Goal: Task Accomplishment & Management: Complete application form

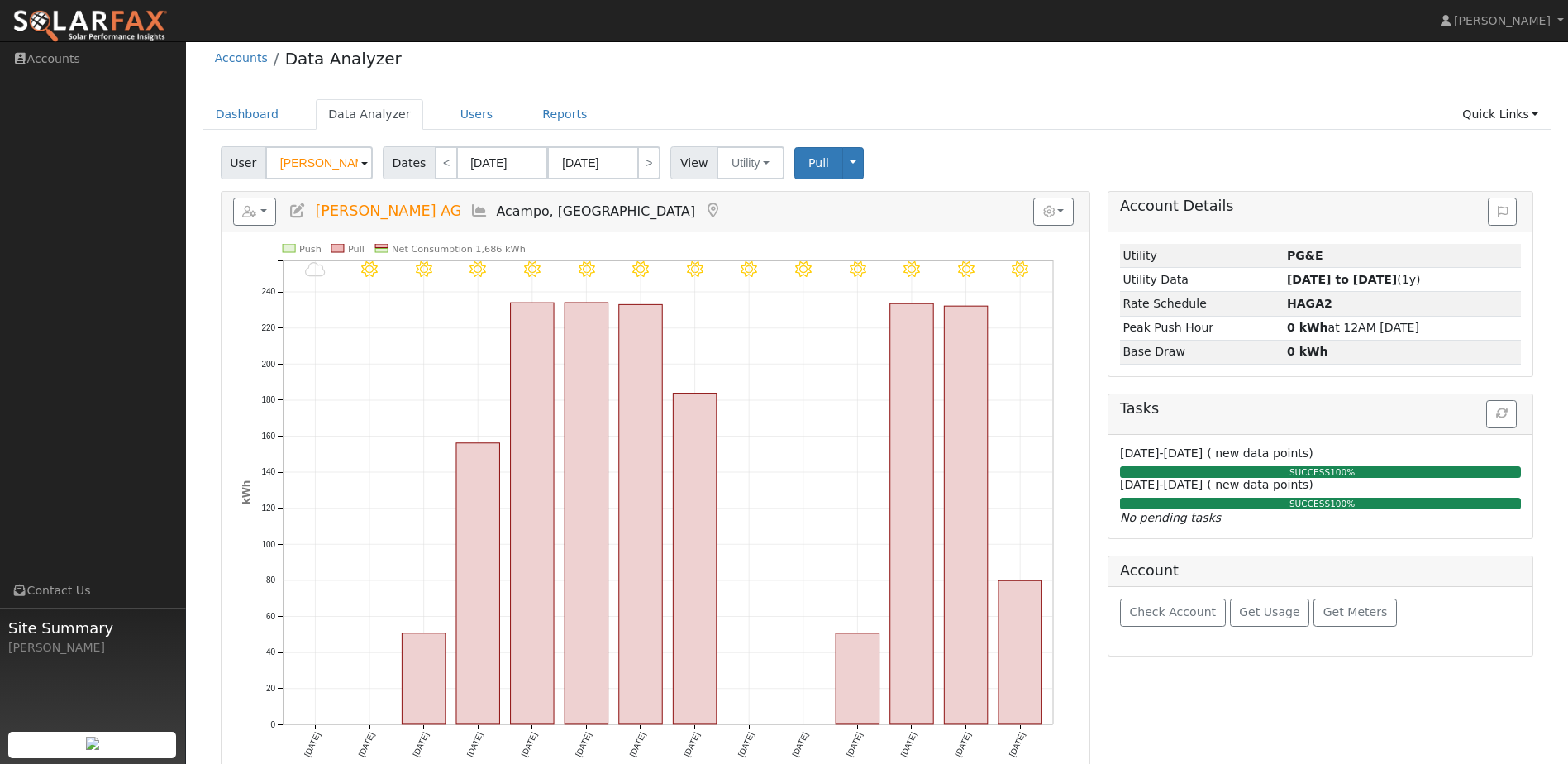
scroll to position [32, 0]
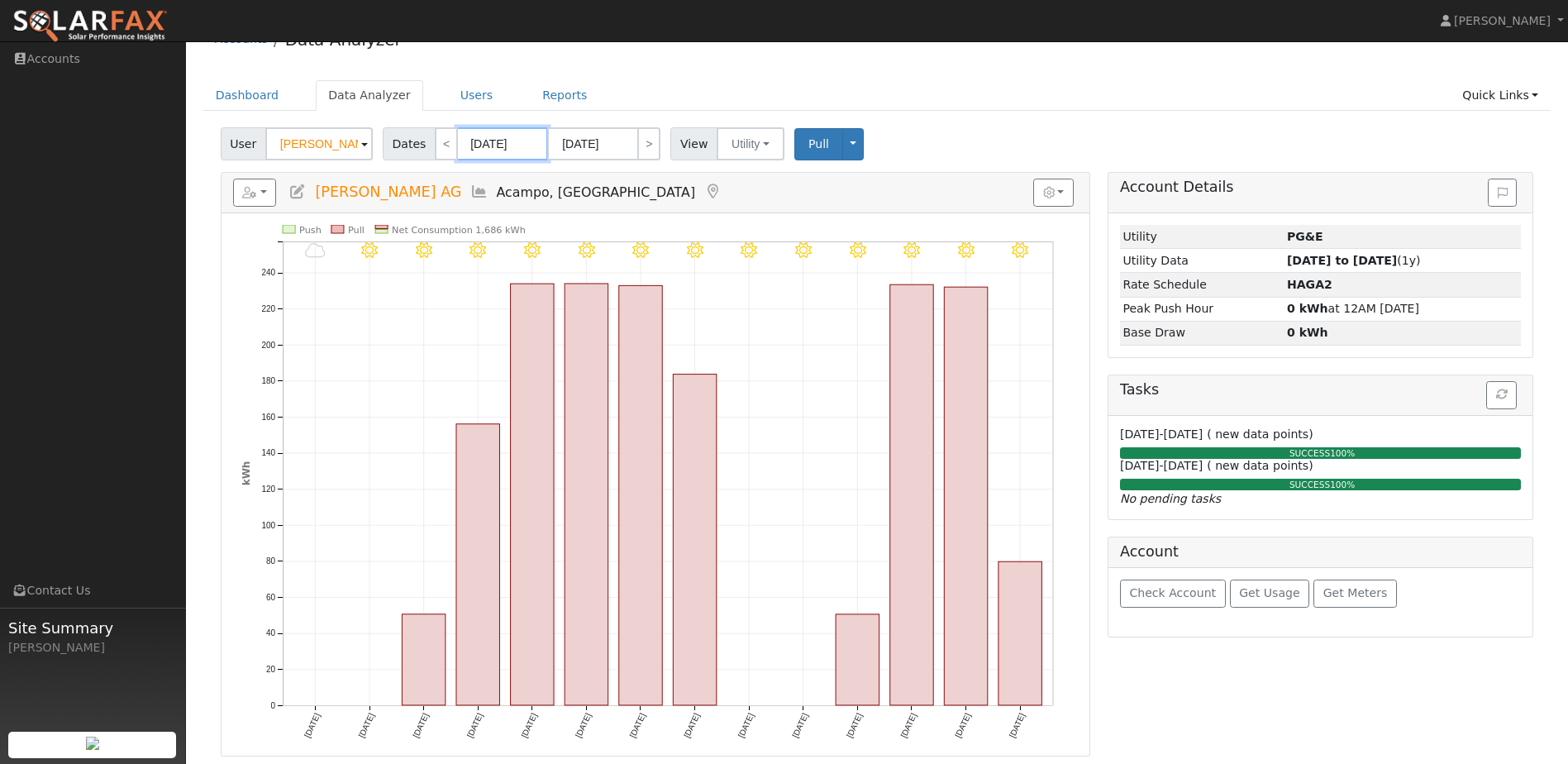
click at [488, 138] on input "07/27/2025" at bounding box center [502, 144] width 91 height 33
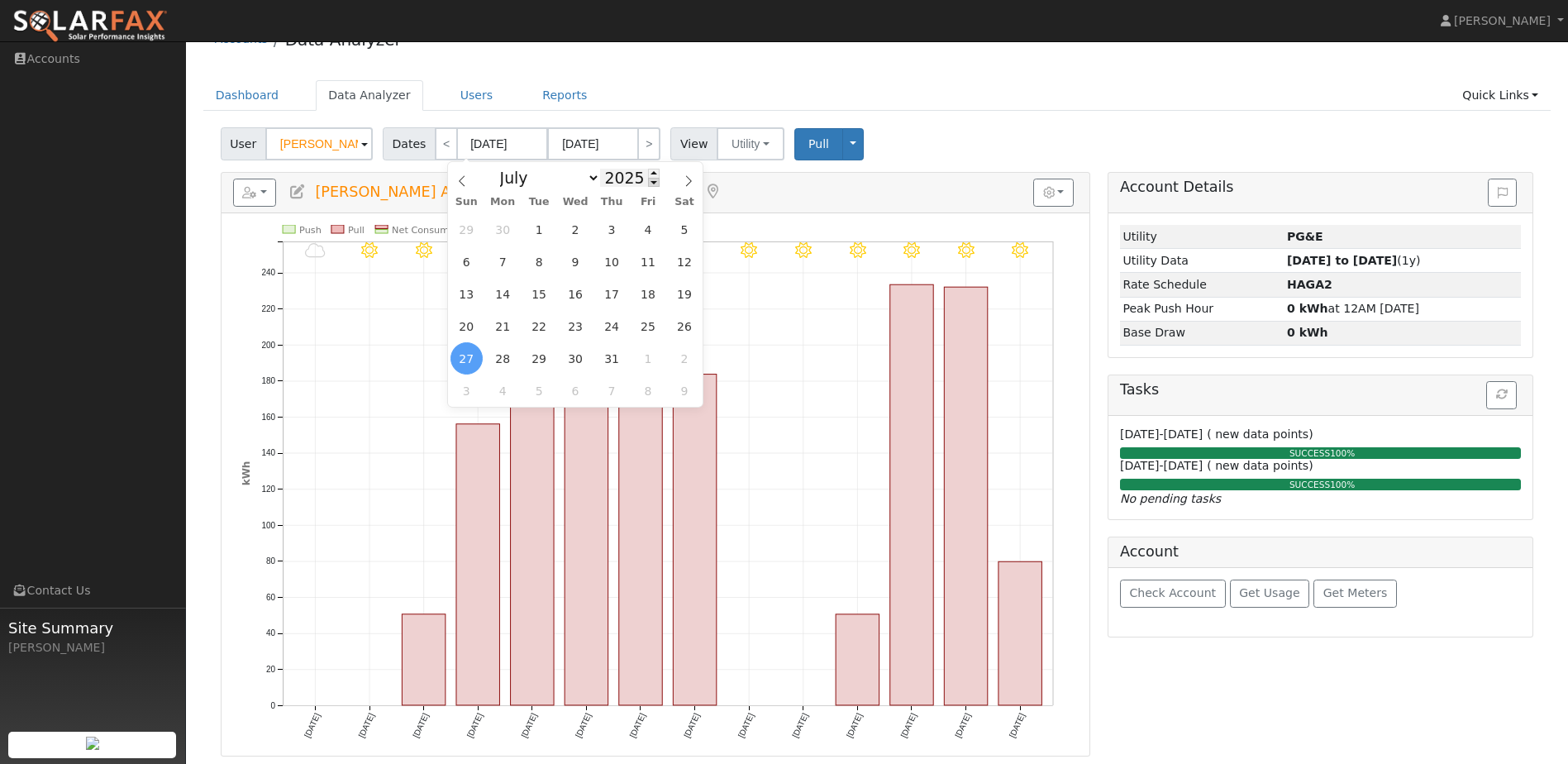
click at [648, 183] on span at bounding box center [654, 182] width 12 height 9
type input "2024"
click at [514, 227] on span "1" at bounding box center [503, 229] width 33 height 33
type input "07/01/2024"
type input "07/31/2024"
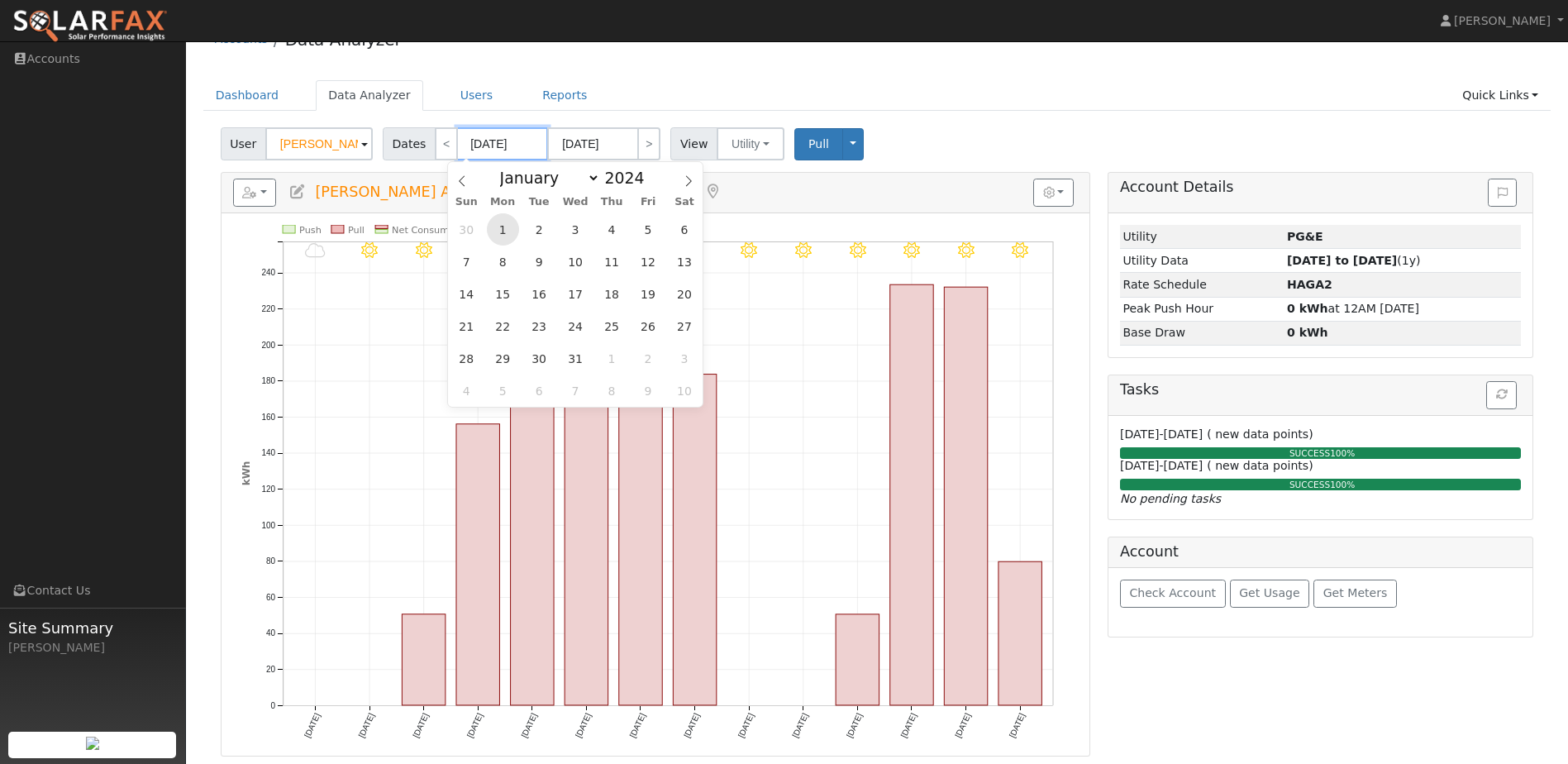
type input "2024"
select select "6"
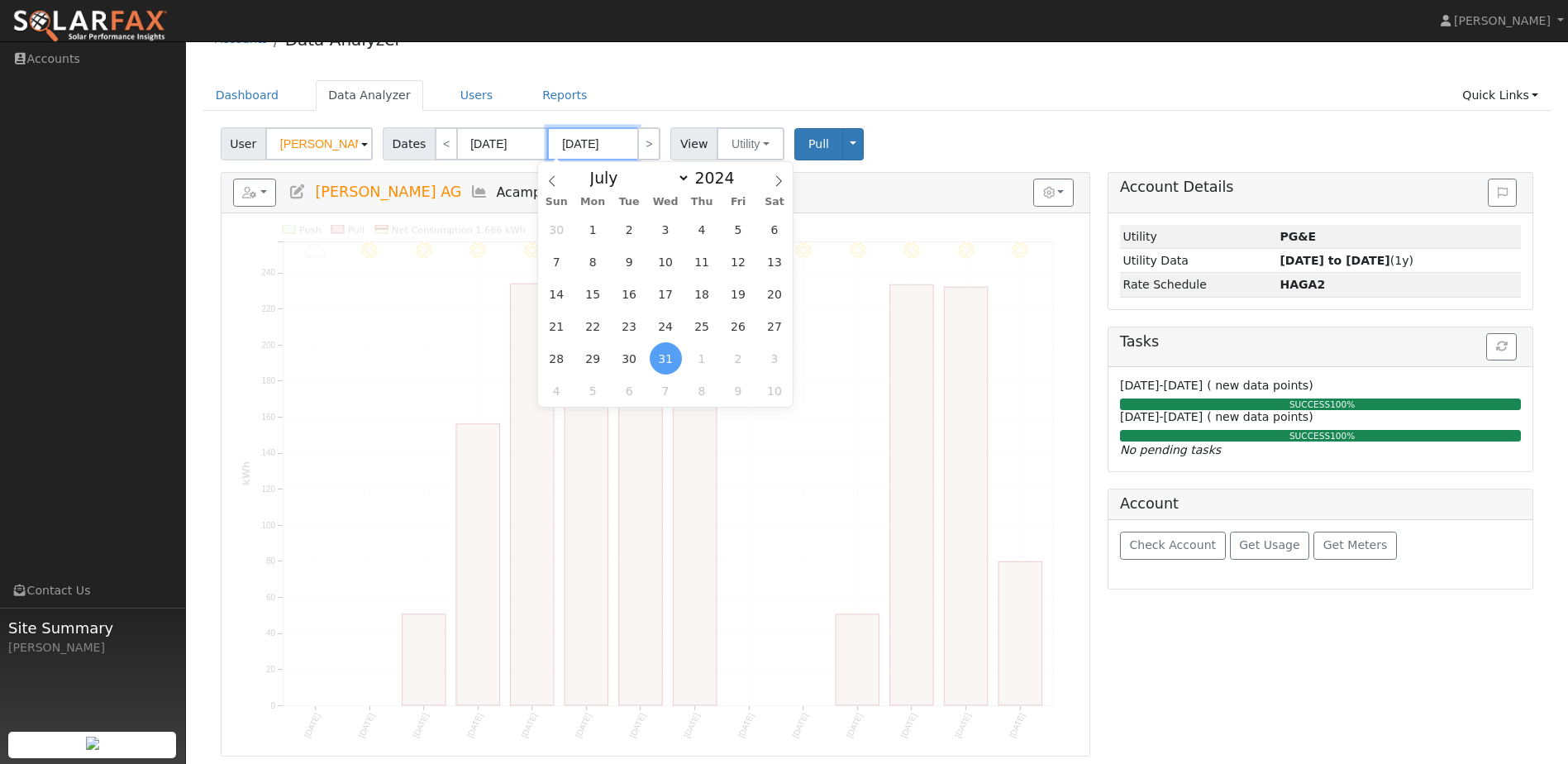
click at [608, 138] on input "07/31/2024" at bounding box center [593, 144] width 91 height 33
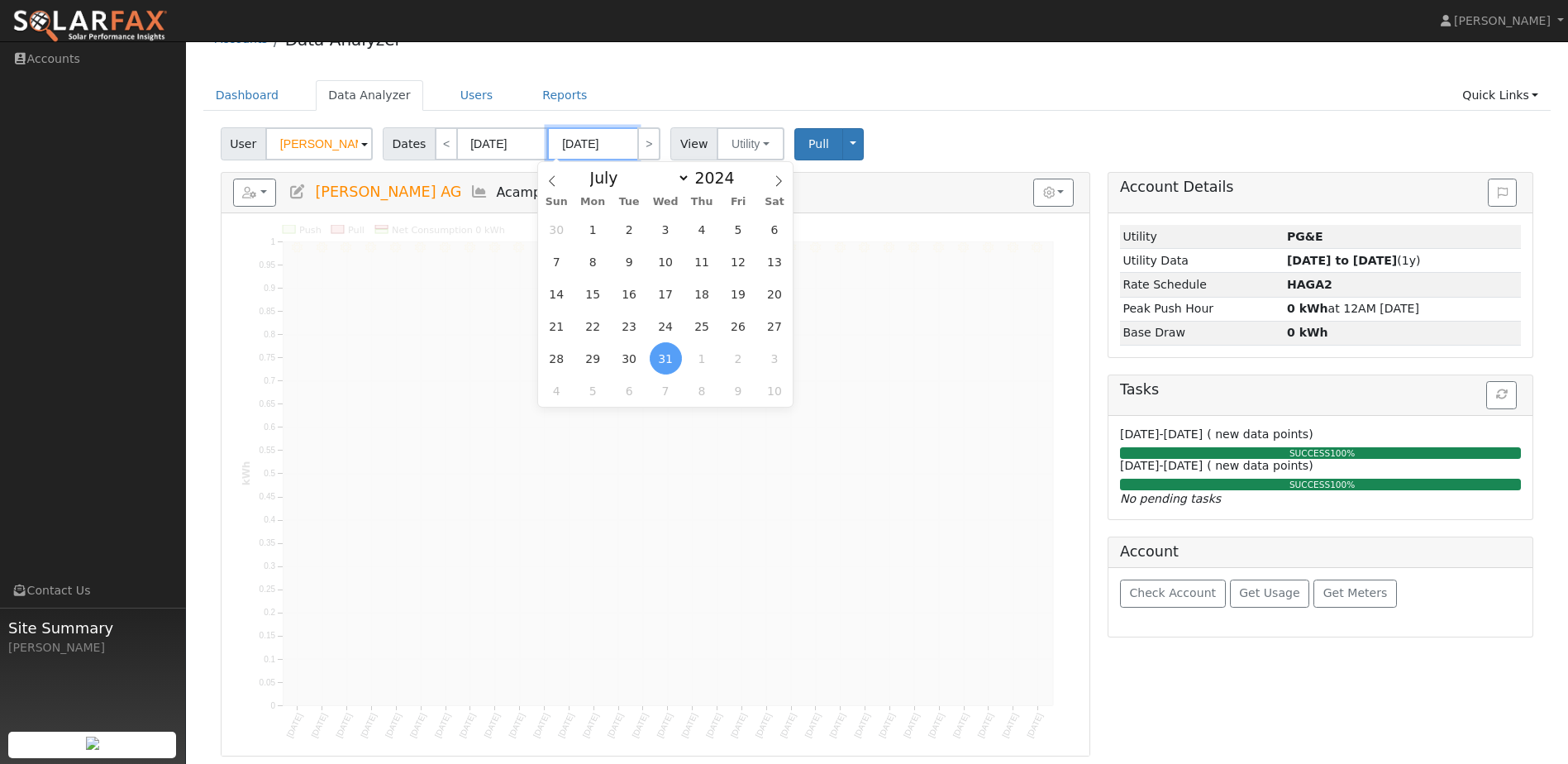
scroll to position [0, 0]
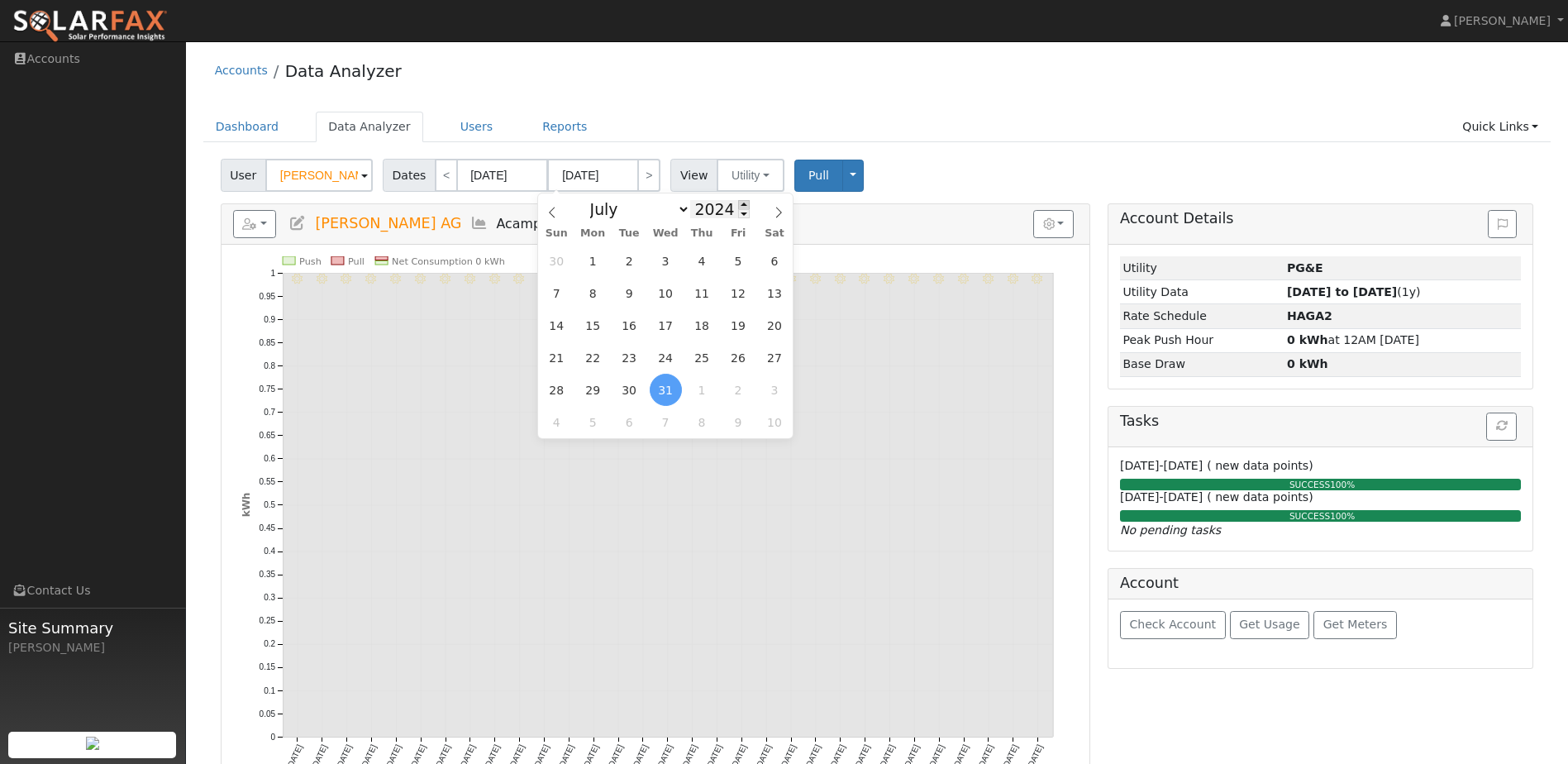
click at [738, 204] on span at bounding box center [744, 204] width 12 height 9
type input "2025"
click at [698, 393] on span "31" at bounding box center [702, 390] width 33 height 33
type input "07/31/2025"
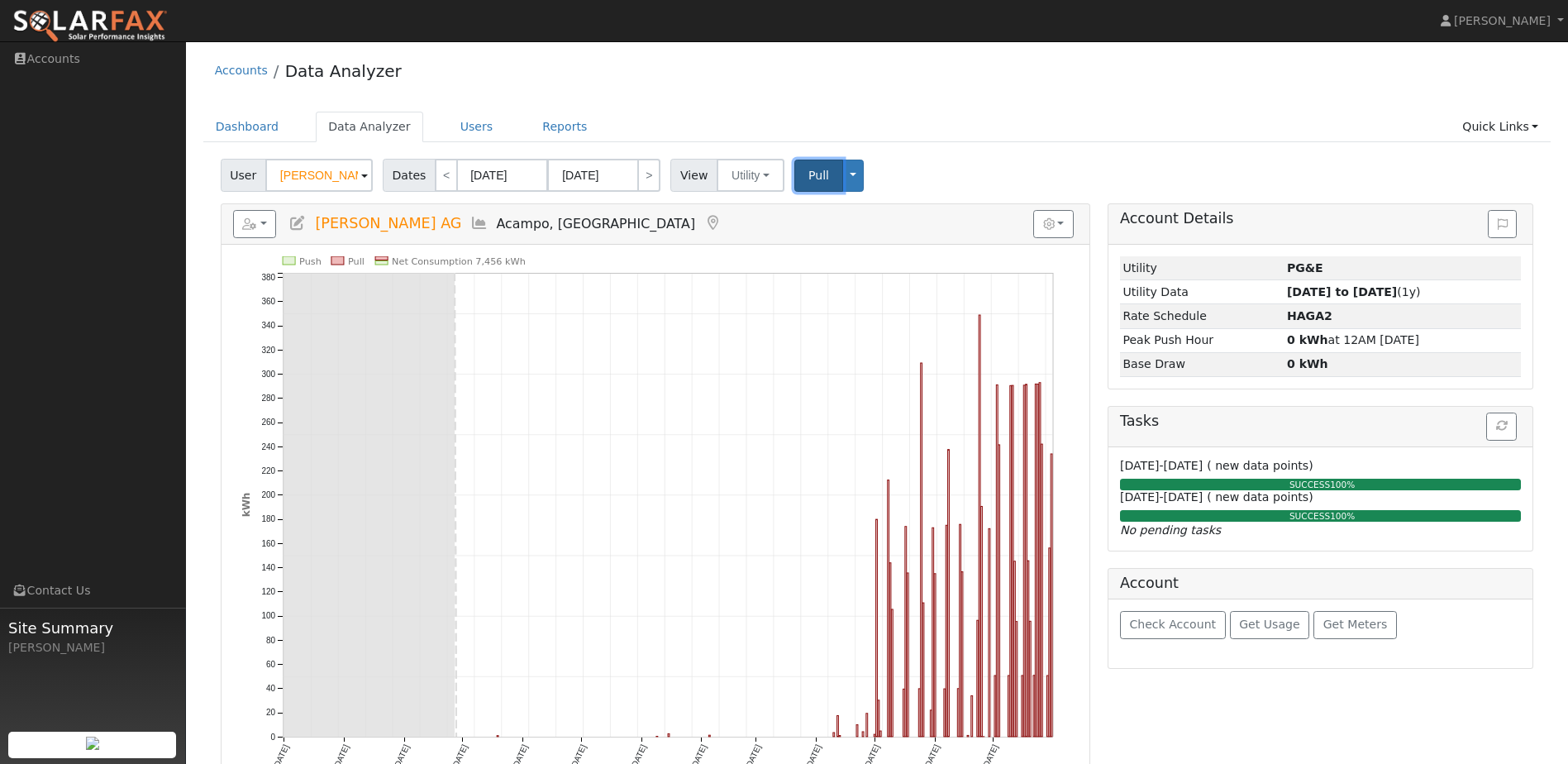
click at [800, 184] on button "Pull" at bounding box center [819, 176] width 49 height 33
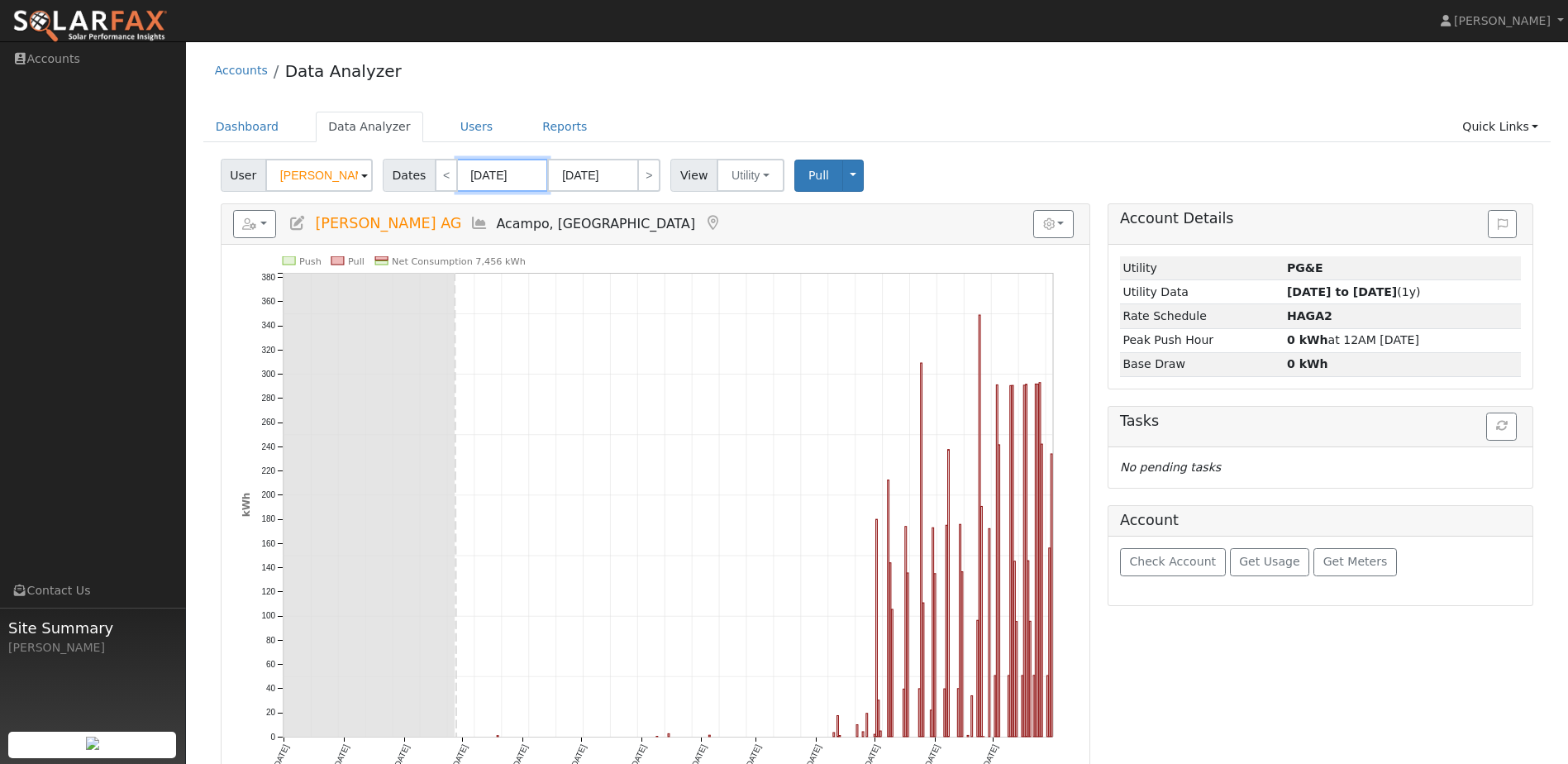
click at [515, 169] on input "07/01/2024" at bounding box center [502, 175] width 91 height 33
click at [588, 216] on select "January February March April May June July August September October November De…" at bounding box center [546, 209] width 109 height 20
select select "8"
click at [506, 199] on select "January February March April May June July August September October November De…" at bounding box center [546, 209] width 109 height 20
click at [473, 271] on span "1" at bounding box center [467, 261] width 33 height 33
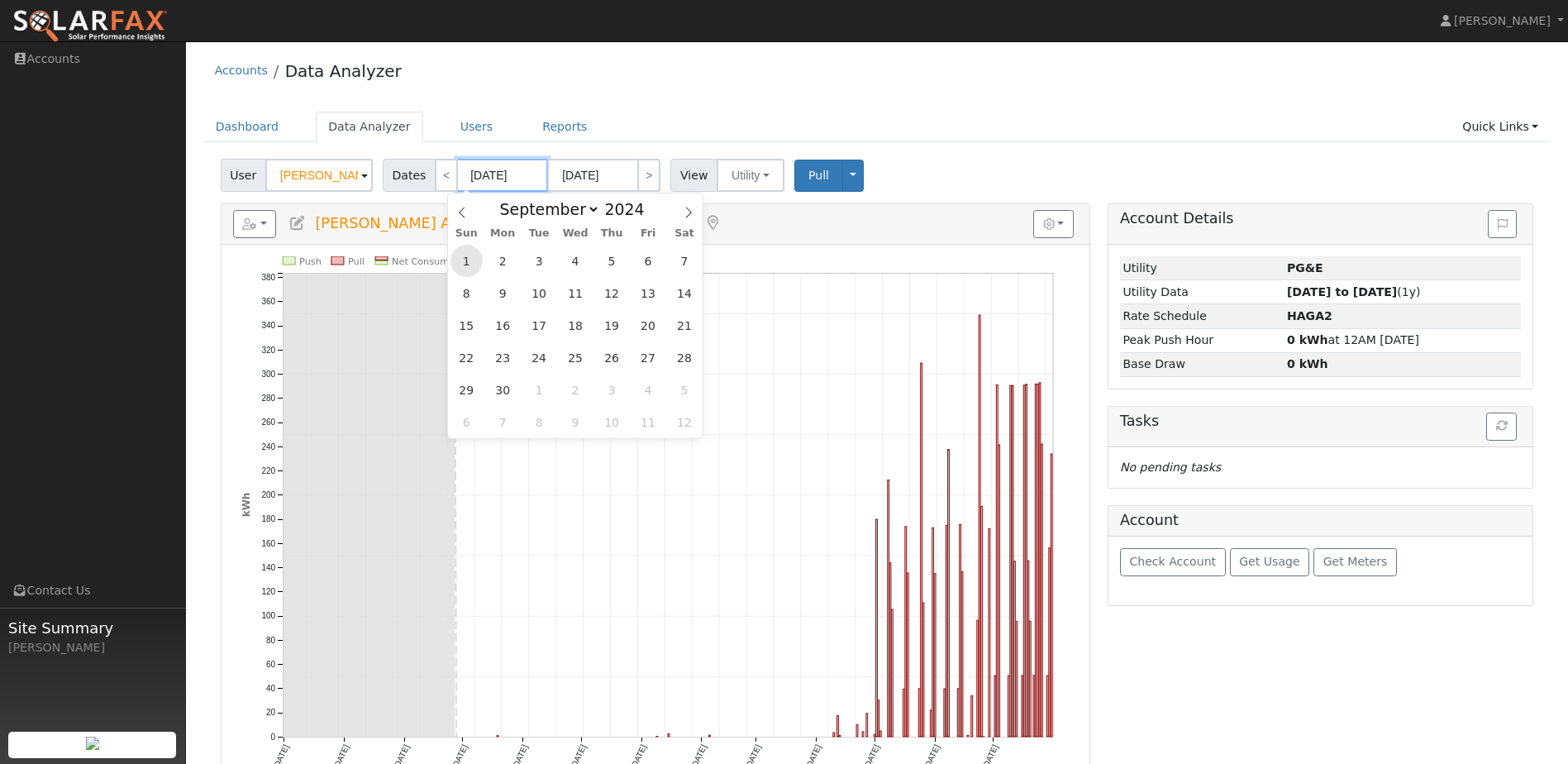
type input "09/01/2024"
type input "09/30/2024"
type input "2024"
select select "8"
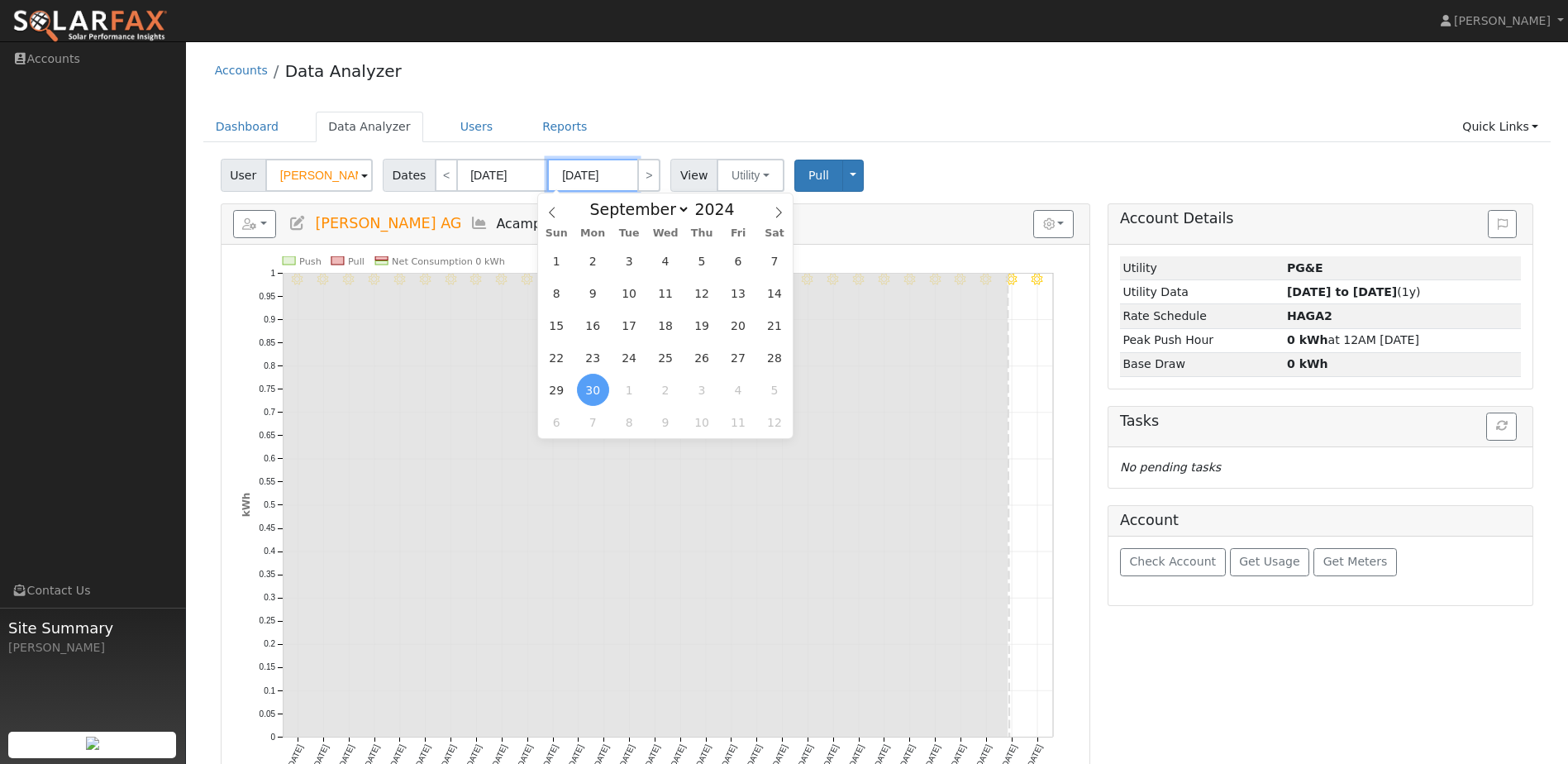
click at [596, 181] on input "09/30/2024" at bounding box center [593, 175] width 91 height 33
click at [738, 208] on span at bounding box center [744, 204] width 12 height 9
type input "2025"
click at [666, 215] on select "January February March April May June July August September October November De…" at bounding box center [636, 209] width 109 height 20
select select "6"
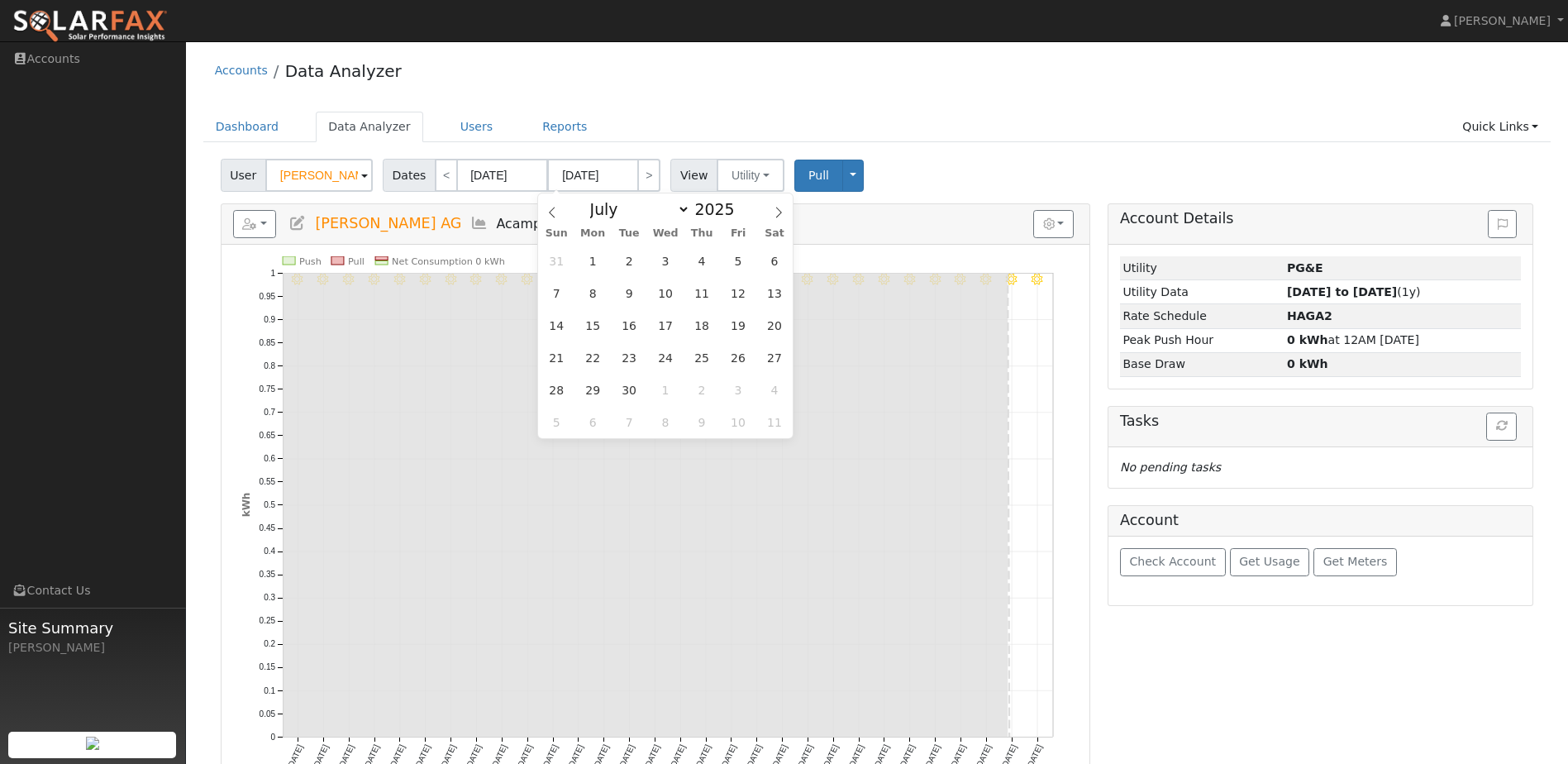
click at [595, 199] on select "January February March April May June July August September October November De…" at bounding box center [636, 209] width 109 height 20
click at [696, 389] on span "31" at bounding box center [702, 390] width 33 height 33
type input "[DATE]"
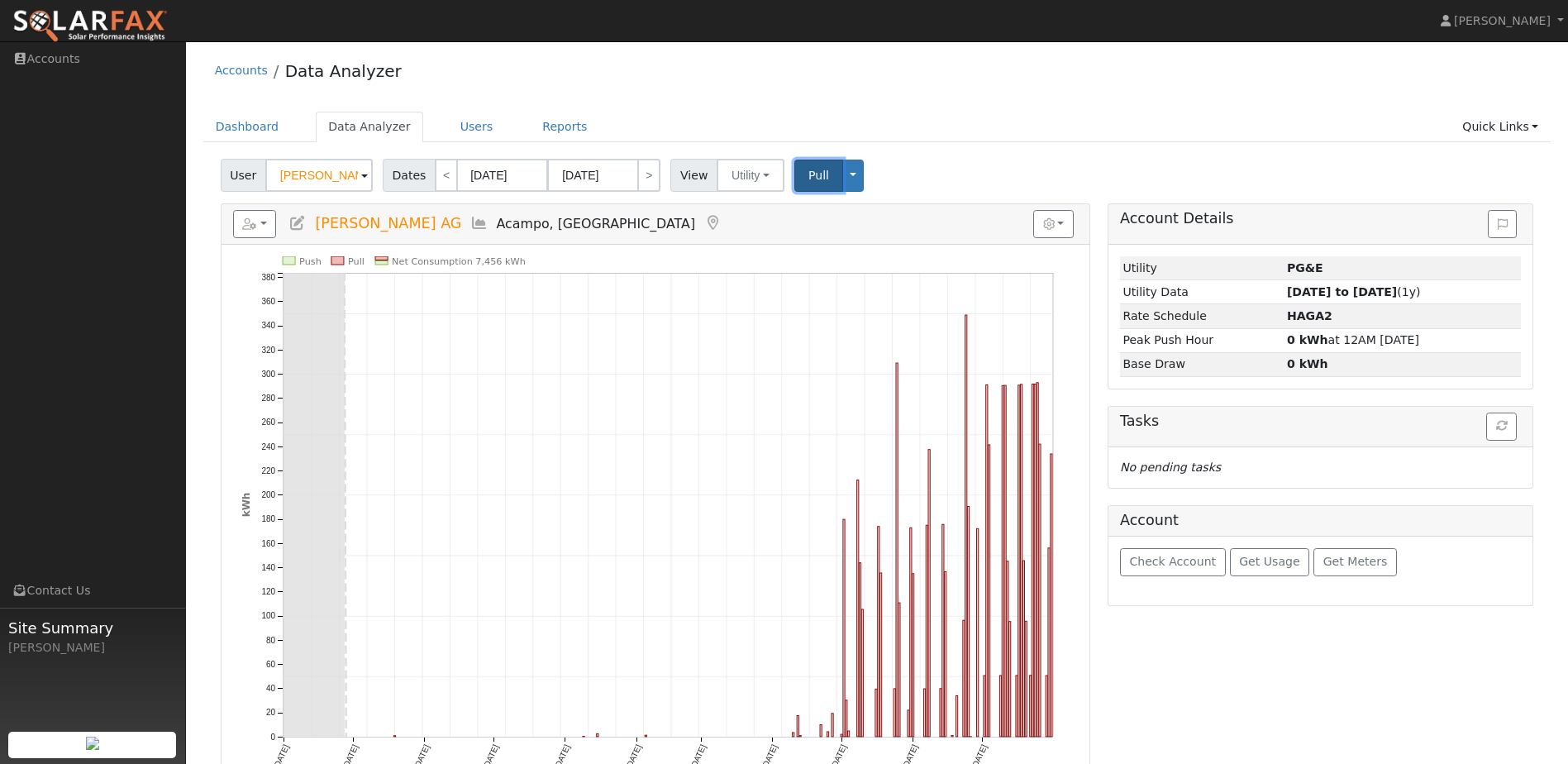
click at [808, 177] on span "Pull" at bounding box center [819, 175] width 21 height 13
click at [494, 176] on input "09/01/2024" at bounding box center [502, 175] width 91 height 33
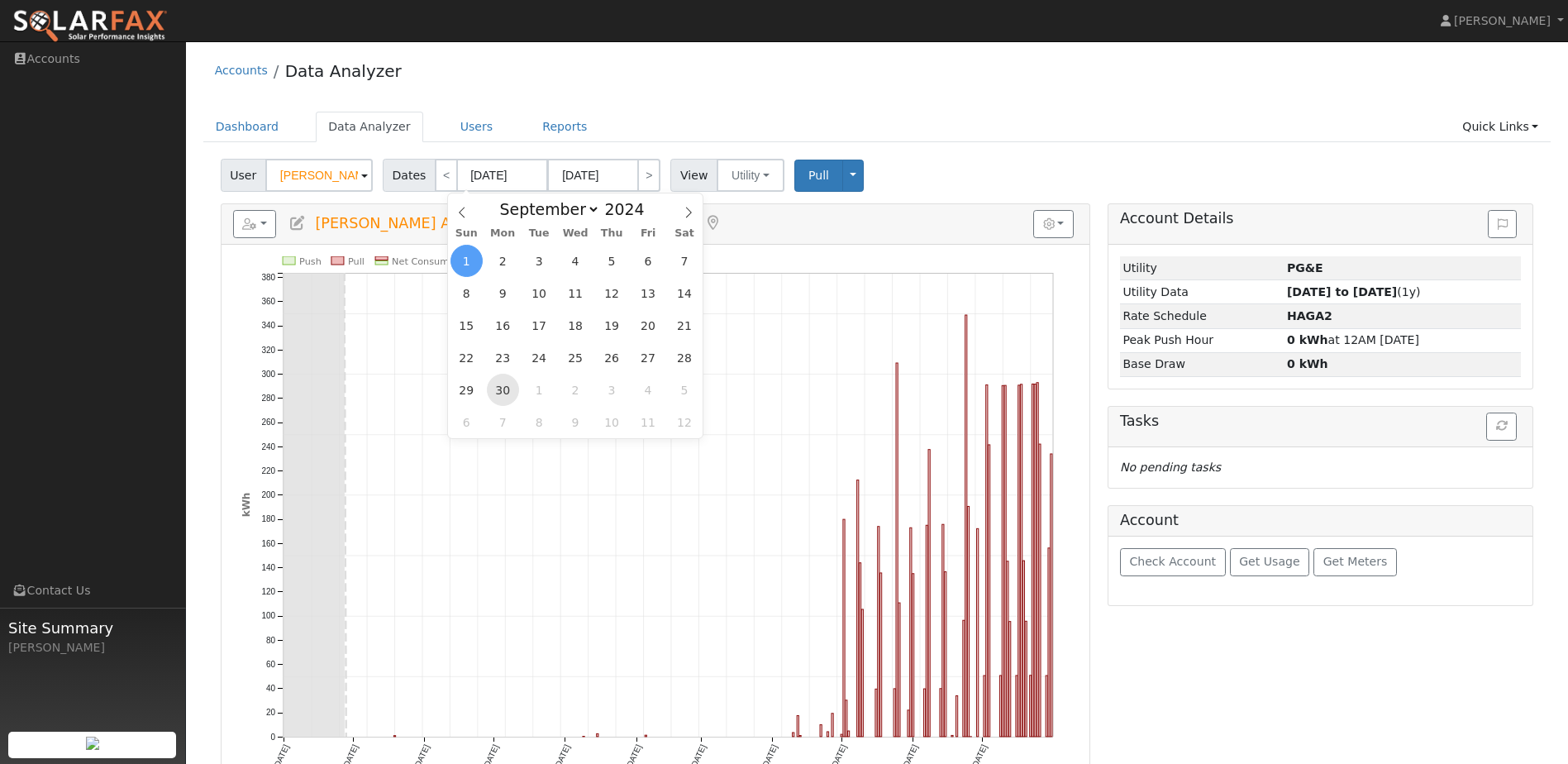
click at [506, 388] on span "30" at bounding box center [503, 390] width 33 height 33
type input "09/30/2024"
type input "08/29/2025"
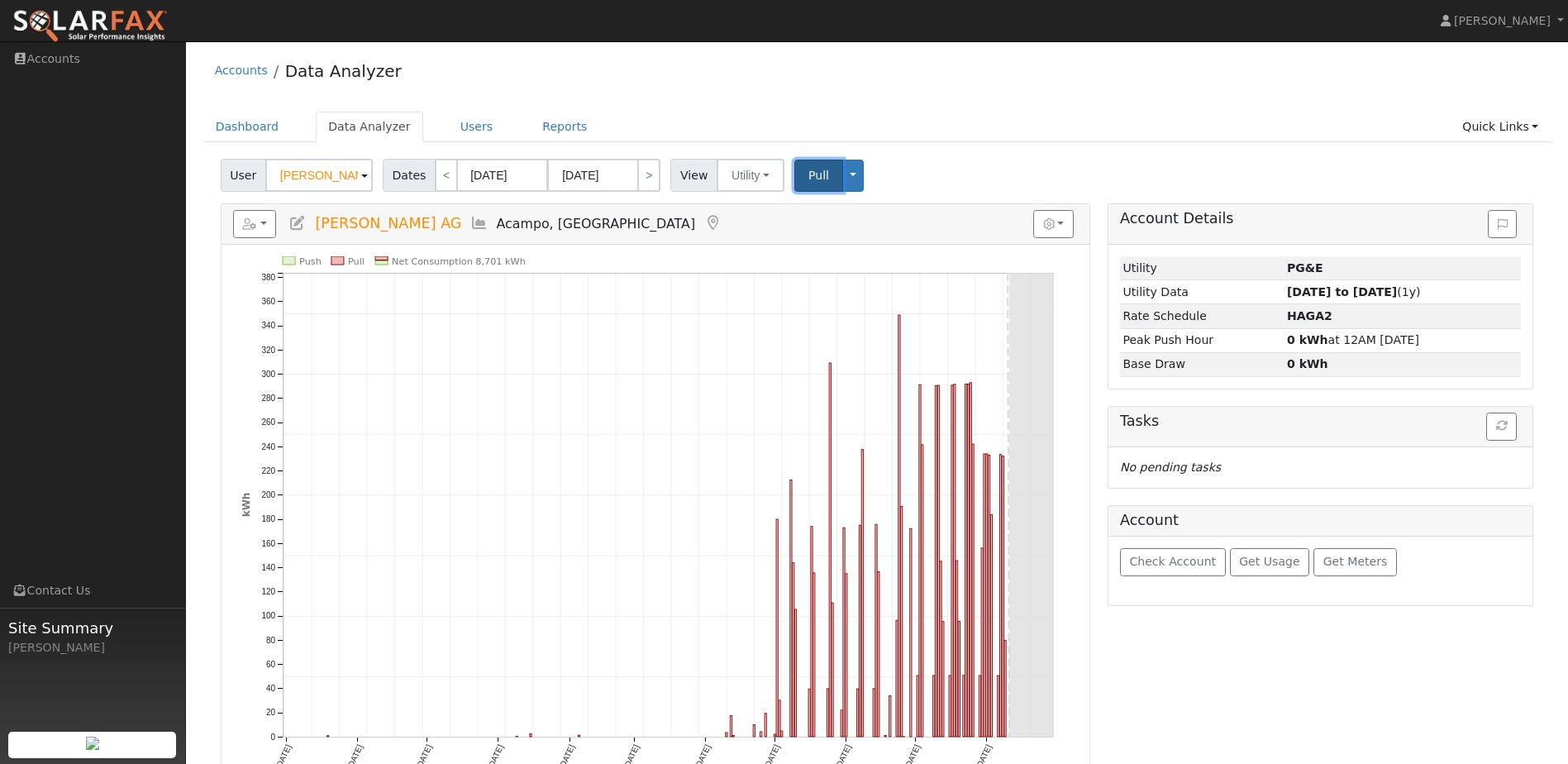
click at [808, 179] on span "Pull" at bounding box center [819, 175] width 21 height 13
click at [808, 177] on span "Pull" at bounding box center [819, 175] width 21 height 13
click at [583, 174] on input "08/29/2025" at bounding box center [593, 175] width 91 height 33
click at [630, 210] on select "January February March April May June July August September October November De…" at bounding box center [636, 209] width 109 height 20
select select "6"
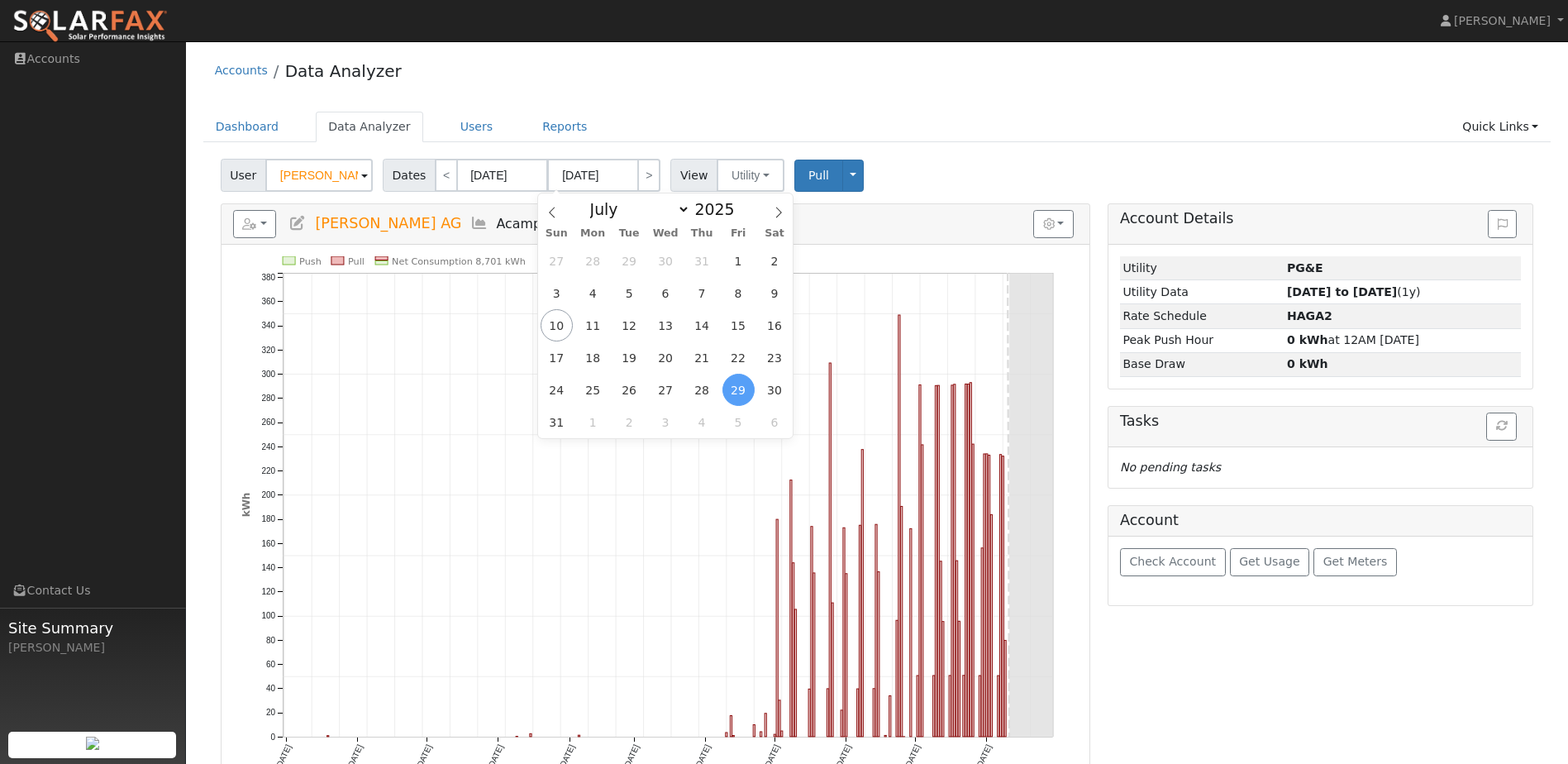
click at [595, 199] on select "January February March April May June July August September October November De…" at bounding box center [636, 209] width 109 height 20
click at [695, 395] on span "31" at bounding box center [702, 390] width 33 height 33
type input "07/31/2025"
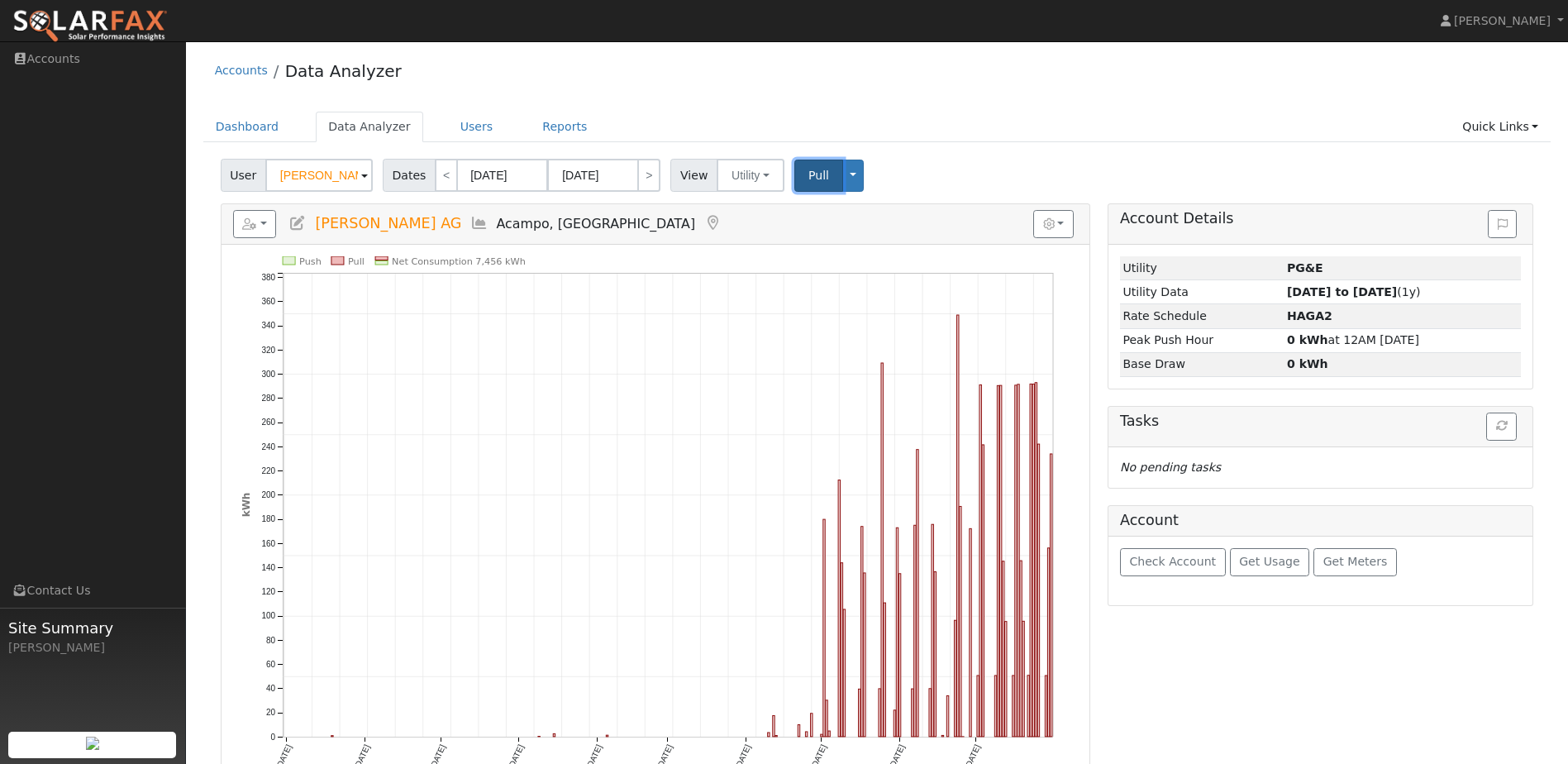
click at [814, 181] on span "Pull" at bounding box center [819, 175] width 21 height 13
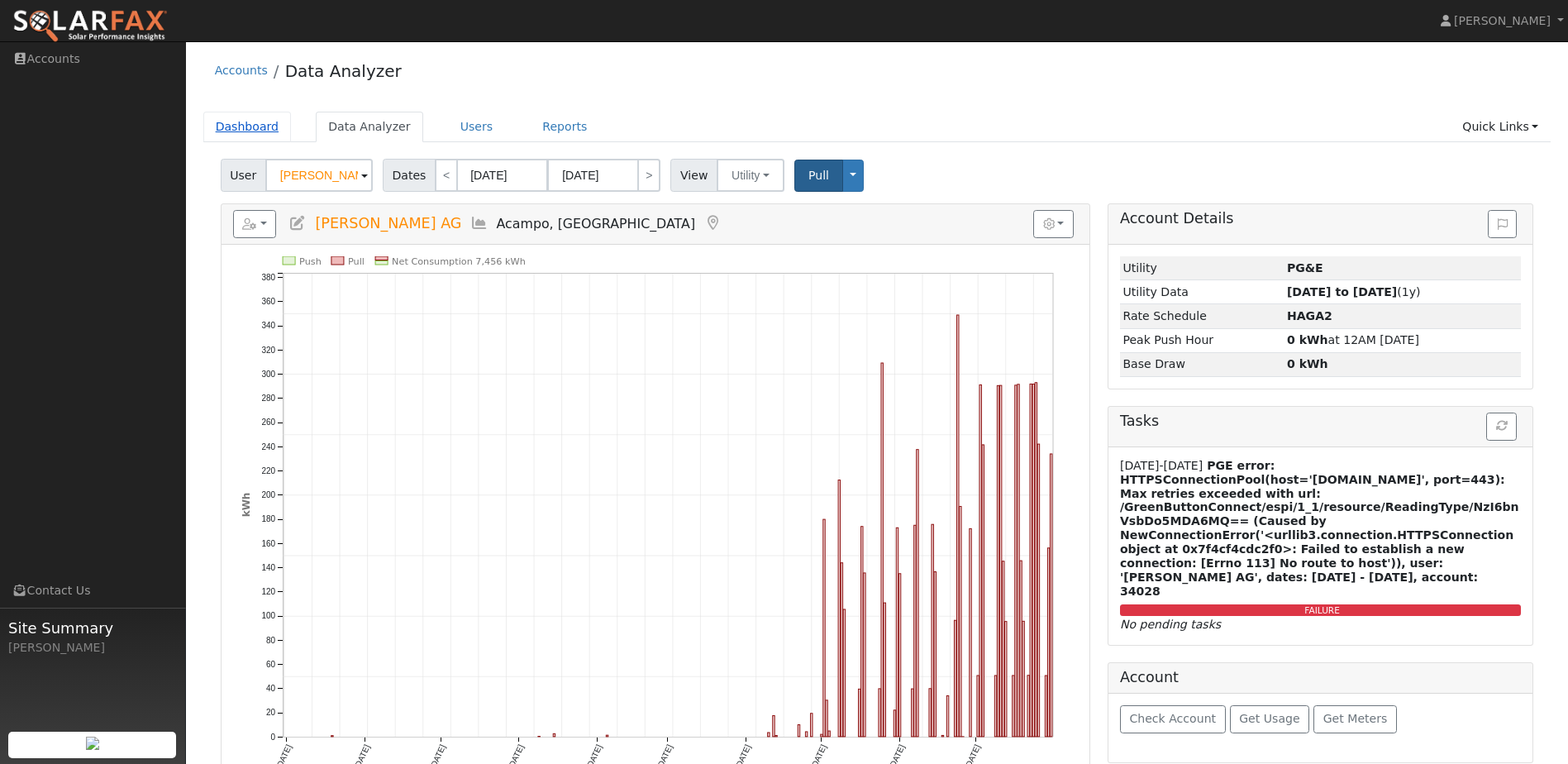
click at [256, 133] on link "Dashboard" at bounding box center [247, 127] width 88 height 31
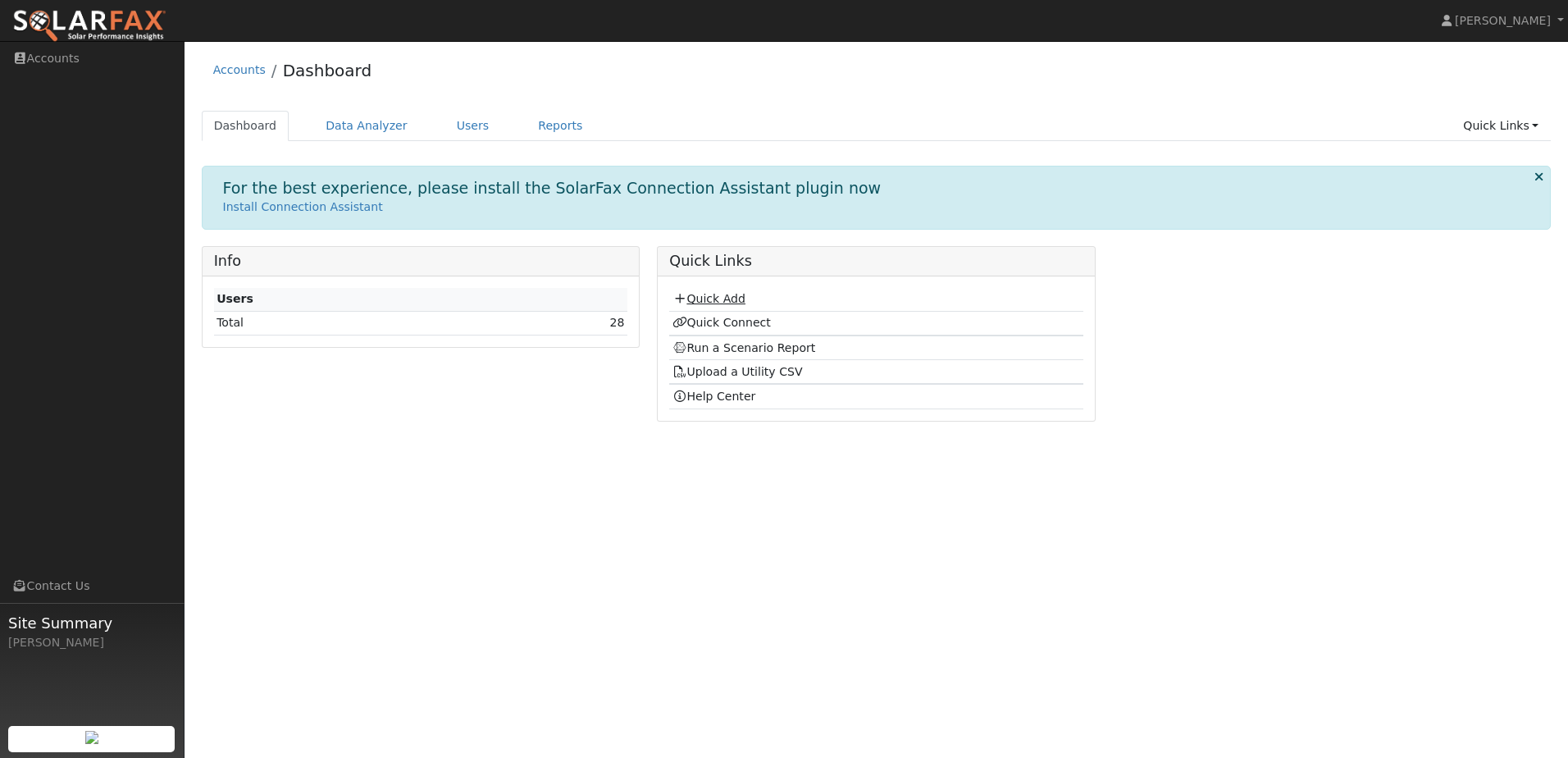
click at [706, 297] on link "Quick Add" at bounding box center [709, 298] width 73 height 13
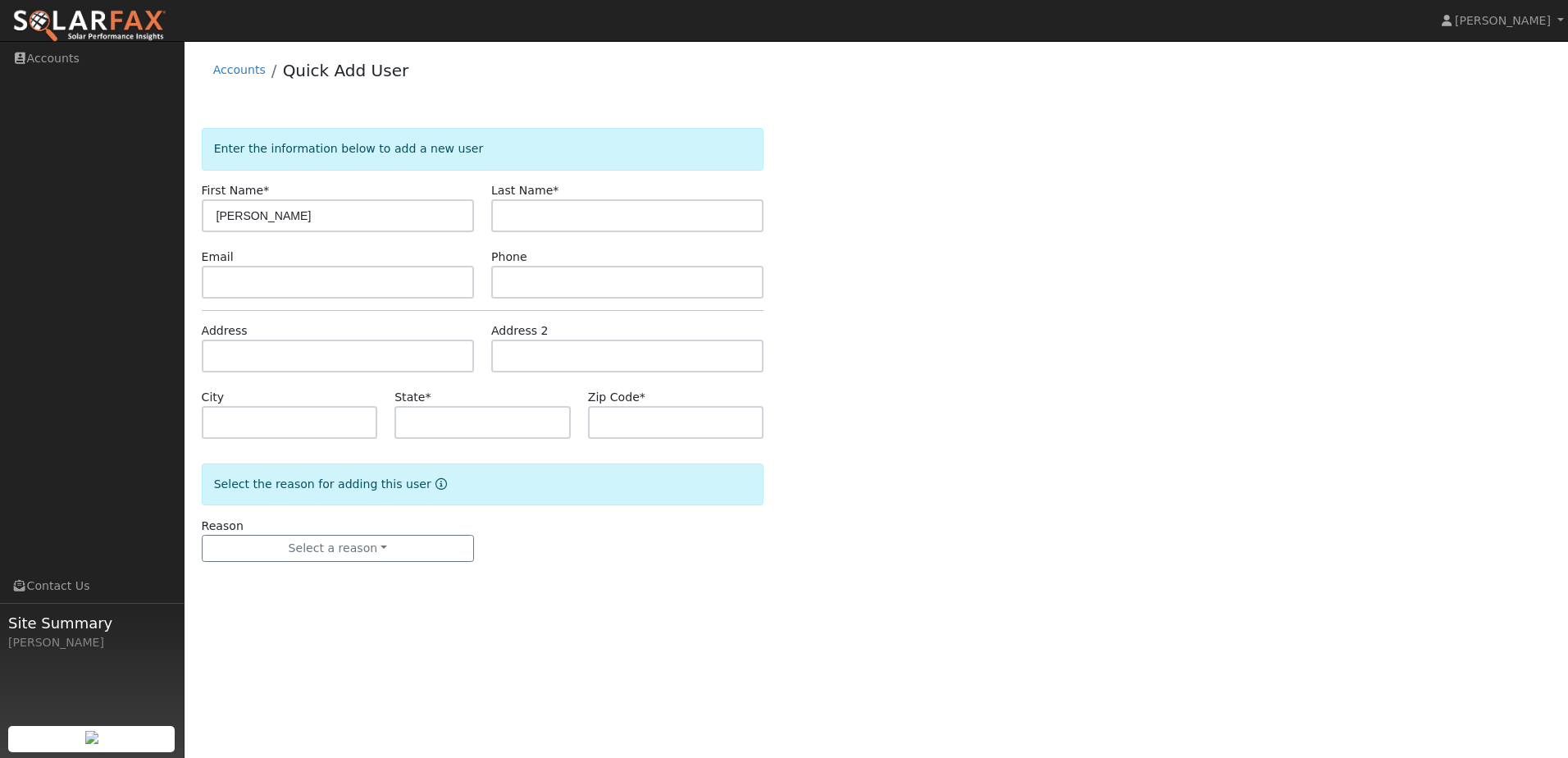
type input "Paula"
click at [572, 206] on input "text" at bounding box center [627, 216] width 272 height 33
type input "Fonseca"
click at [300, 357] on input "text" at bounding box center [338, 356] width 272 height 33
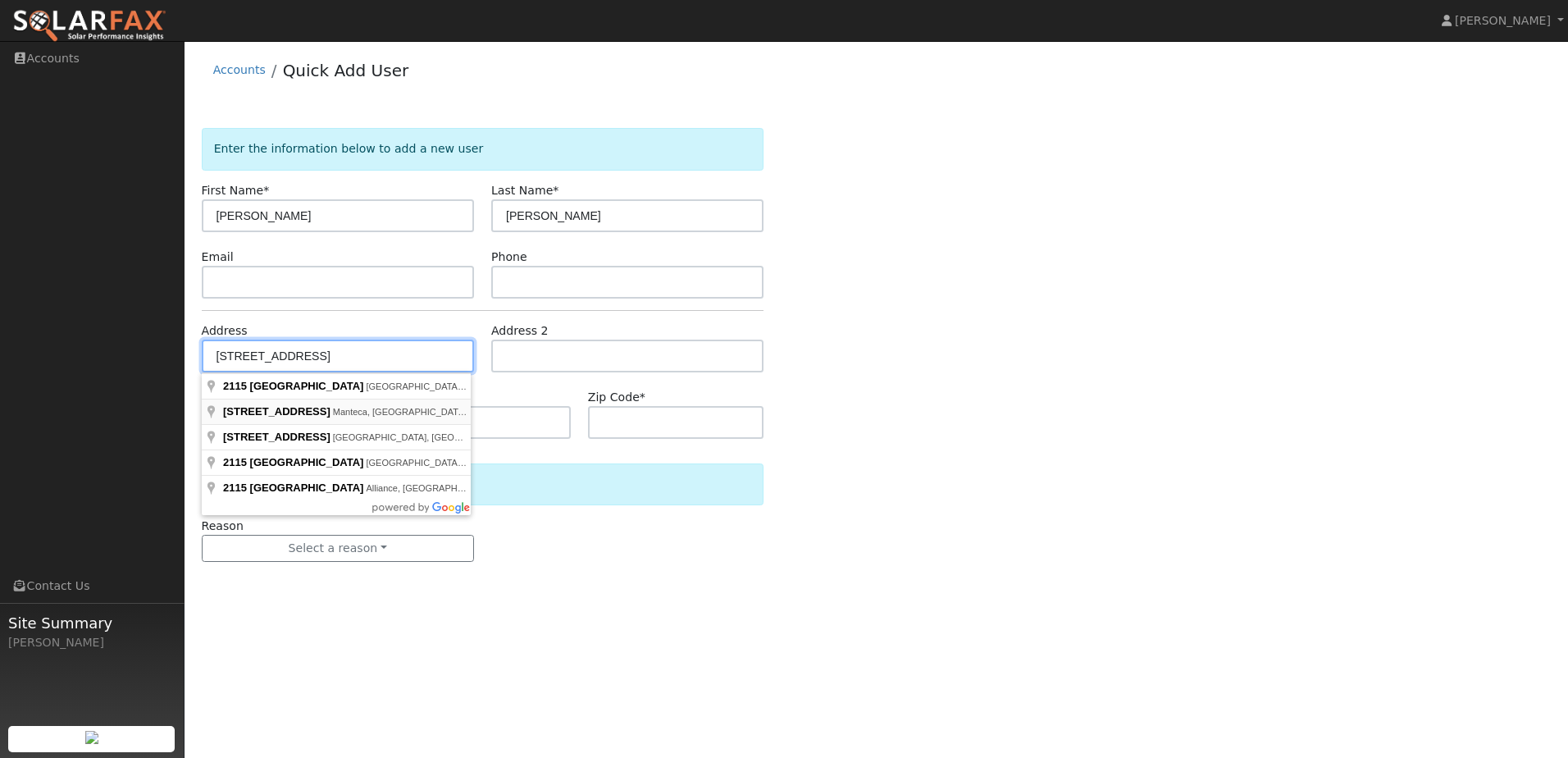
type input "2115 South Union Road"
type input "Manteca"
type input "CA"
type input "95337"
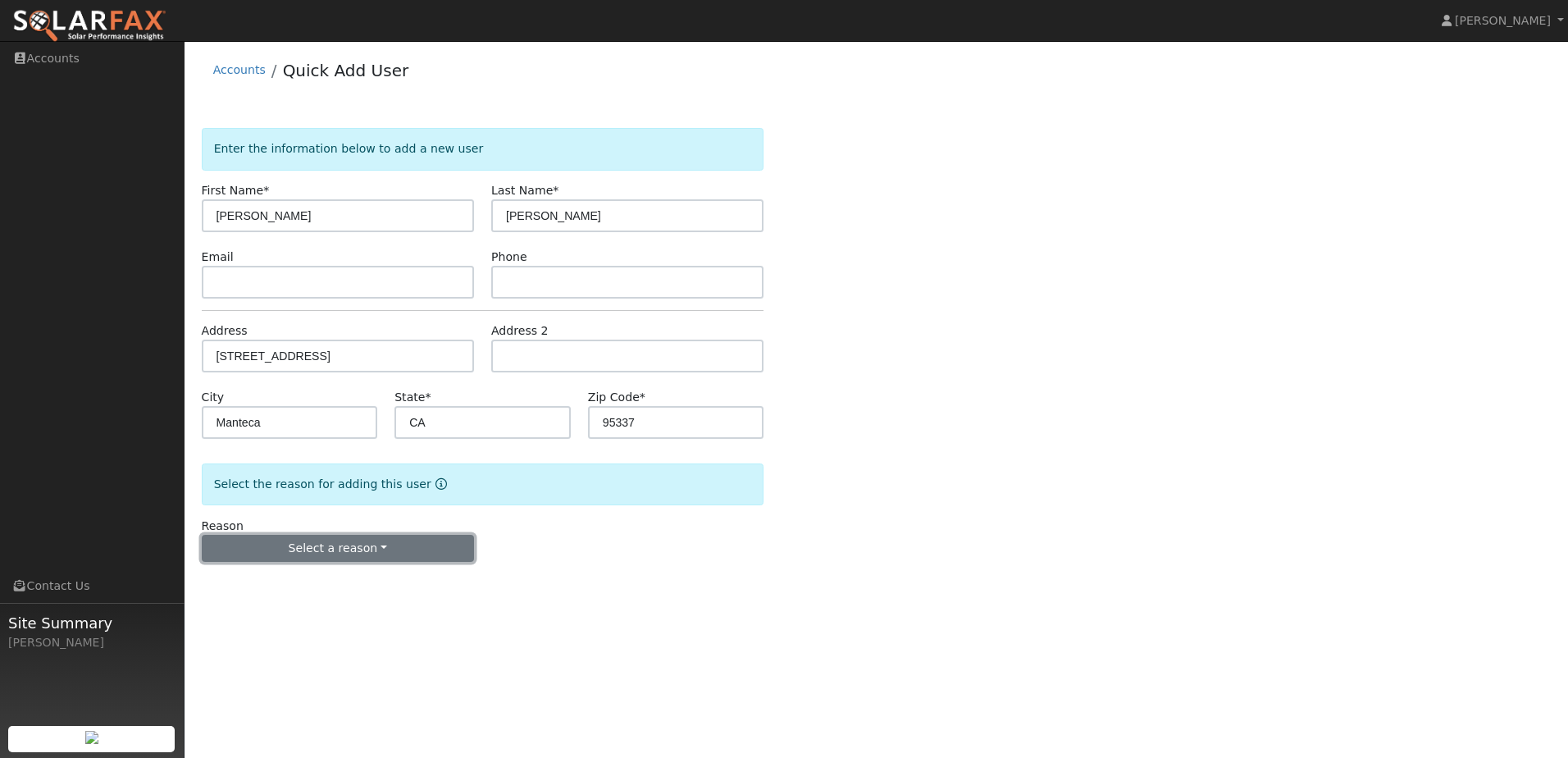
click at [266, 545] on button "Select a reason" at bounding box center [338, 548] width 272 height 28
click at [257, 582] on link "New lead" at bounding box center [294, 582] width 182 height 23
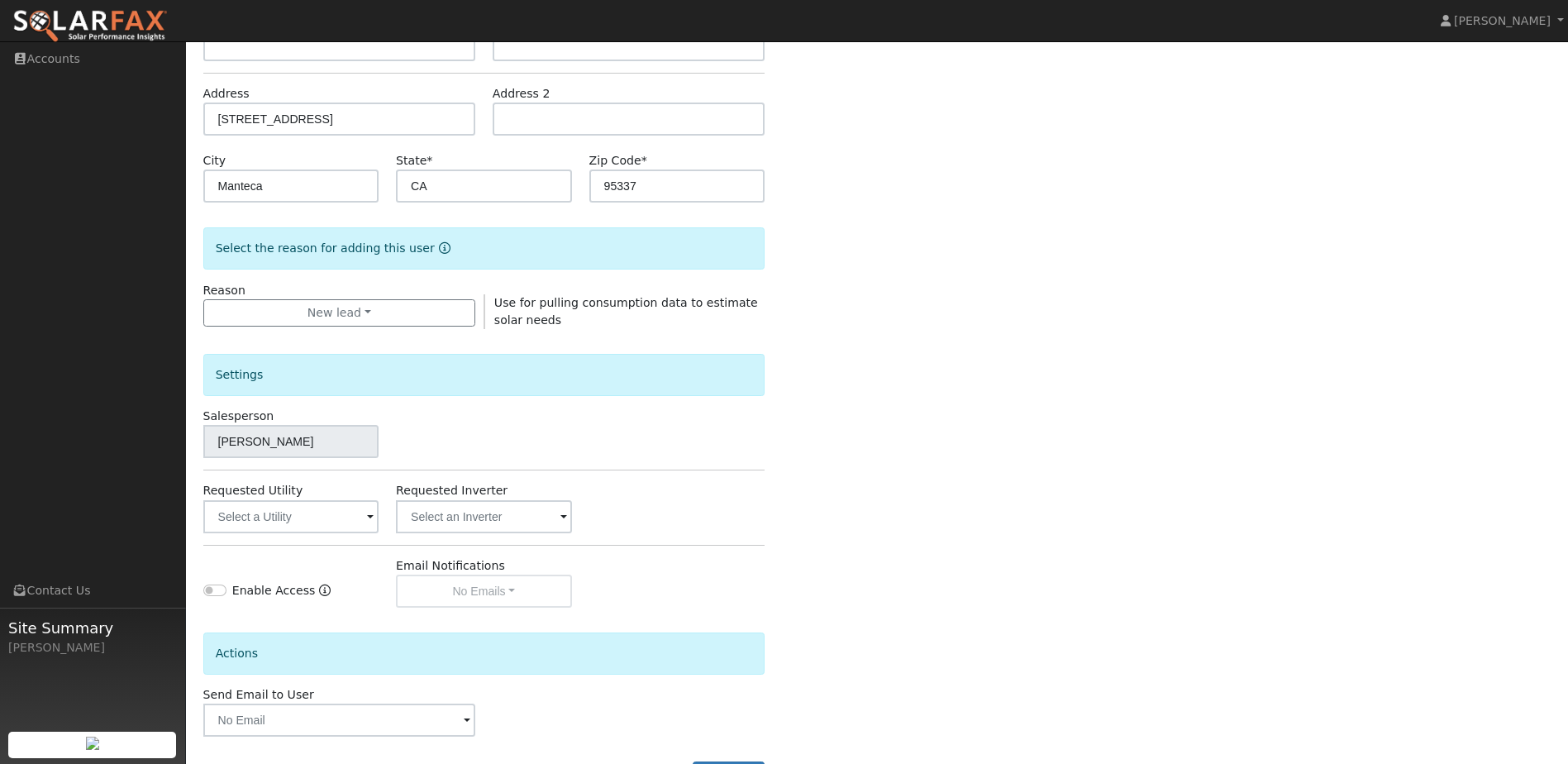
scroll to position [248, 0]
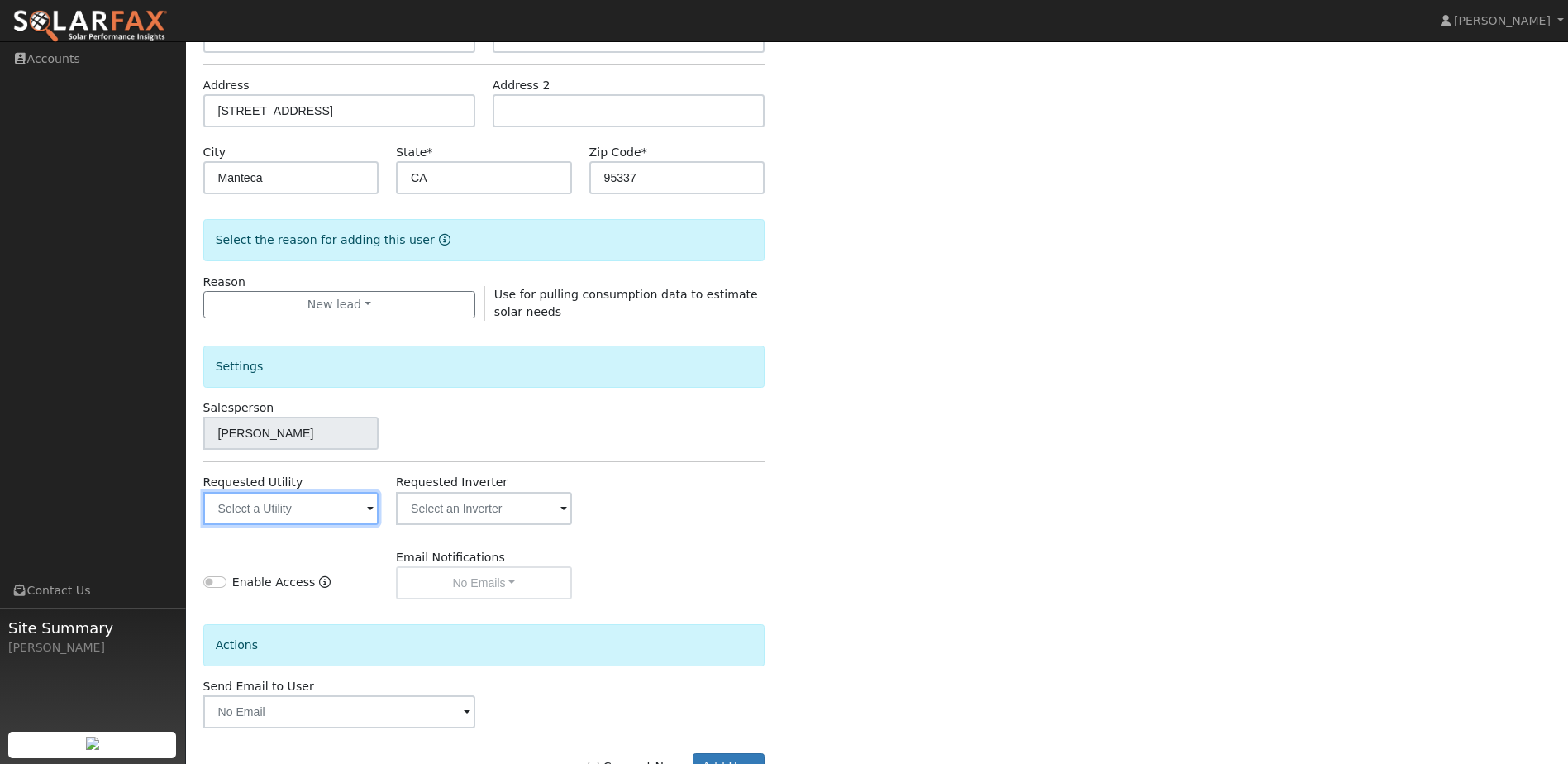
click at [296, 515] on input "text" at bounding box center [291, 508] width 175 height 33
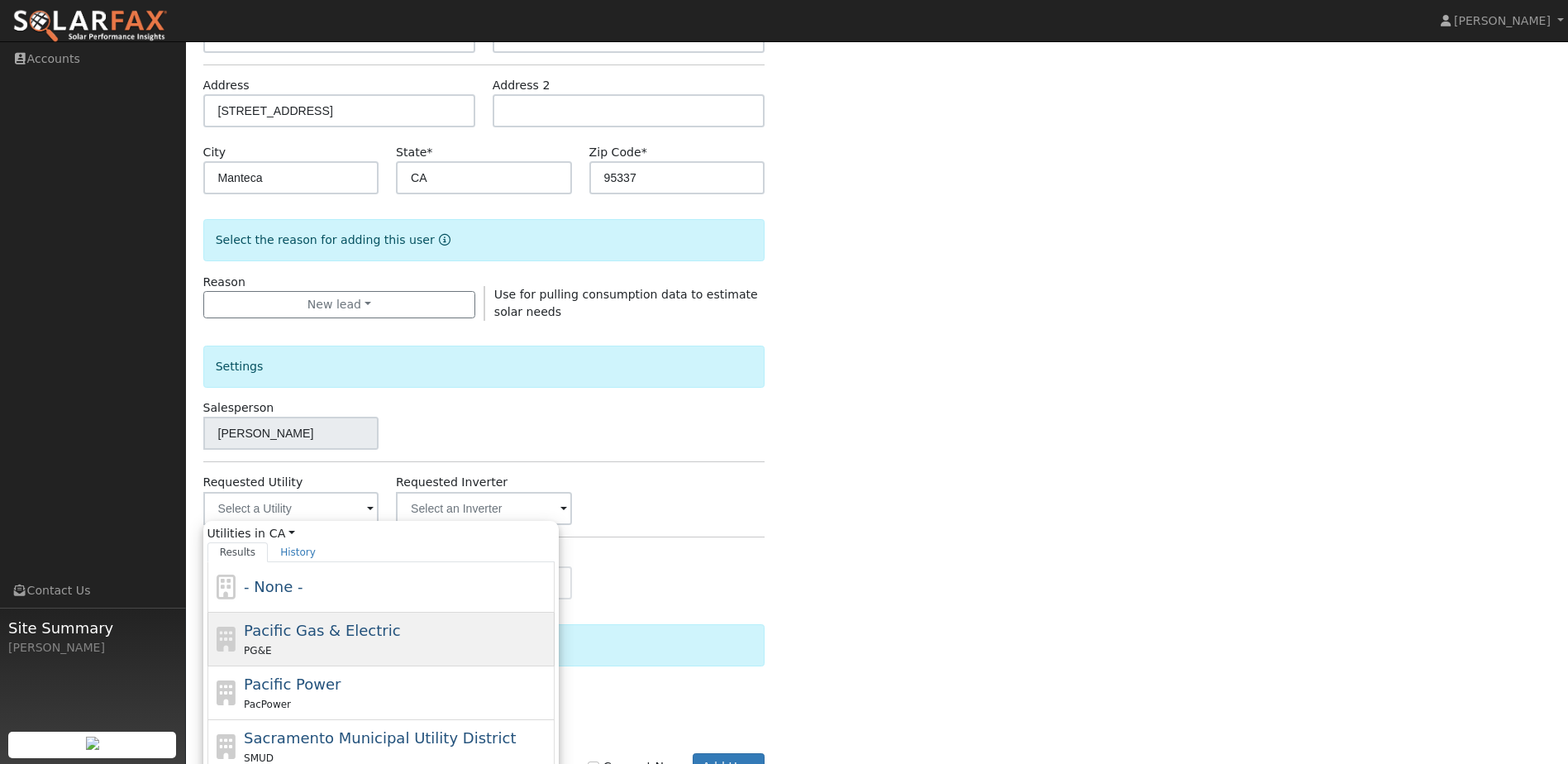
click at [332, 649] on div "PG&E" at bounding box center [397, 650] width 307 height 17
type input "Pacific Gas & Electric"
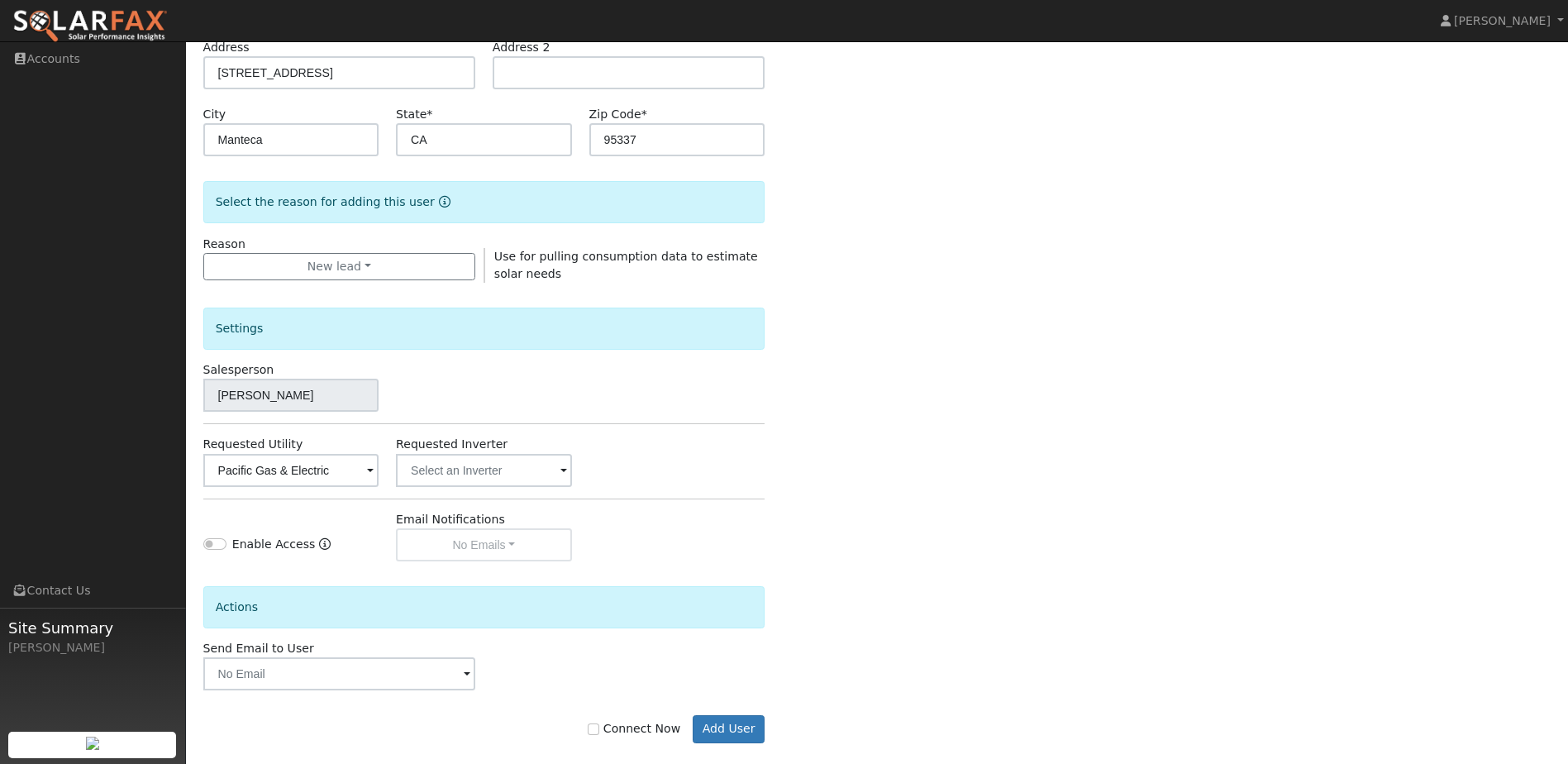
scroll to position [307, 0]
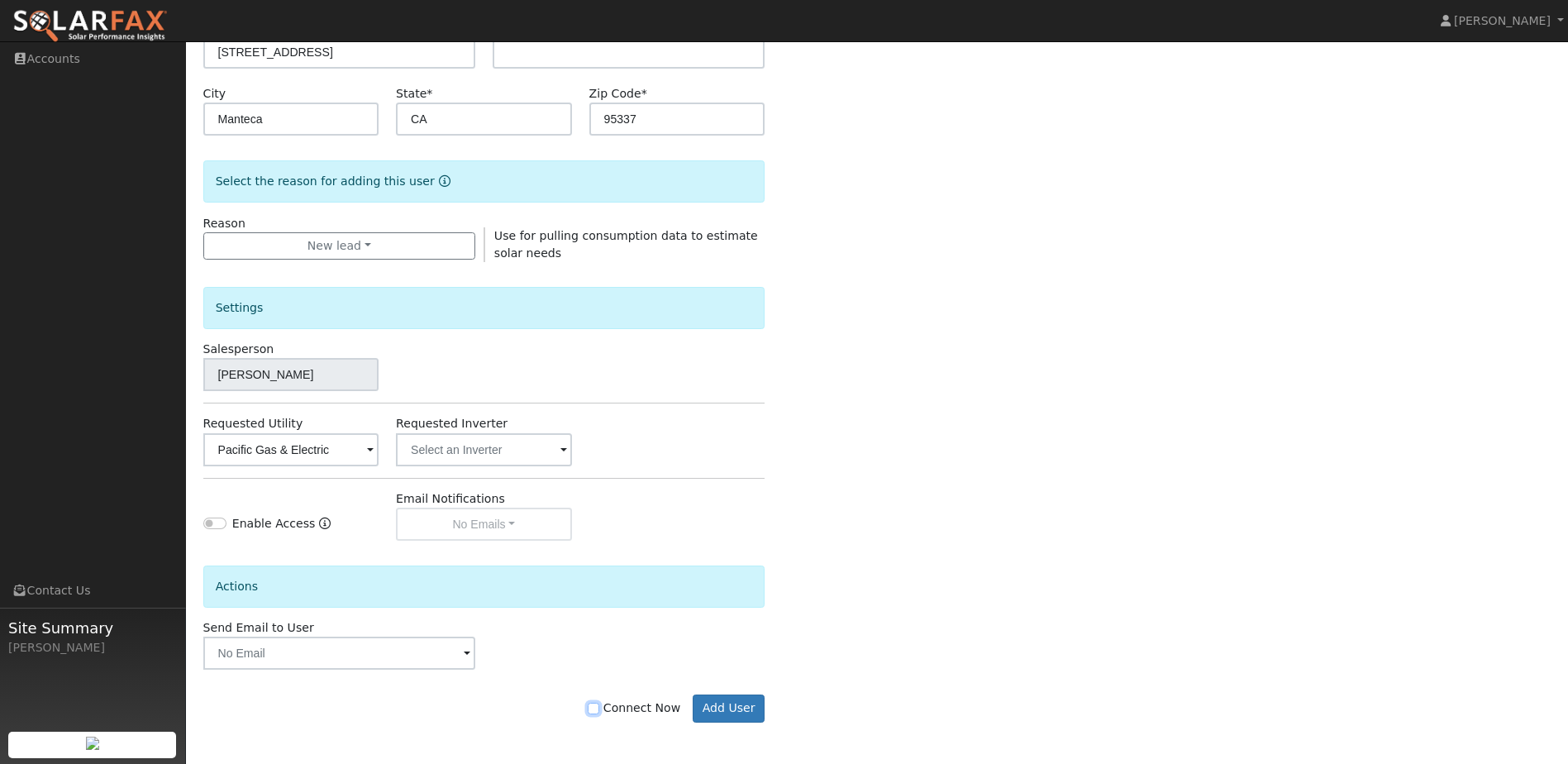
click at [600, 709] on input "Connect Now" at bounding box center [594, 709] width 12 height 12
checkbox input "true"
click at [744, 719] on button "Add User" at bounding box center [729, 708] width 72 height 28
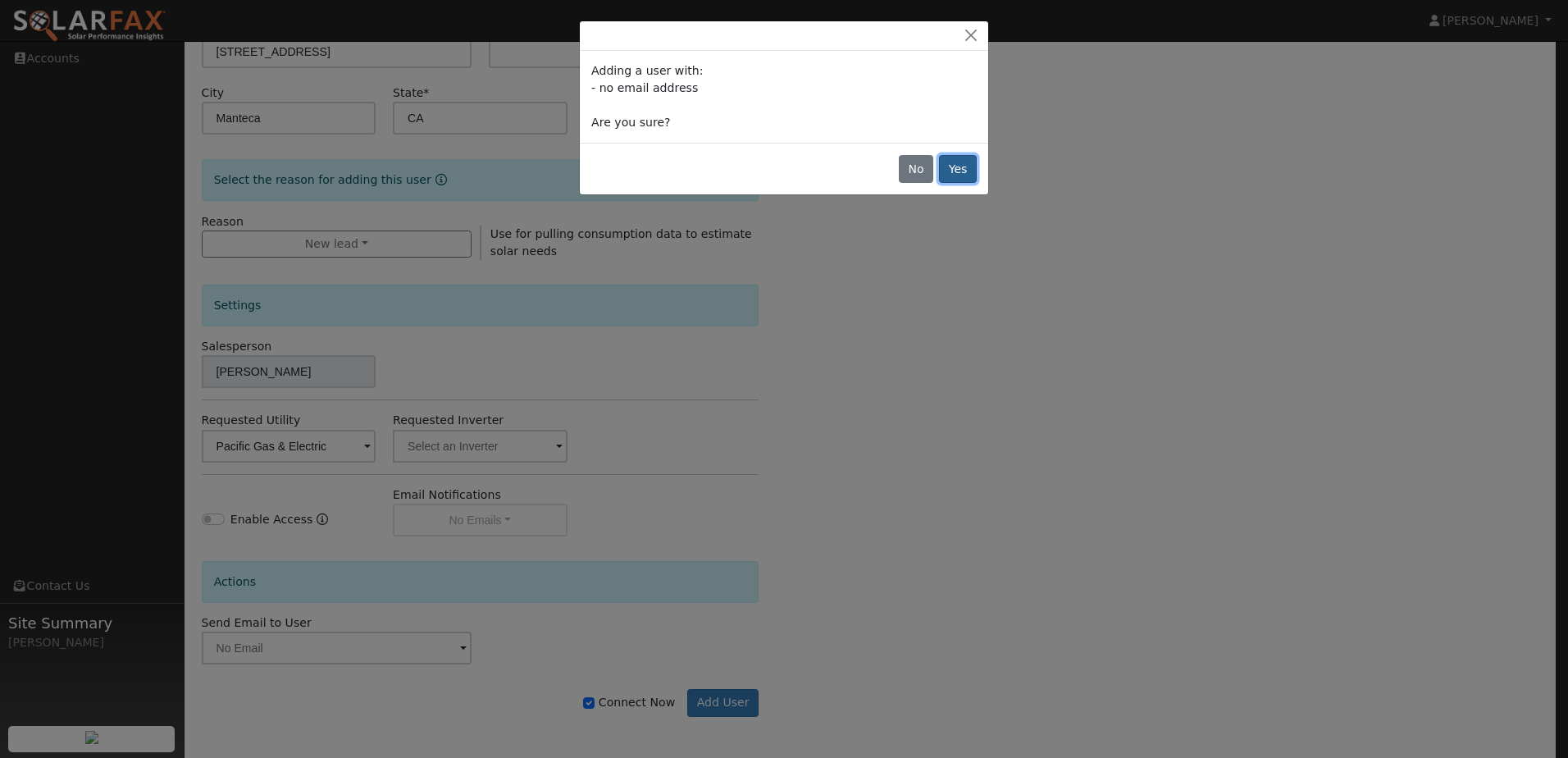
click at [972, 167] on button "Yes" at bounding box center [958, 169] width 37 height 28
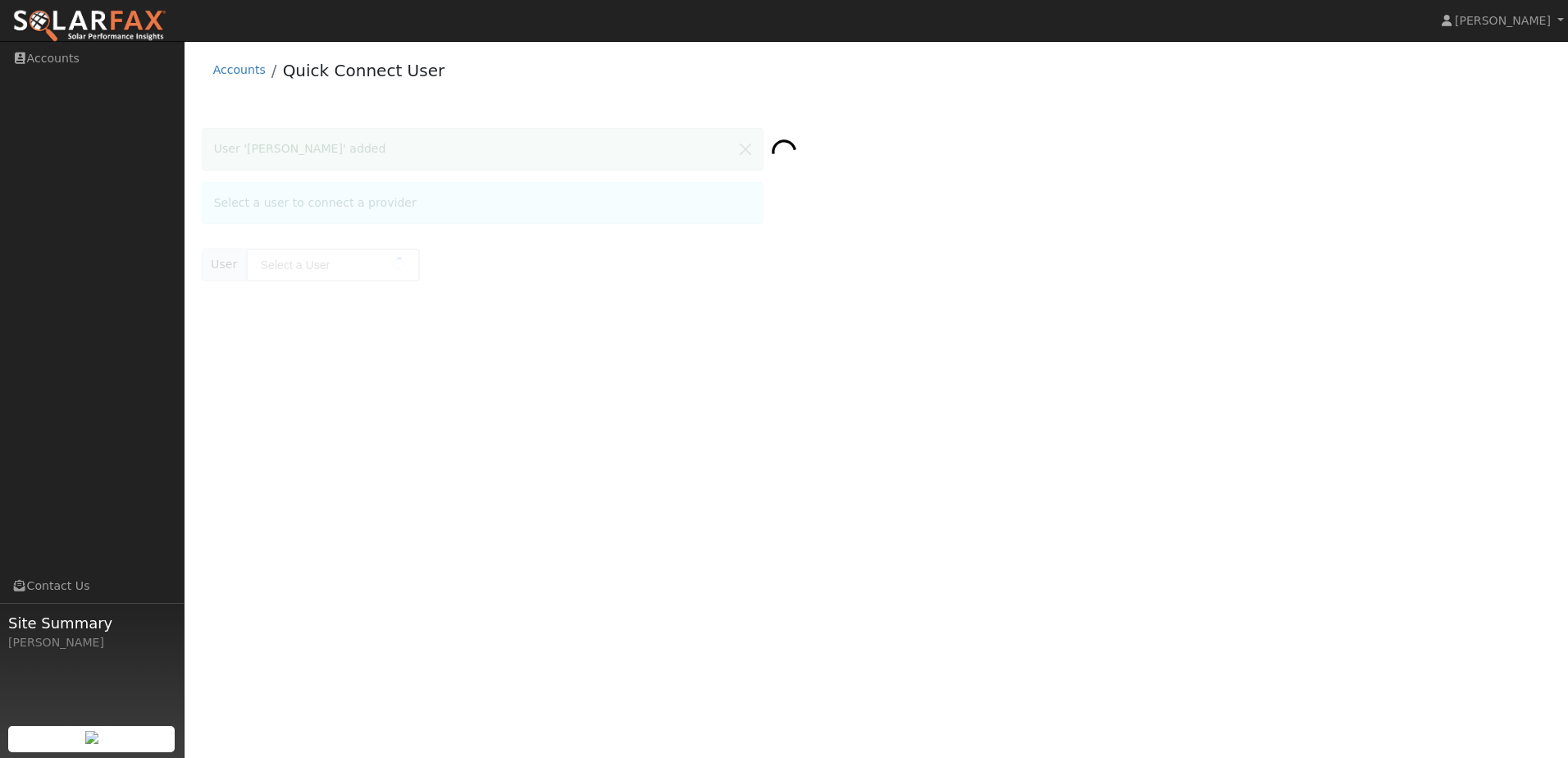
type input "Paula Fonseca"
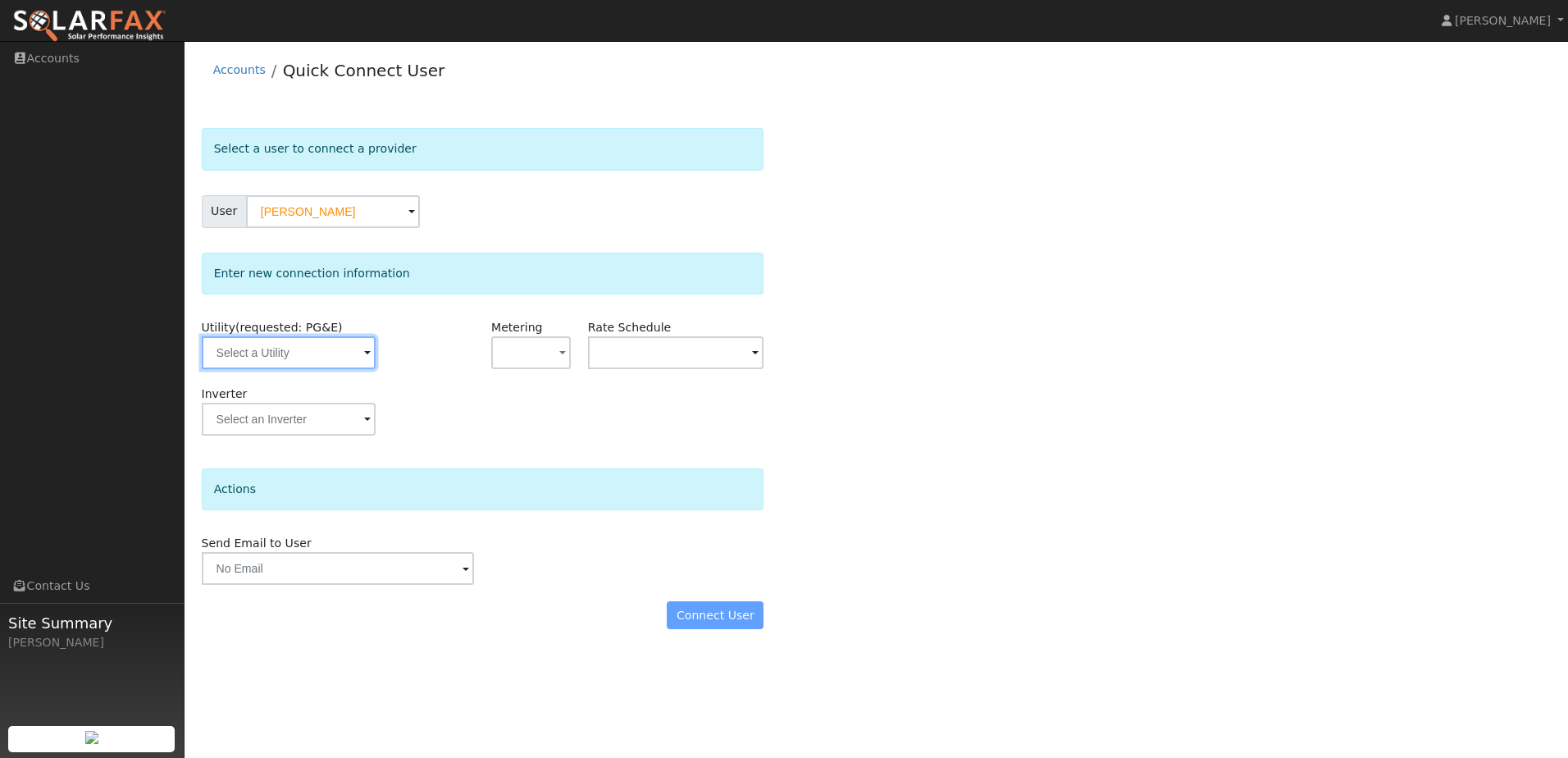
click at [346, 351] on input "text" at bounding box center [288, 352] width 174 height 33
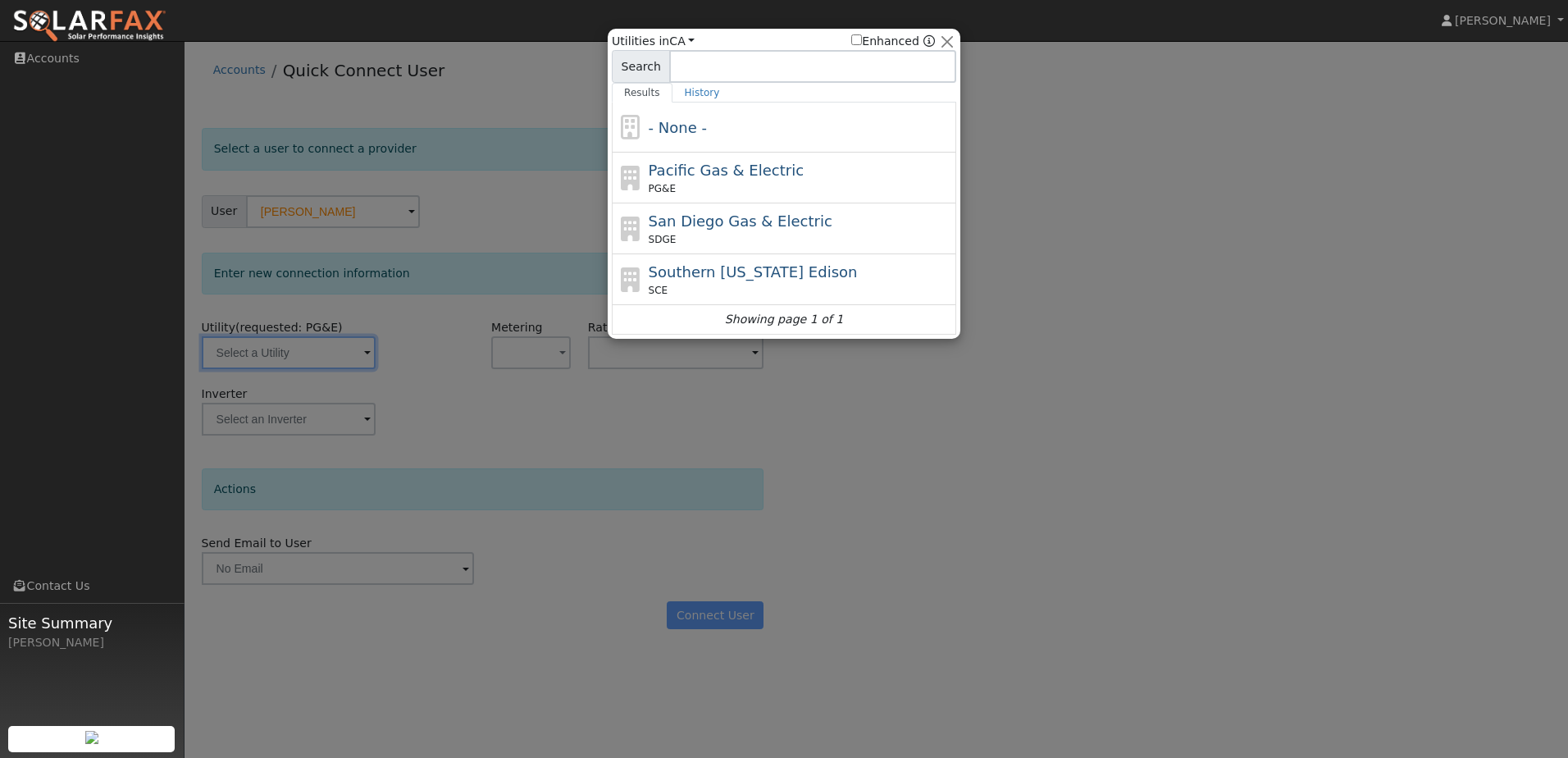
click at [766, 171] on span "Pacific Gas & Electric" at bounding box center [726, 170] width 155 height 17
type input "PG&E"
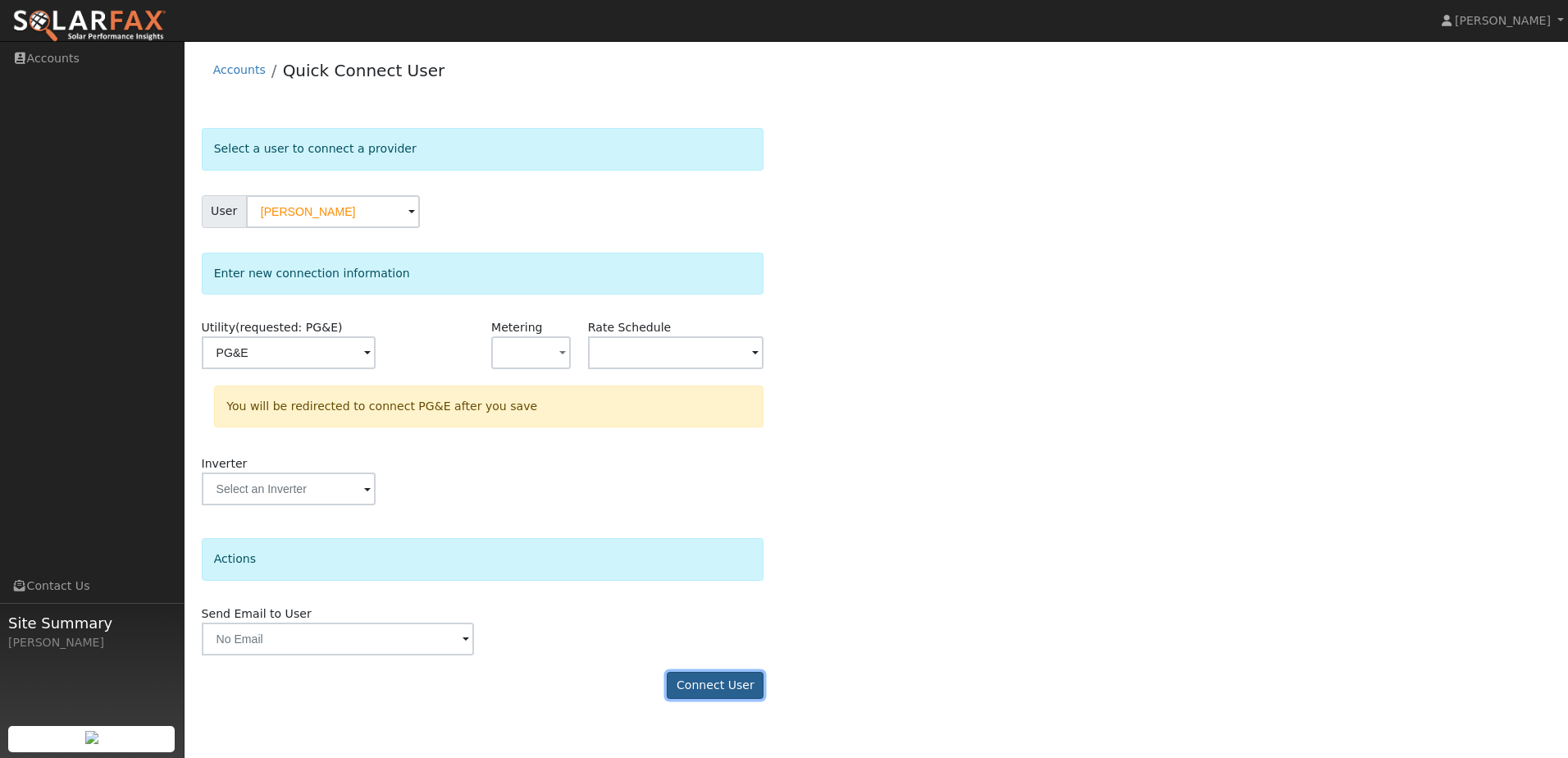
click at [741, 688] on button "Connect User" at bounding box center [715, 686] width 97 height 28
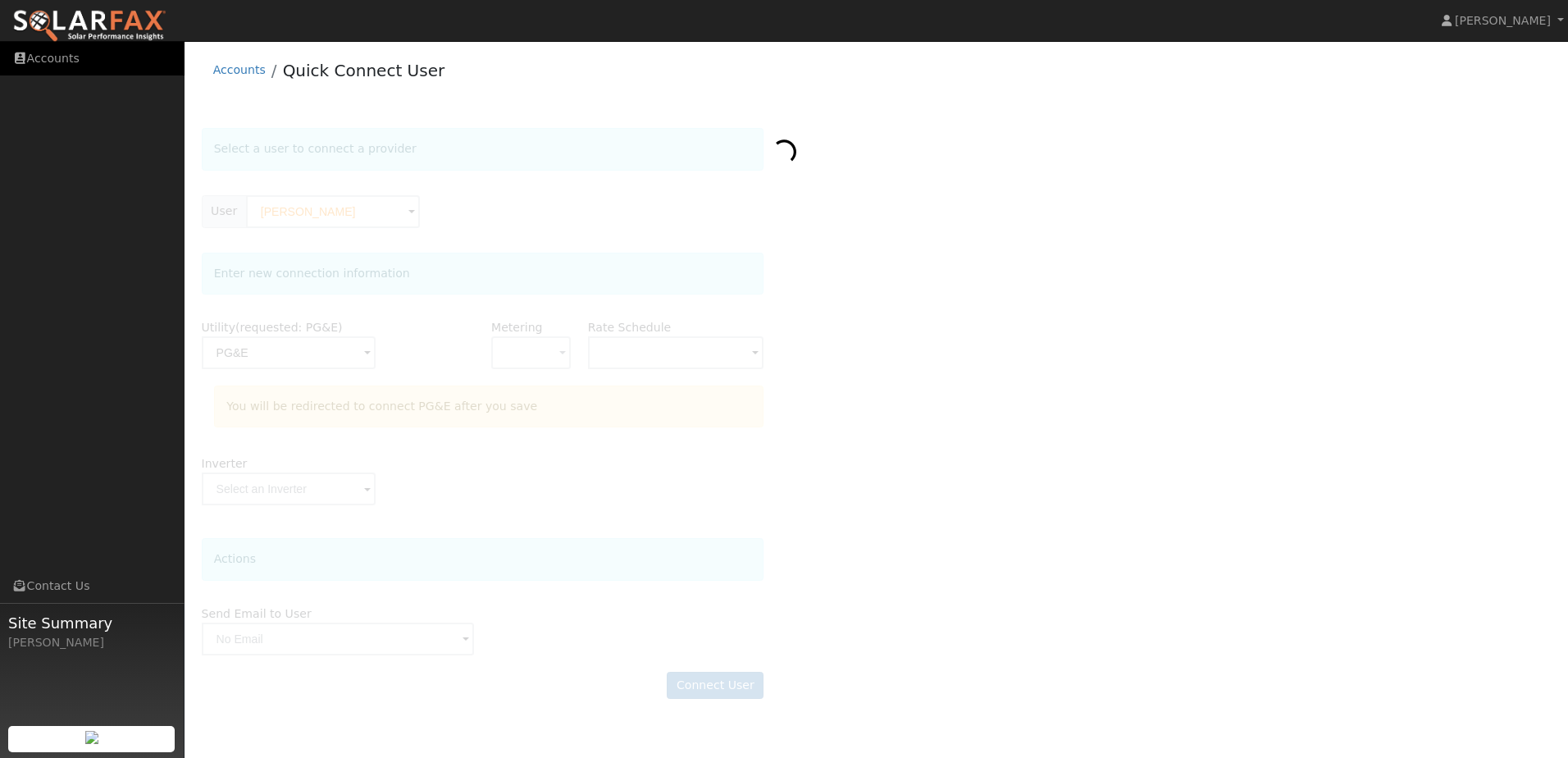
click at [77, 66] on link "Accounts" at bounding box center [92, 59] width 184 height 34
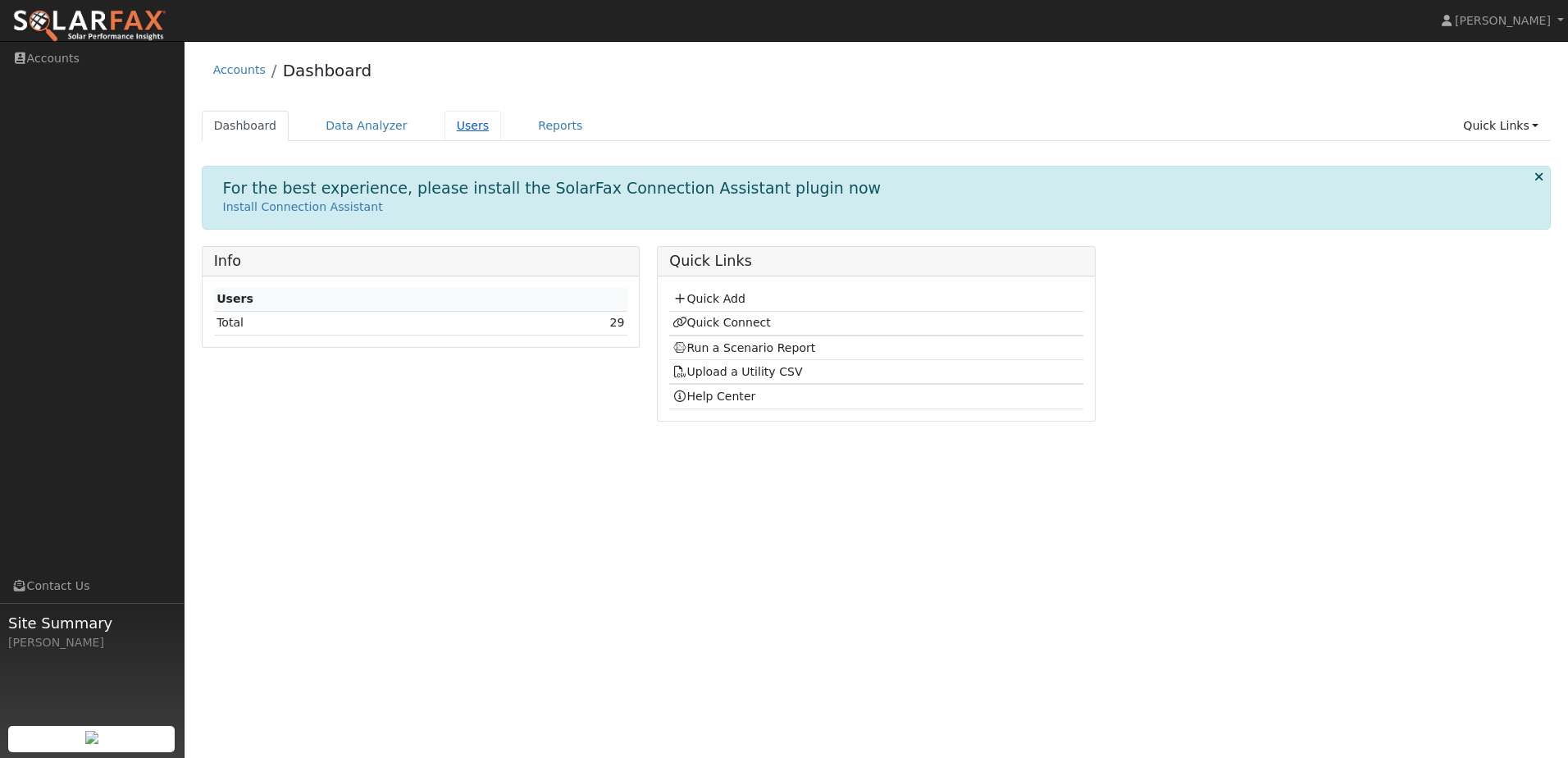
click at [456, 126] on link "Users" at bounding box center [473, 126] width 58 height 31
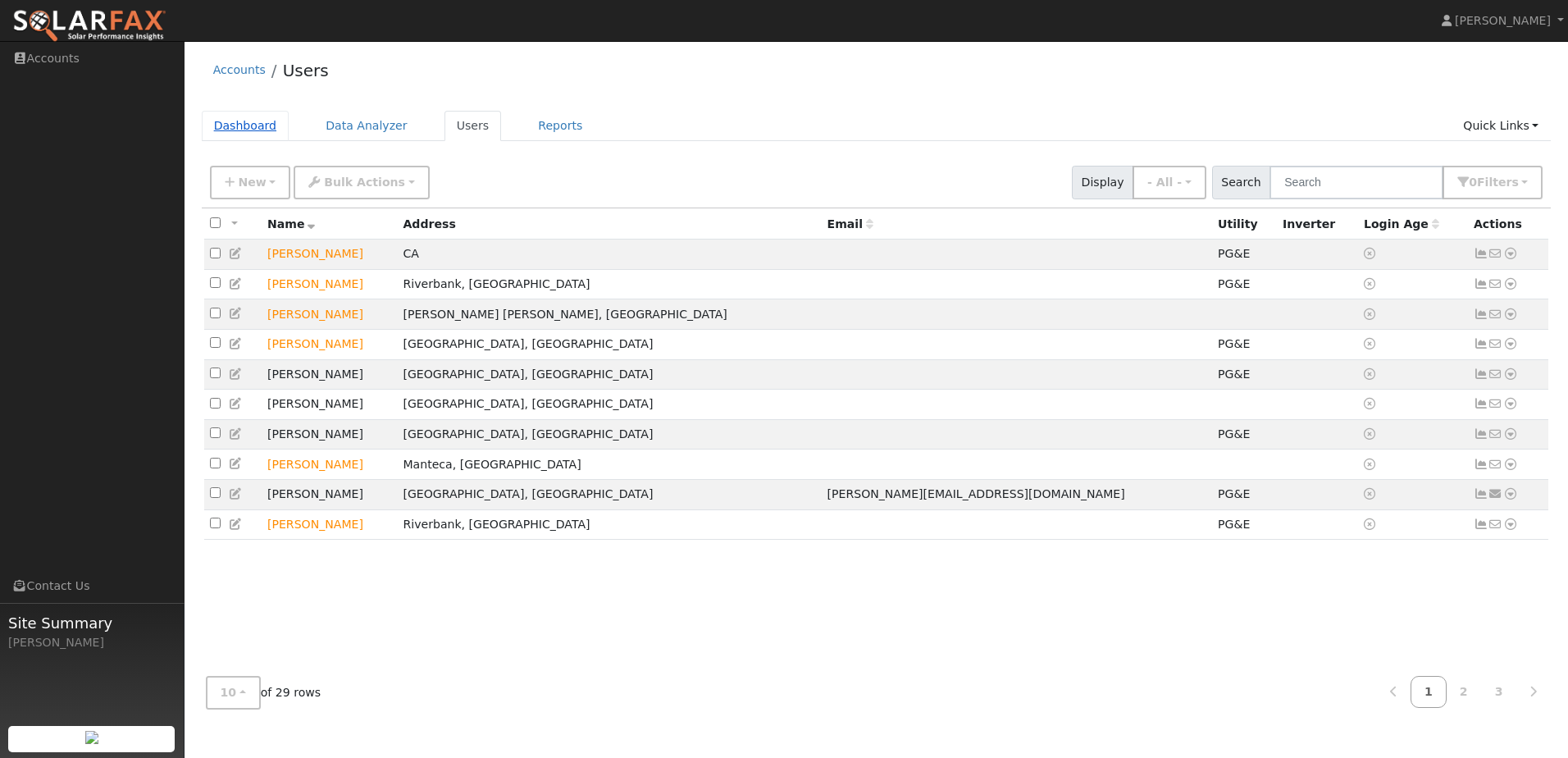
click at [246, 131] on link "Dashboard" at bounding box center [245, 126] width 87 height 31
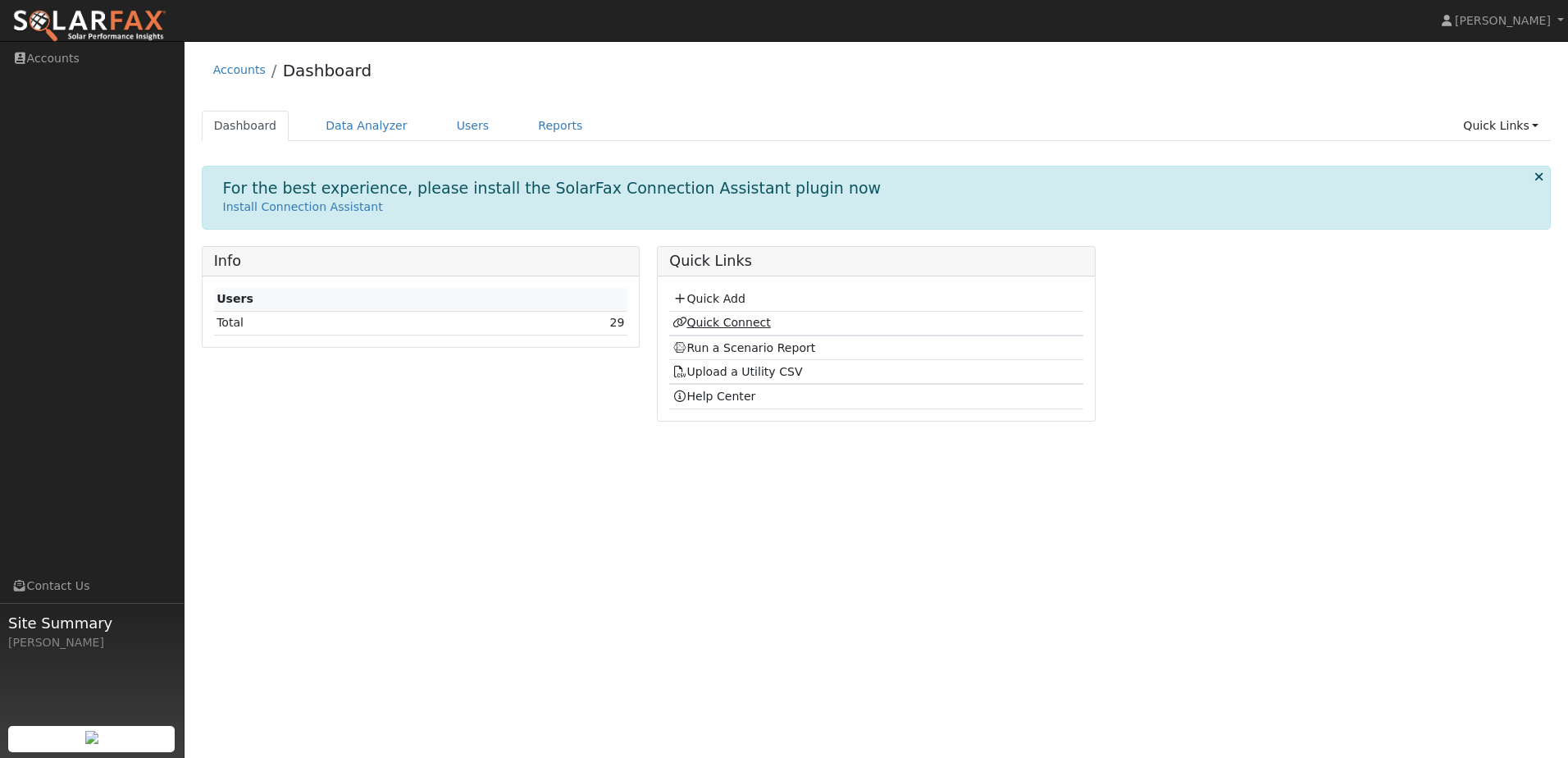
click at [741, 322] on link "Quick Connect" at bounding box center [722, 322] width 98 height 13
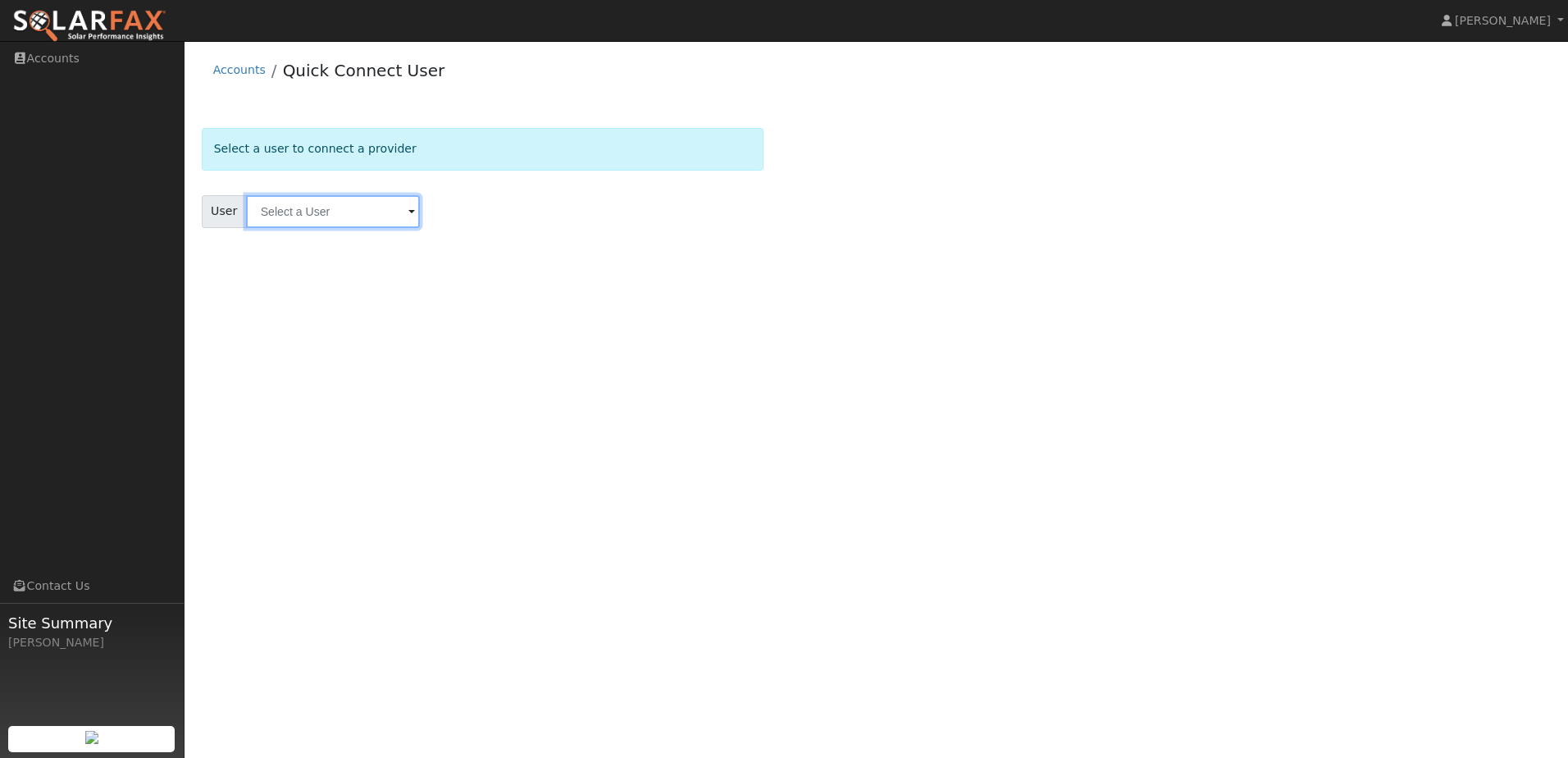
click at [311, 216] on input "text" at bounding box center [333, 211] width 174 height 33
click at [515, 200] on div "User Results Enter text to search Enter text to search No history" at bounding box center [483, 211] width 563 height 33
click at [304, 210] on input "text" at bounding box center [333, 211] width 174 height 33
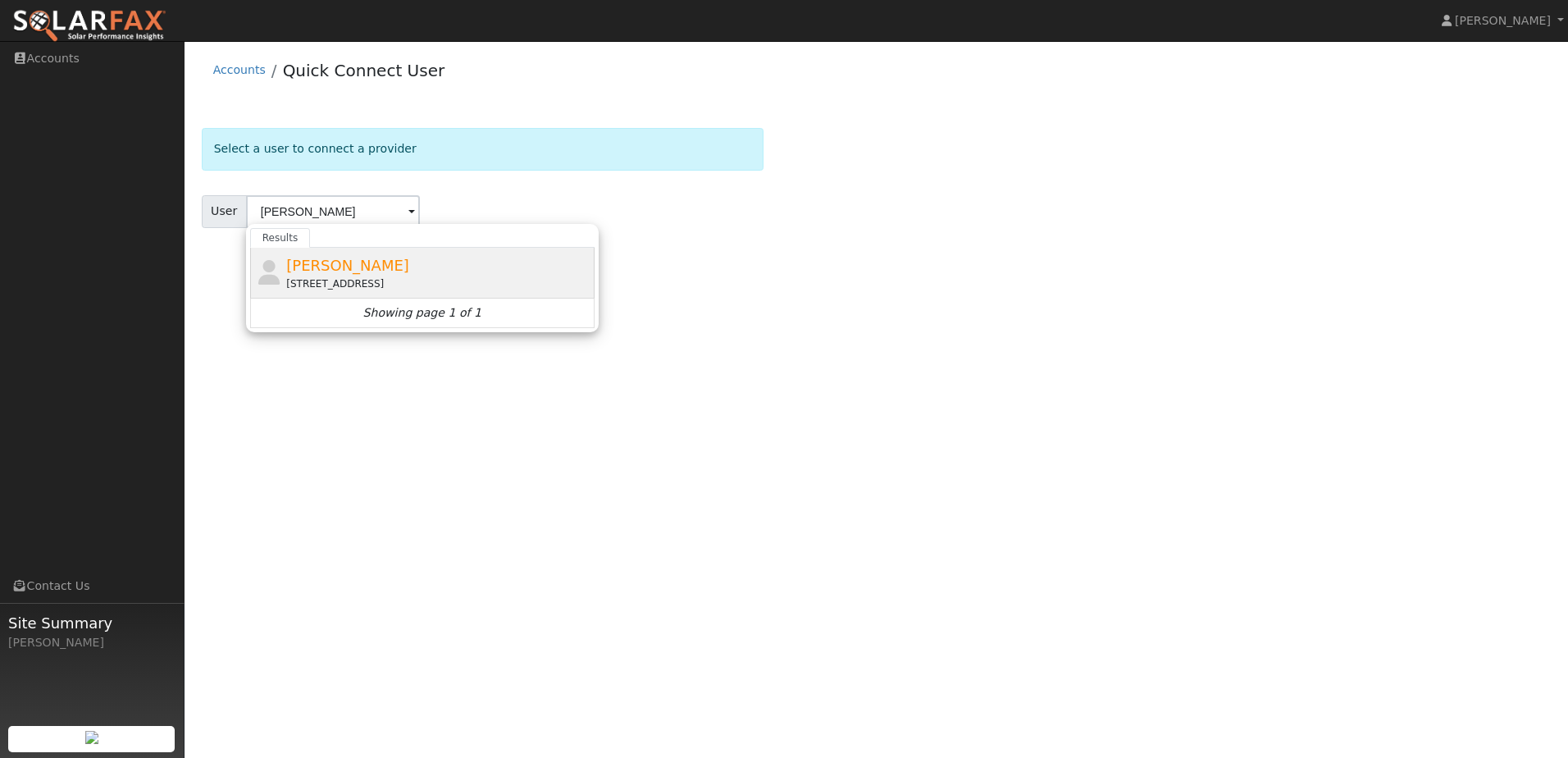
click at [348, 274] on span "Paula Fonseca" at bounding box center [347, 266] width 123 height 17
type input "Paula Fonseca"
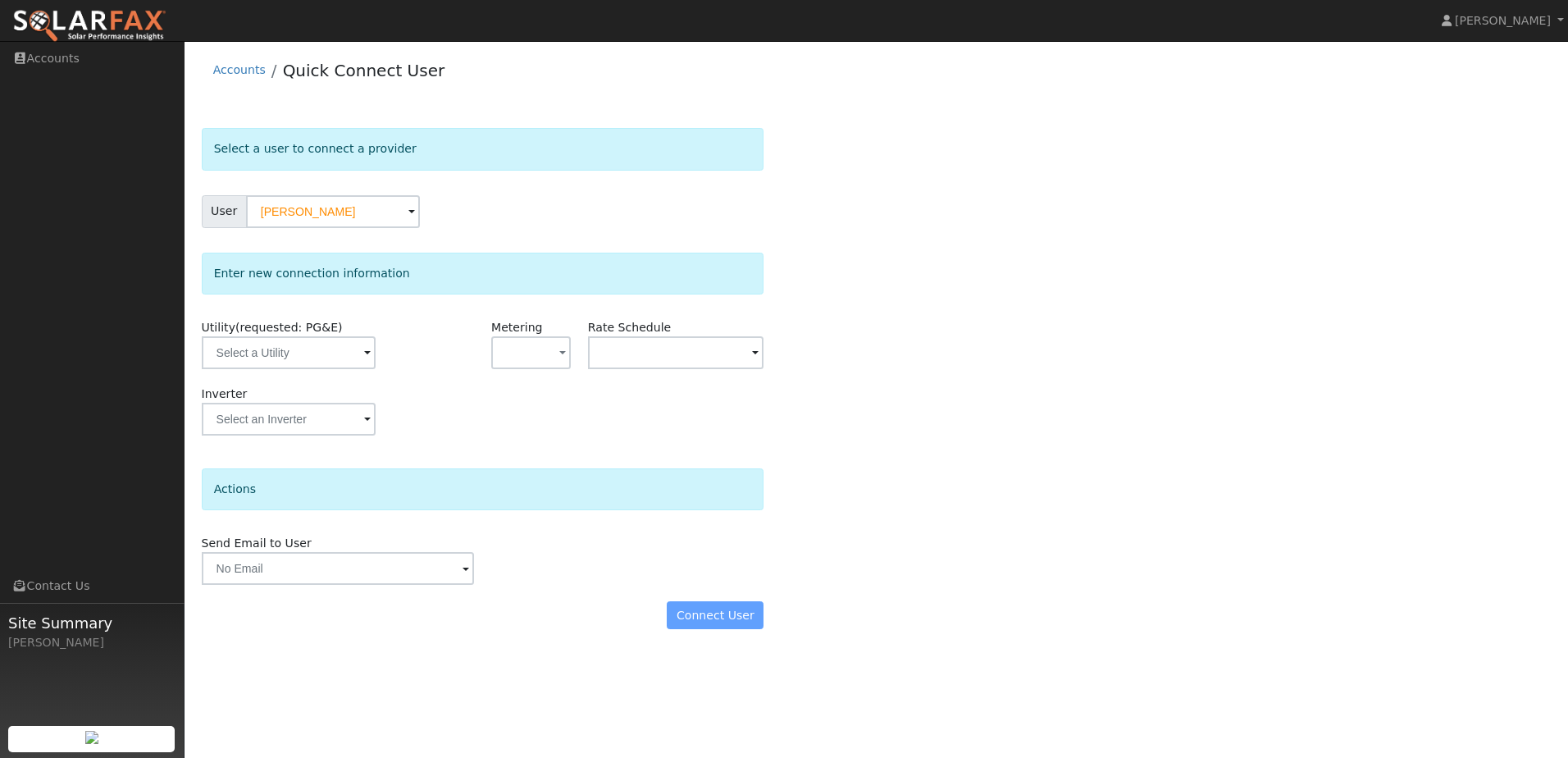
click at [745, 620] on div "Connect User" at bounding box center [482, 615] width 580 height 28
click at [348, 343] on input "text" at bounding box center [288, 352] width 174 height 33
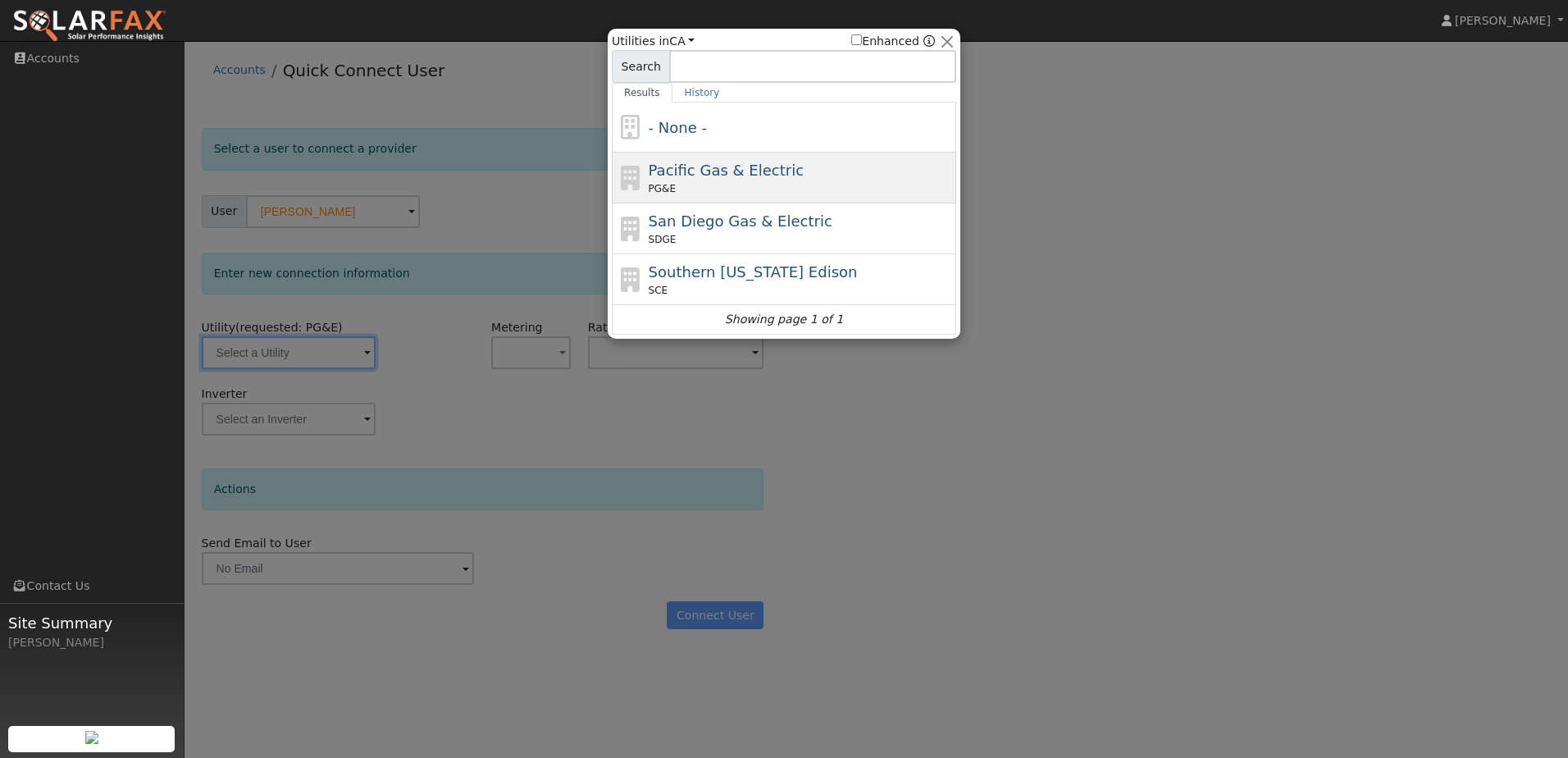
click at [725, 166] on span "Pacific Gas & Electric" at bounding box center [726, 170] width 155 height 17
type input "PG&E"
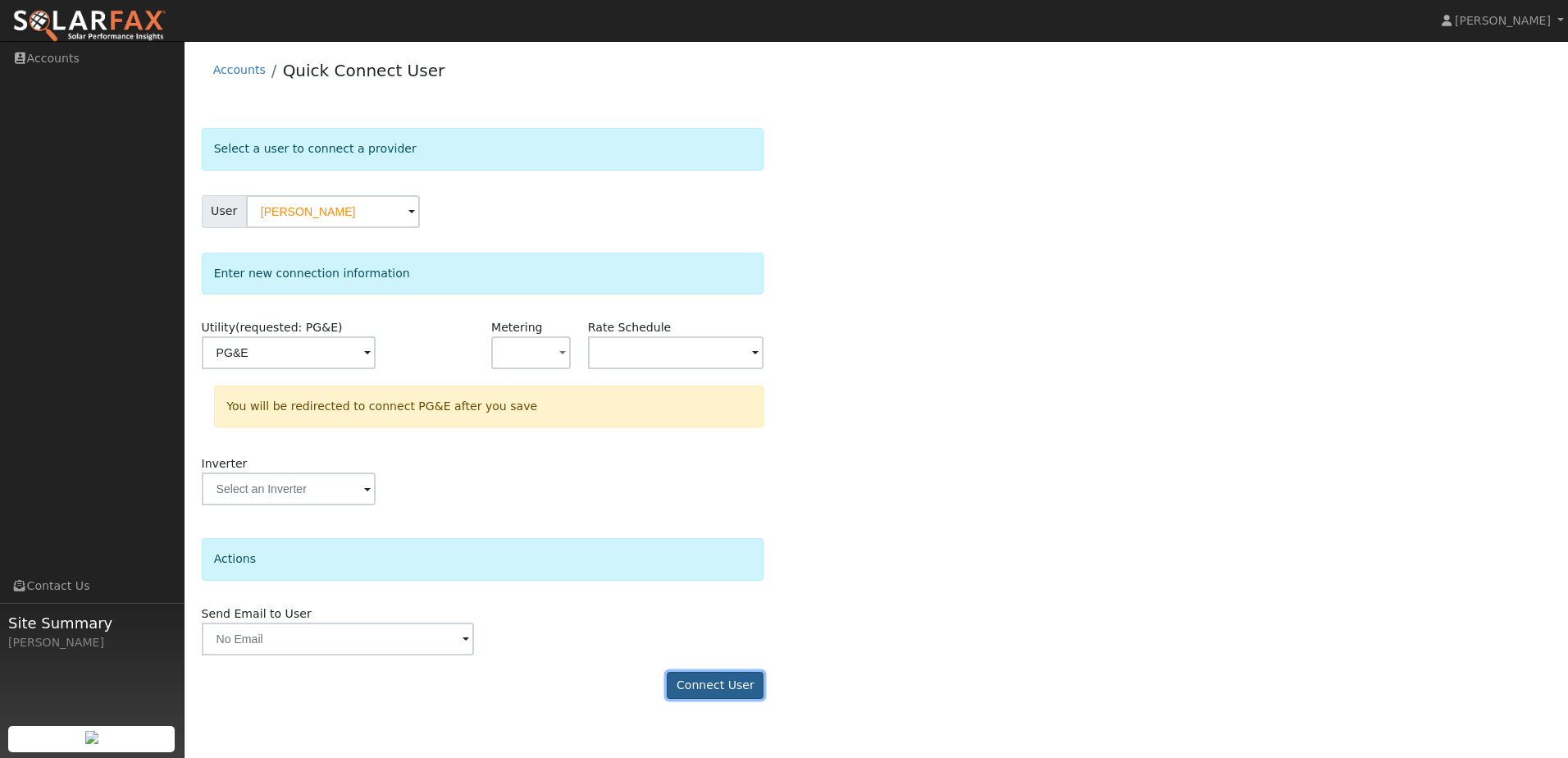
click at [753, 687] on button "Connect User" at bounding box center [715, 686] width 97 height 28
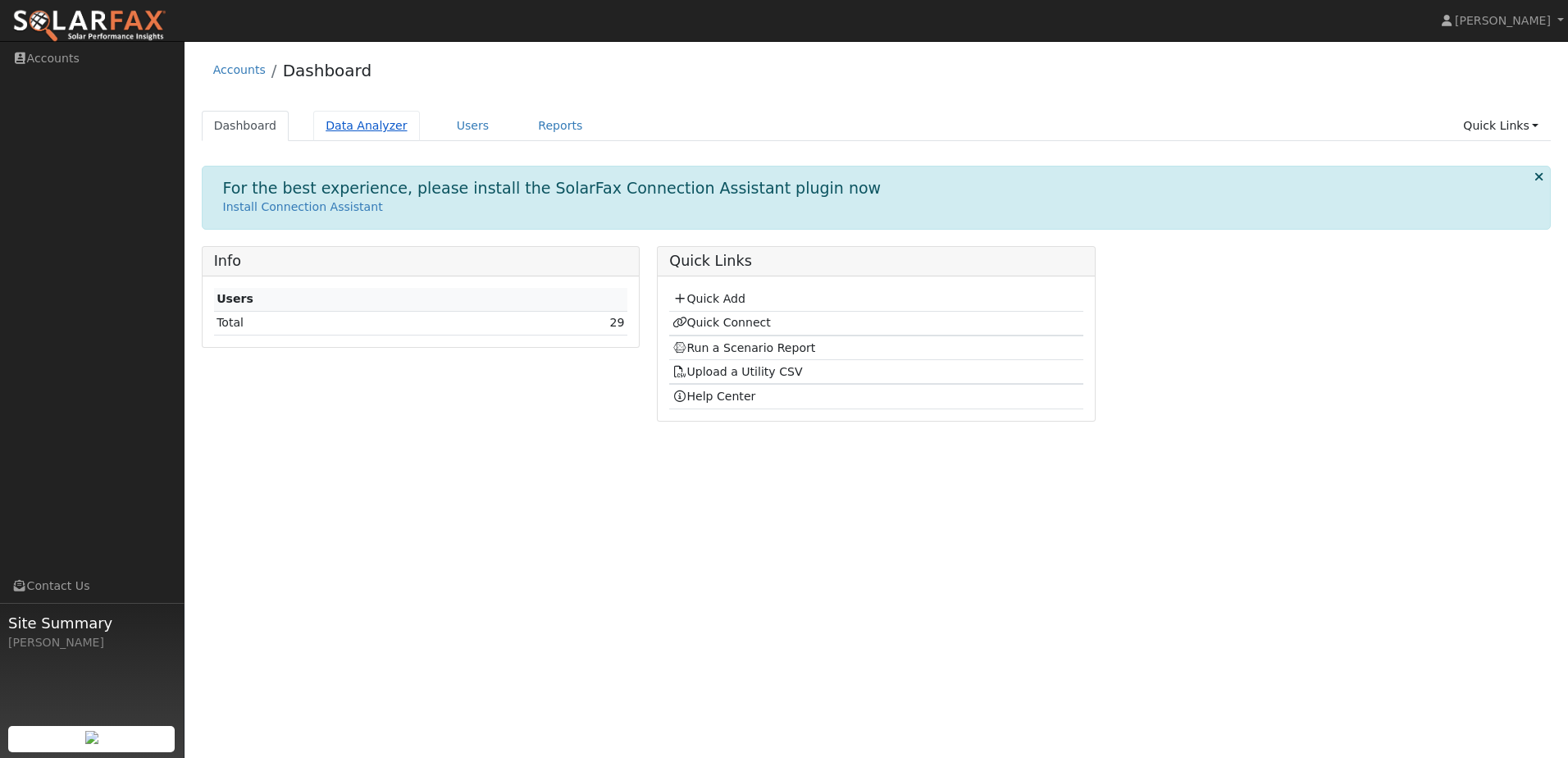
drag, startPoint x: 413, startPoint y: 123, endPoint x: 316, endPoint y: 117, distance: 97.2
click at [402, 121] on ul "Dashboard Data Analyzer Users Reports Quick Links Quick Add Quick Connect Run a…" at bounding box center [876, 126] width 1350 height 31
click at [361, 122] on link "Data Analyzer" at bounding box center [367, 126] width 107 height 31
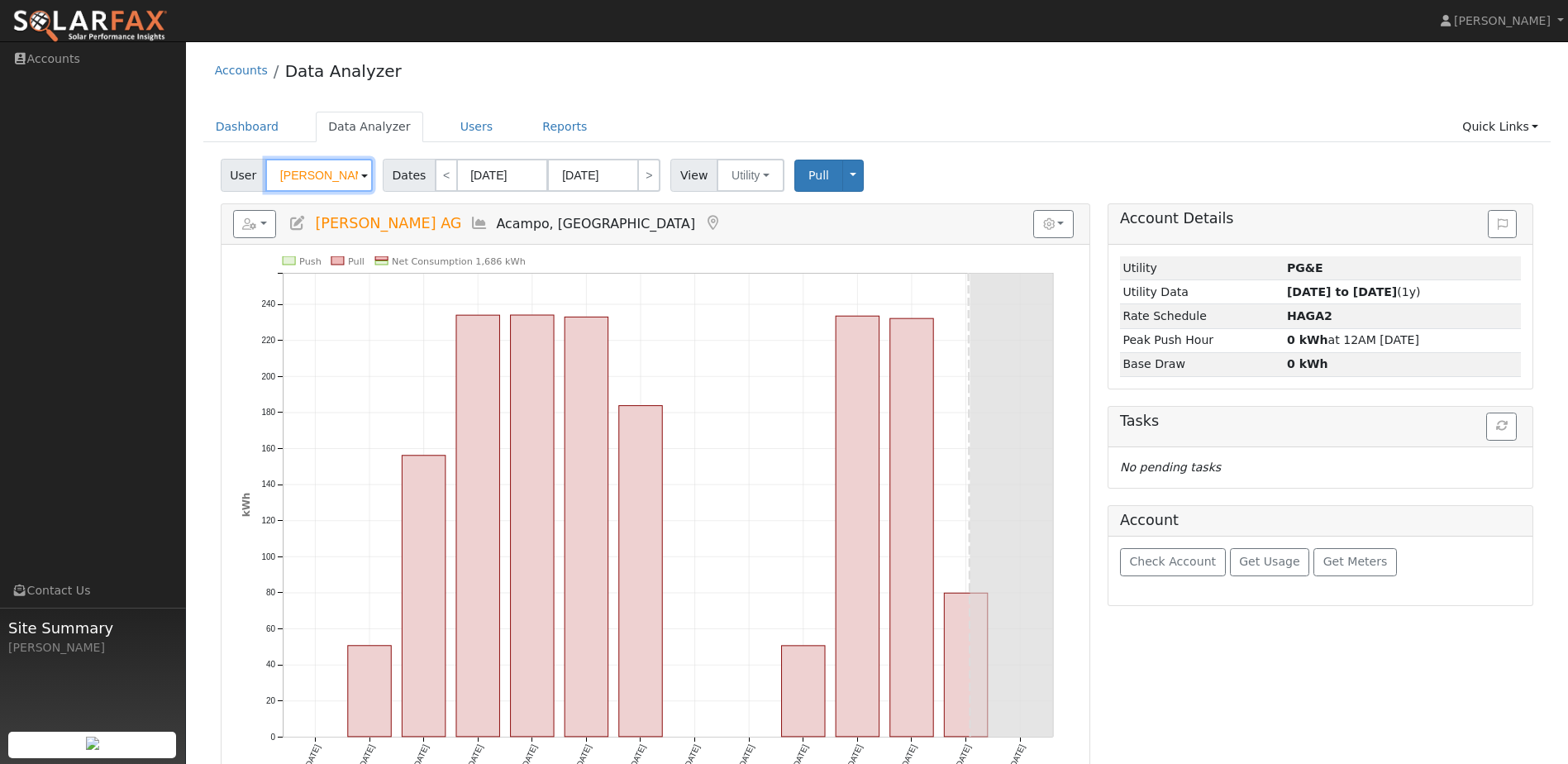
click at [321, 162] on input "Nick Salvetti AG" at bounding box center [319, 175] width 108 height 33
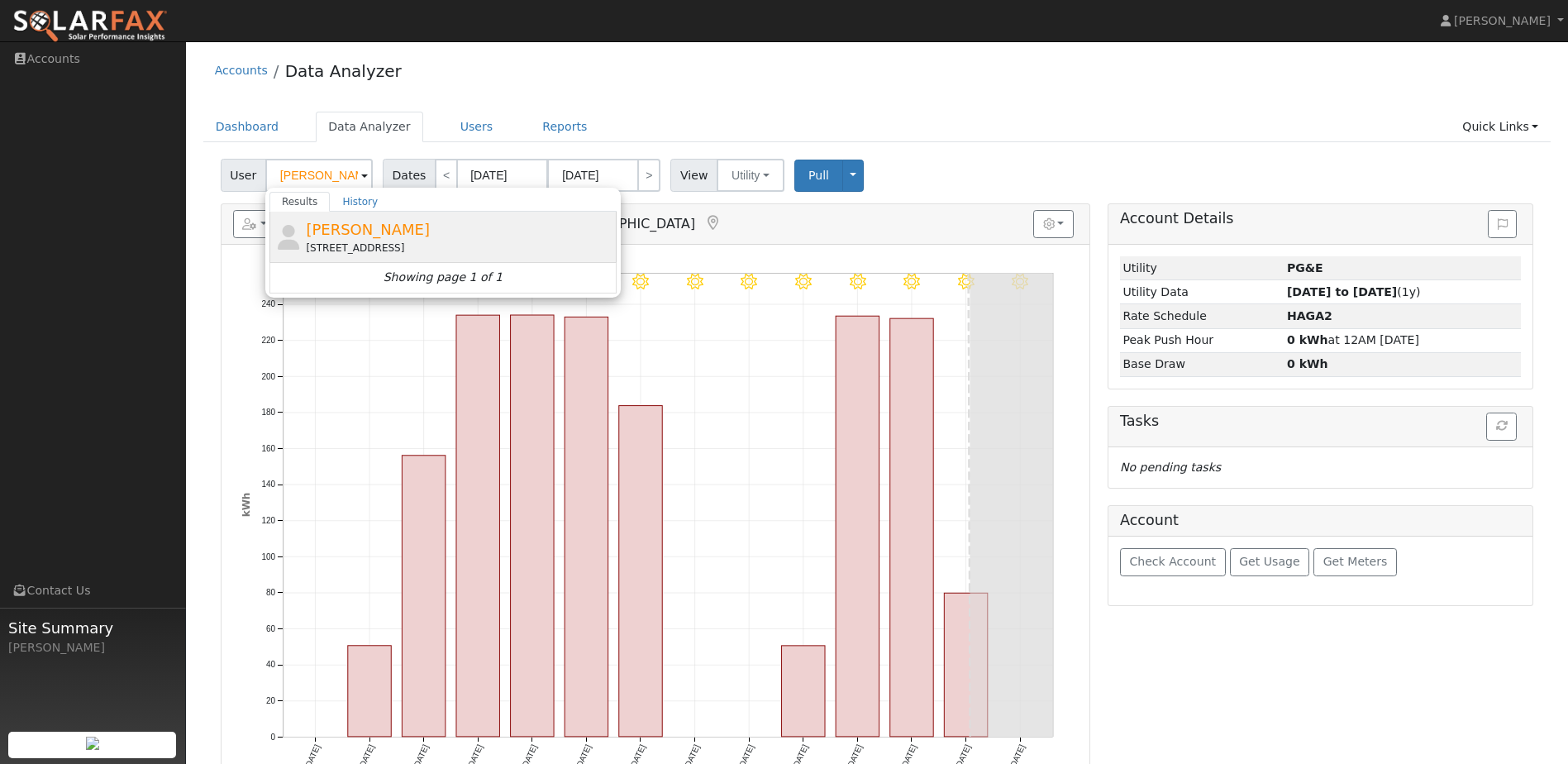
click at [358, 250] on div "2115 South Union Road, Manteca, CA 95337" at bounding box center [459, 247] width 307 height 15
type input "Paula Fonseca"
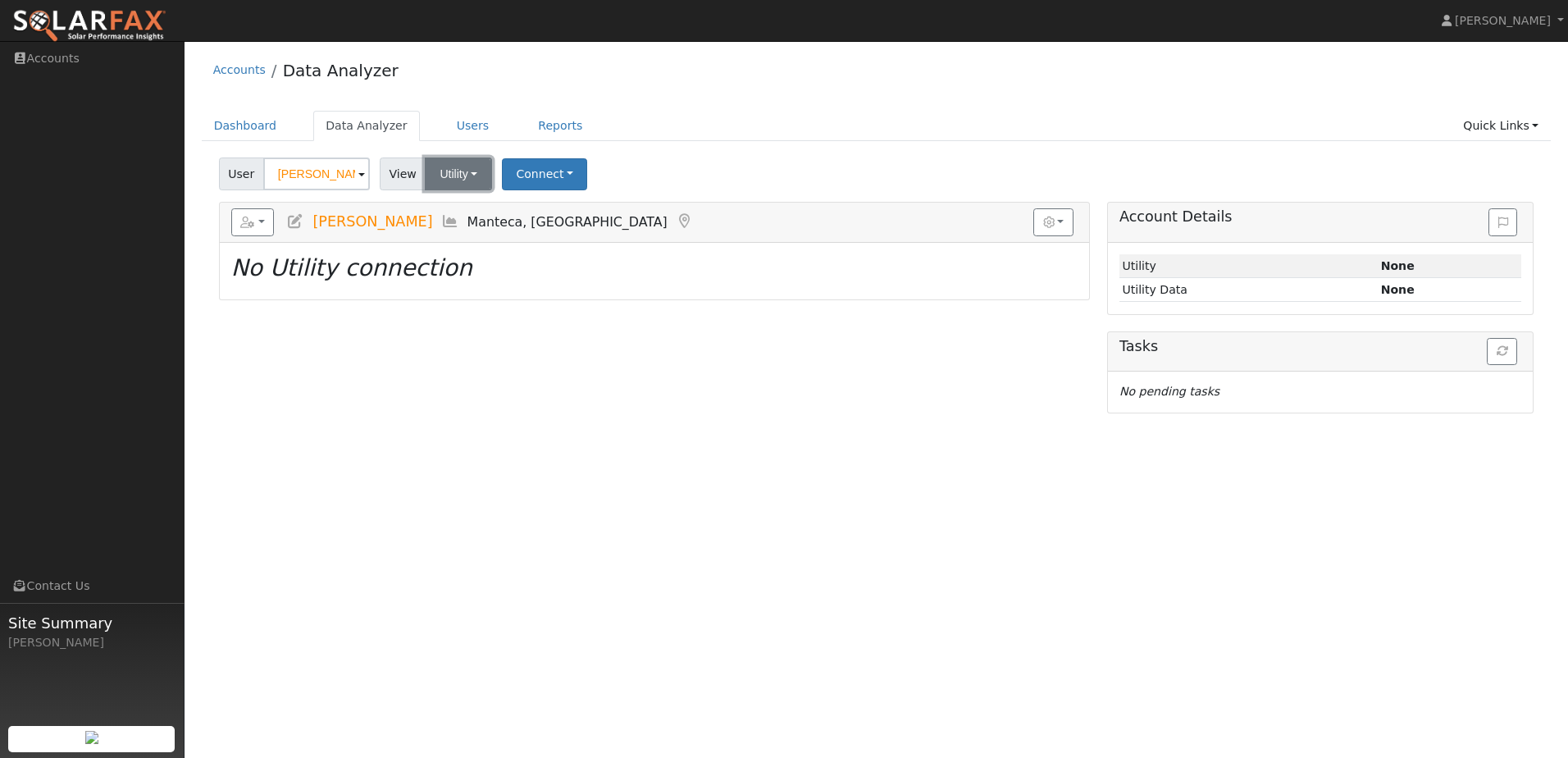
click at [450, 172] on button "Utility" at bounding box center [458, 174] width 67 height 33
click at [454, 172] on button "Utility" at bounding box center [458, 174] width 67 height 33
click at [535, 167] on button "Connect" at bounding box center [545, 175] width 86 height 32
click at [562, 211] on link "Select a Provider" at bounding box center [567, 210] width 128 height 23
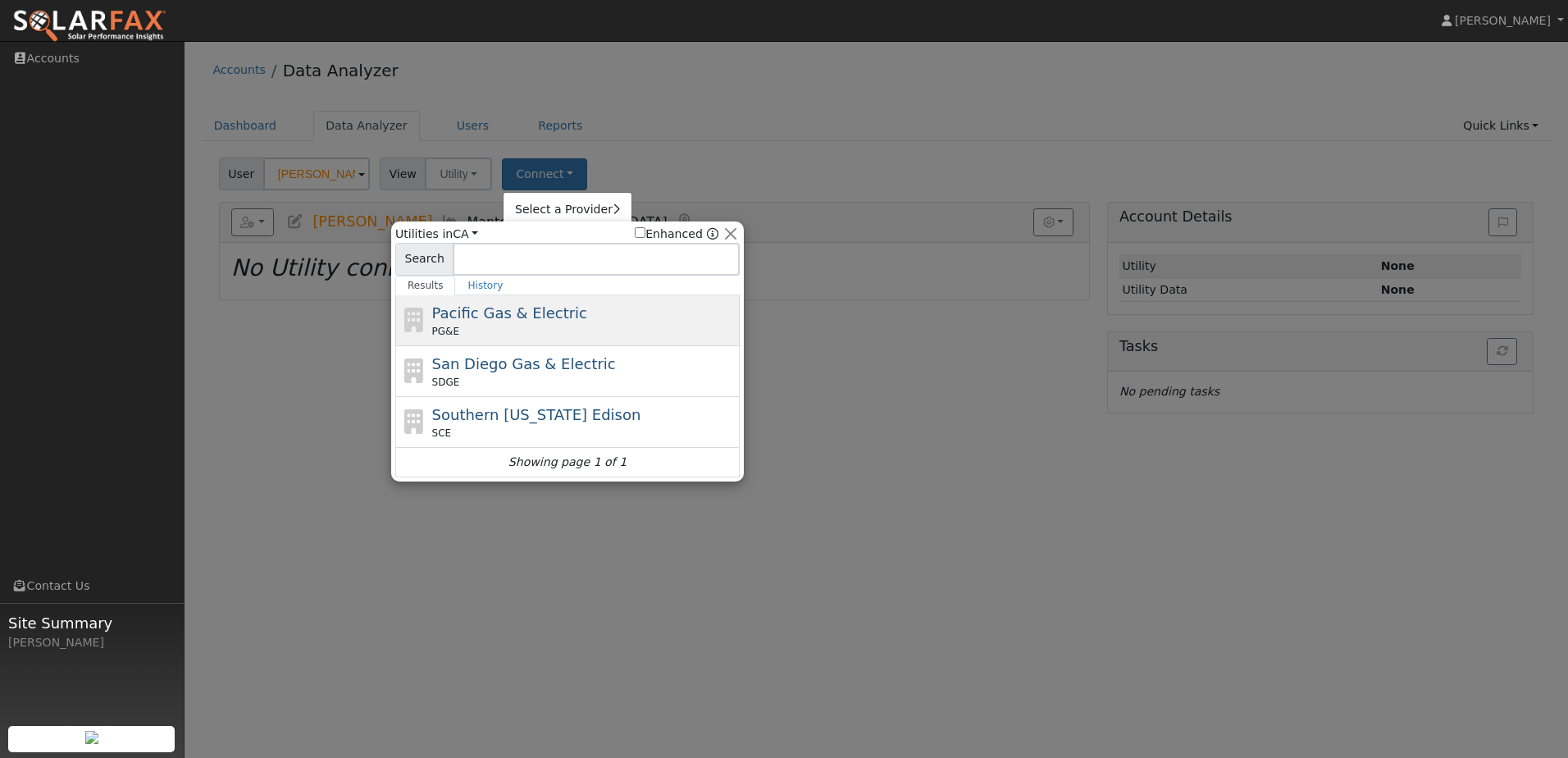
click at [495, 314] on span "Pacific Gas & Electric" at bounding box center [509, 313] width 155 height 17
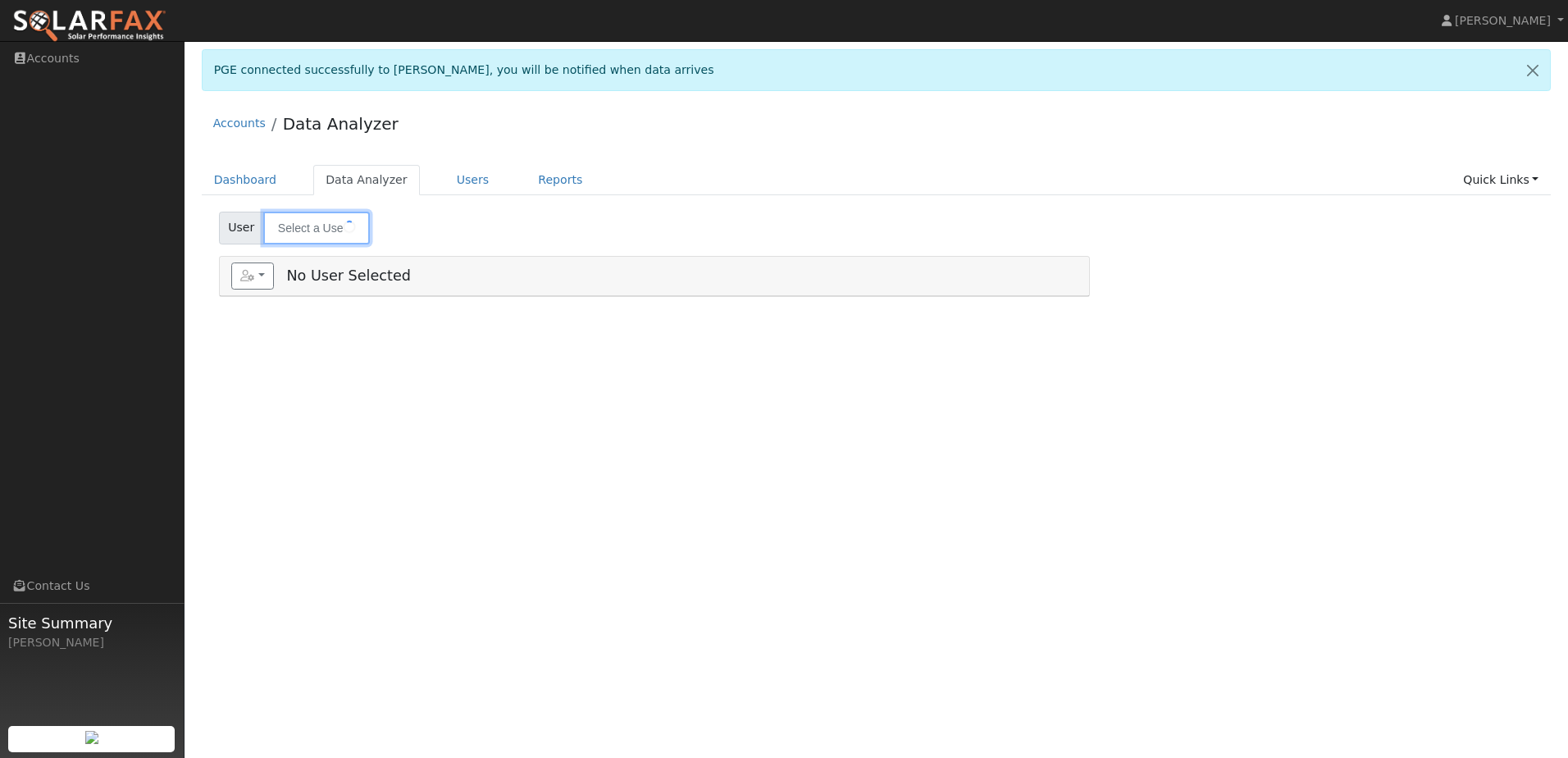
type input "[PERSON_NAME]"
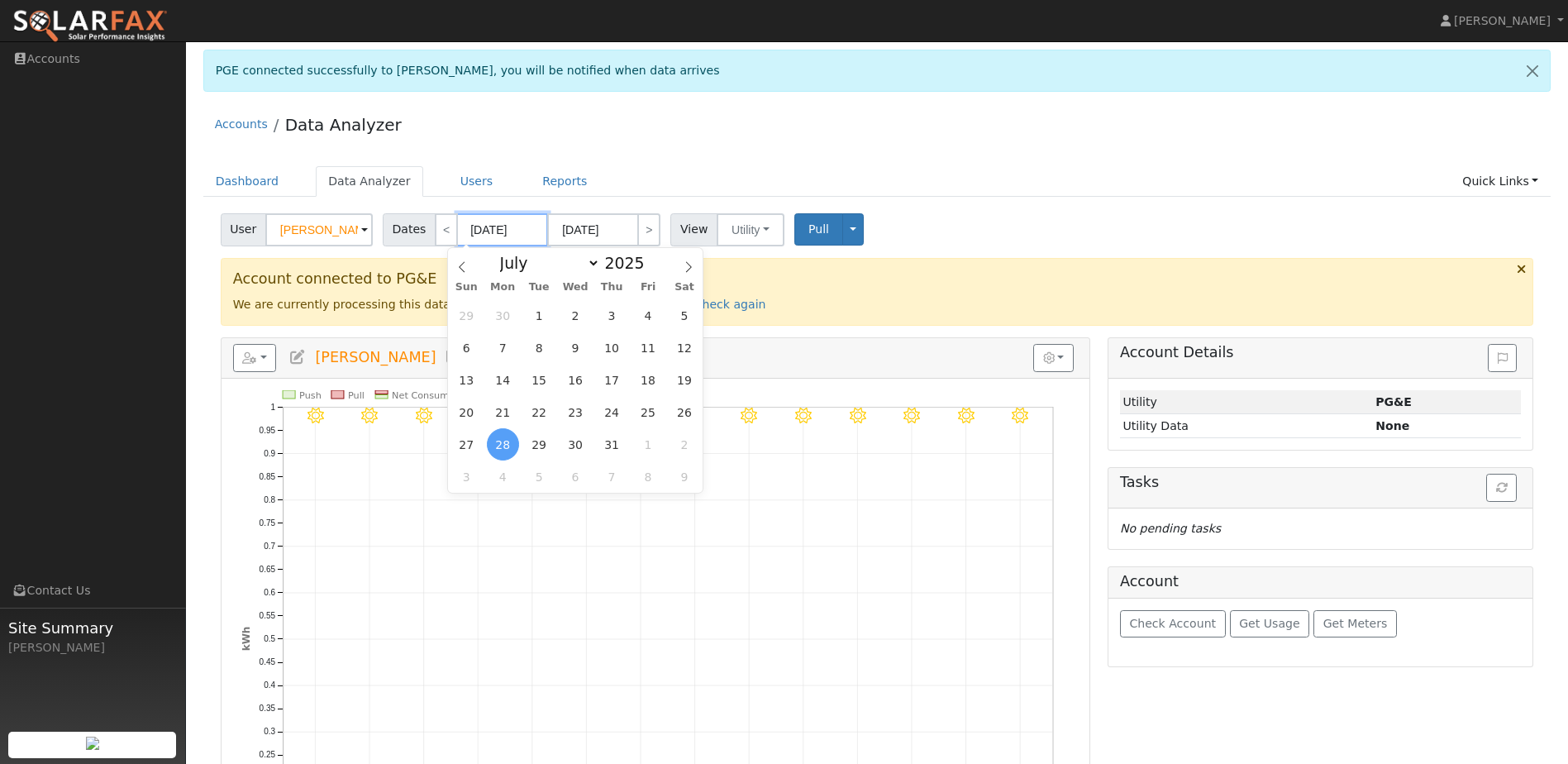
click at [476, 224] on input "[DATE]" at bounding box center [502, 229] width 91 height 33
click at [648, 269] on span at bounding box center [654, 267] width 12 height 9
type input "2024"
click at [513, 317] on span "1" at bounding box center [503, 316] width 33 height 33
type input "[DATE]"
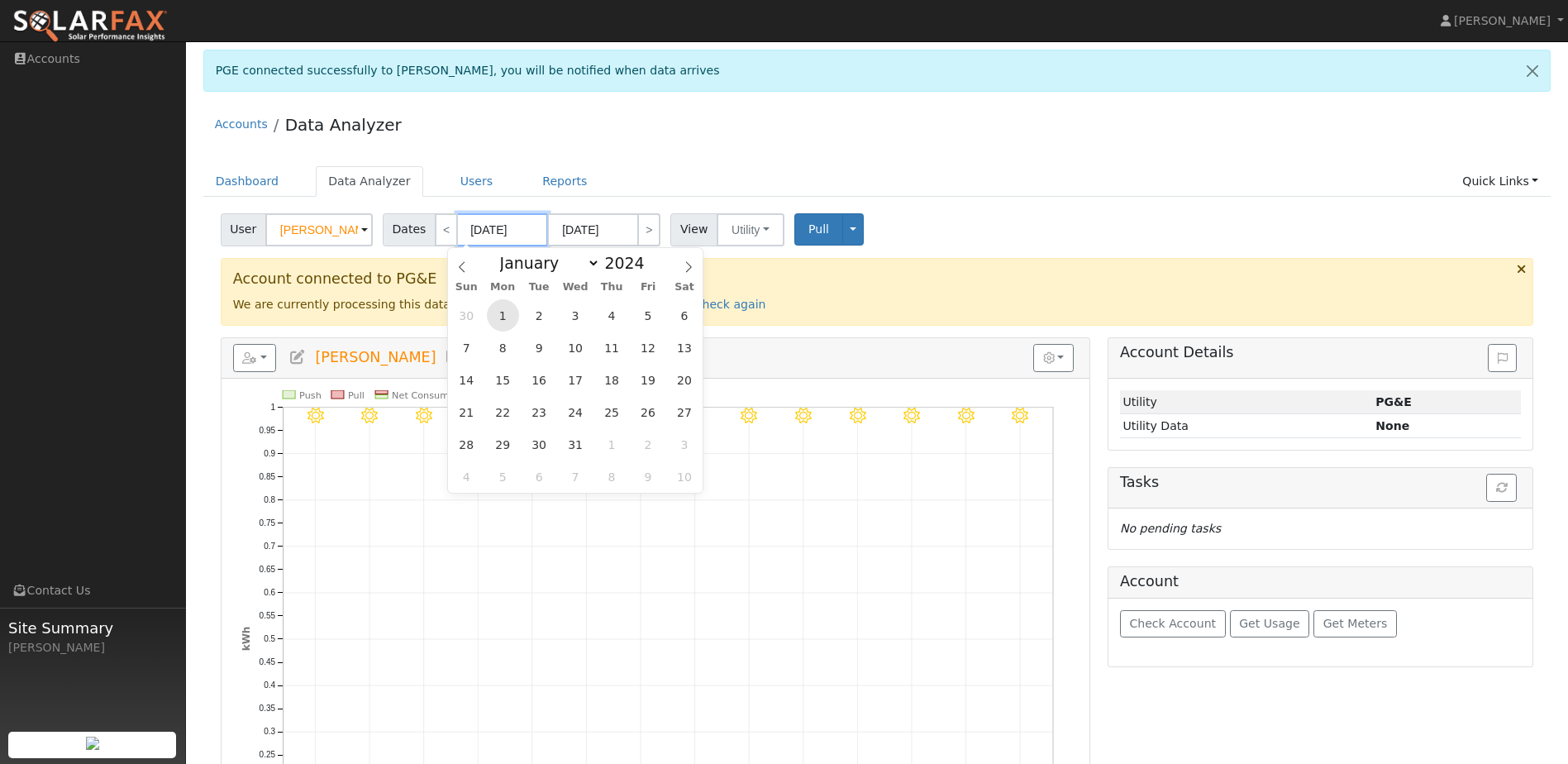
type input "[DATE]"
type input "2024"
select select "6"
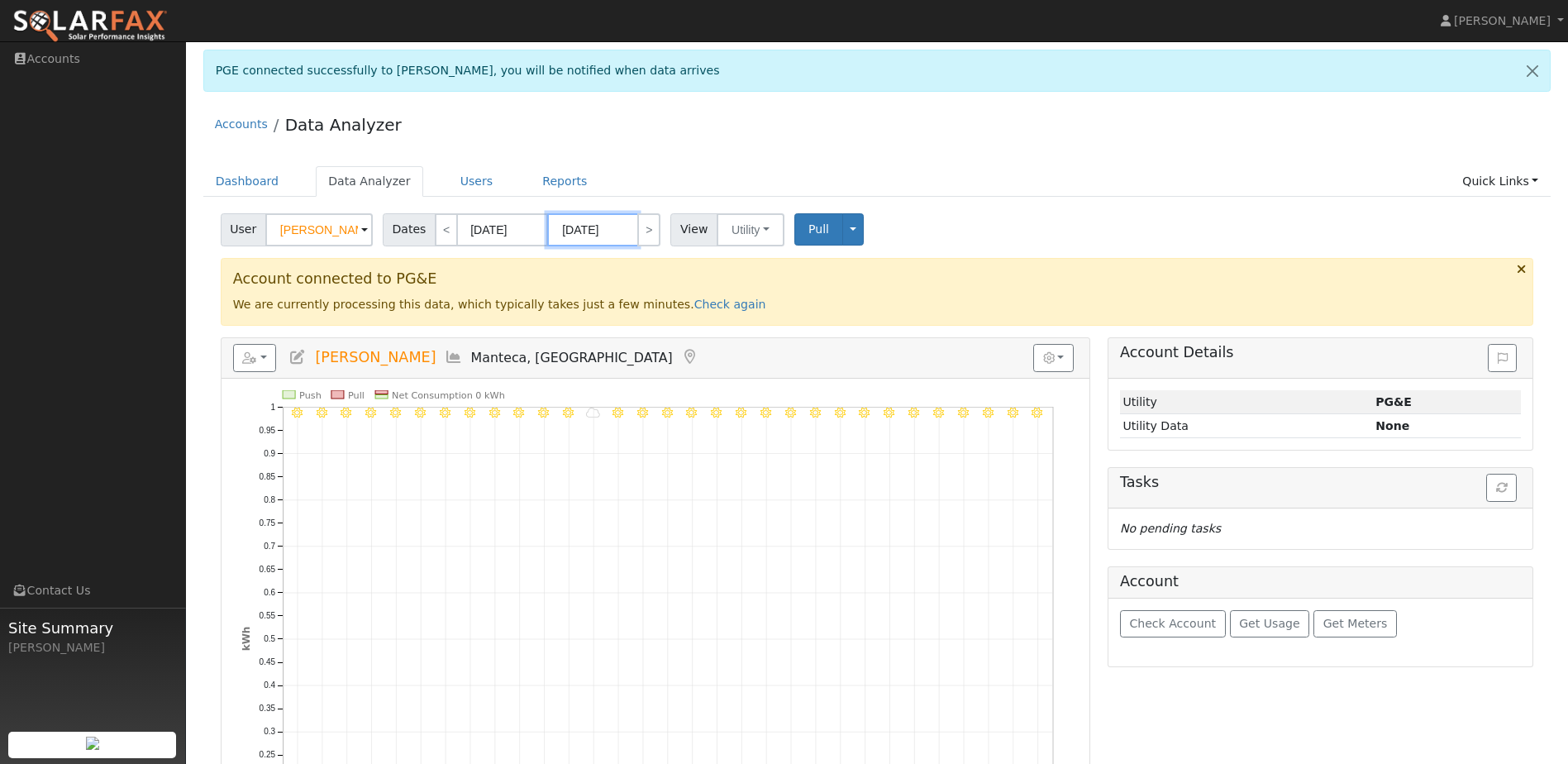
click at [612, 231] on input "07/31/2024" at bounding box center [593, 229] width 91 height 33
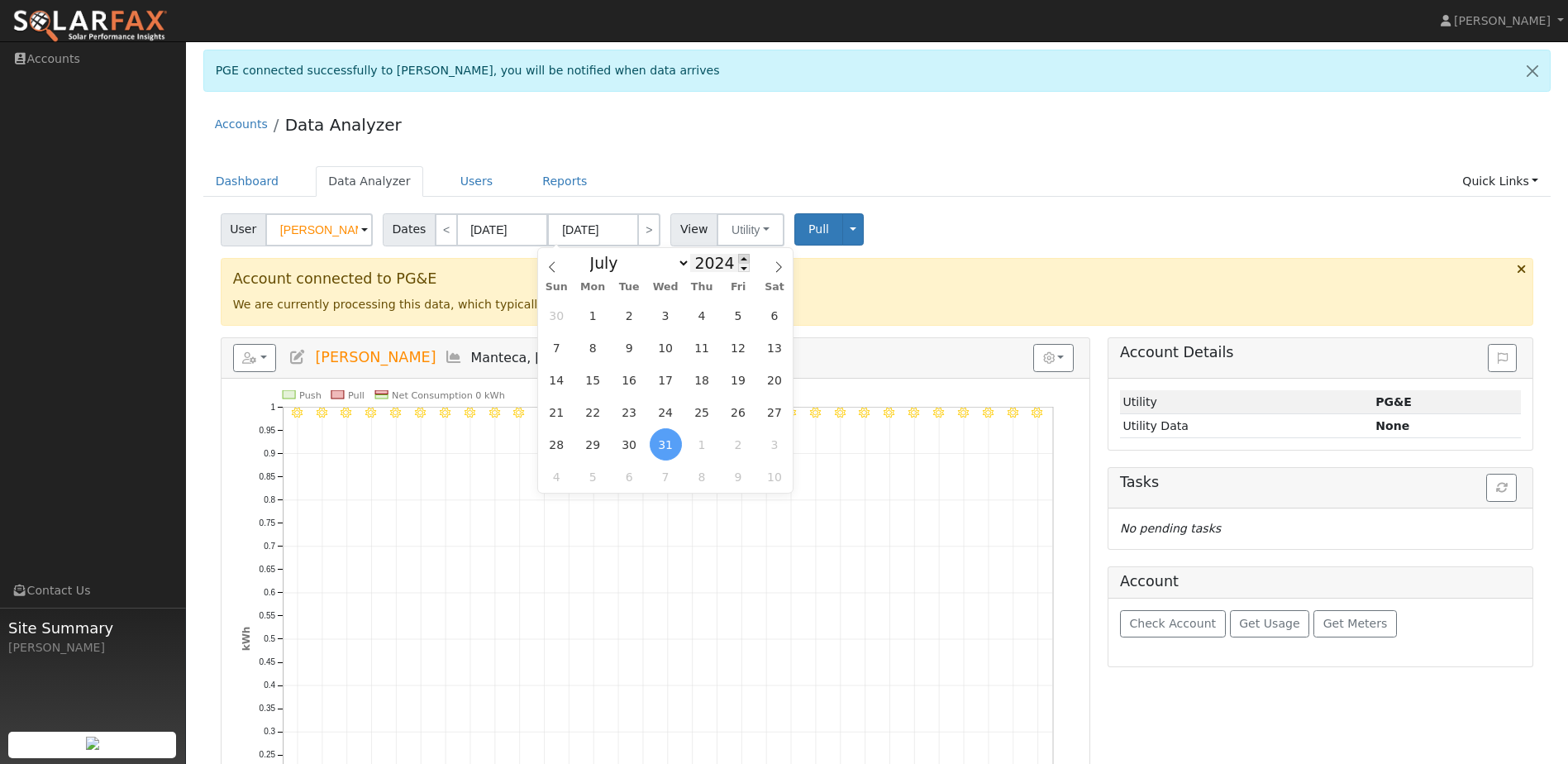
click at [738, 258] on span at bounding box center [744, 258] width 12 height 9
type input "2025"
click at [696, 447] on span "31" at bounding box center [702, 445] width 33 height 33
type input "07/31/2025"
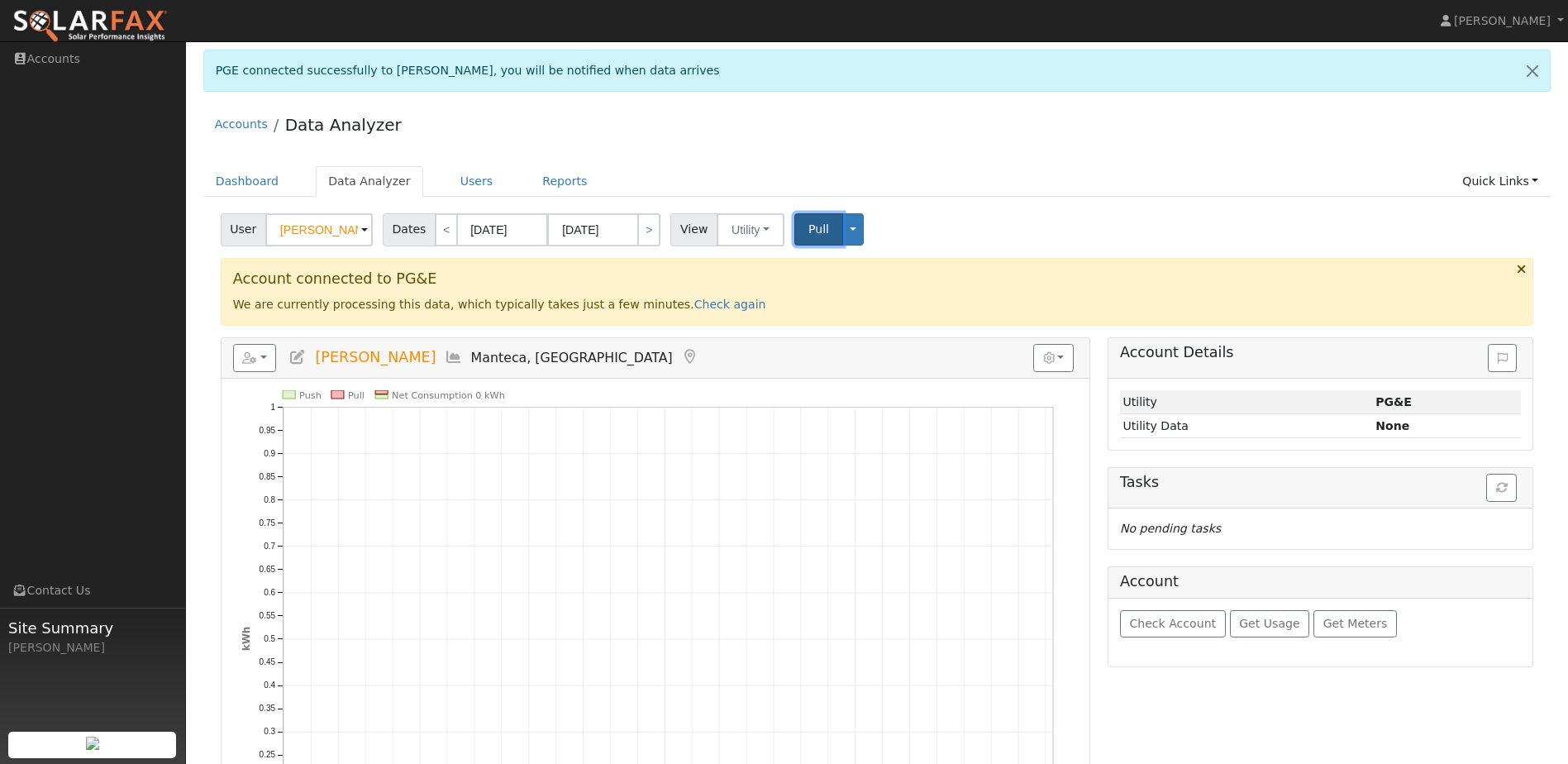
click at [808, 235] on span "Pull" at bounding box center [819, 228] width 21 height 13
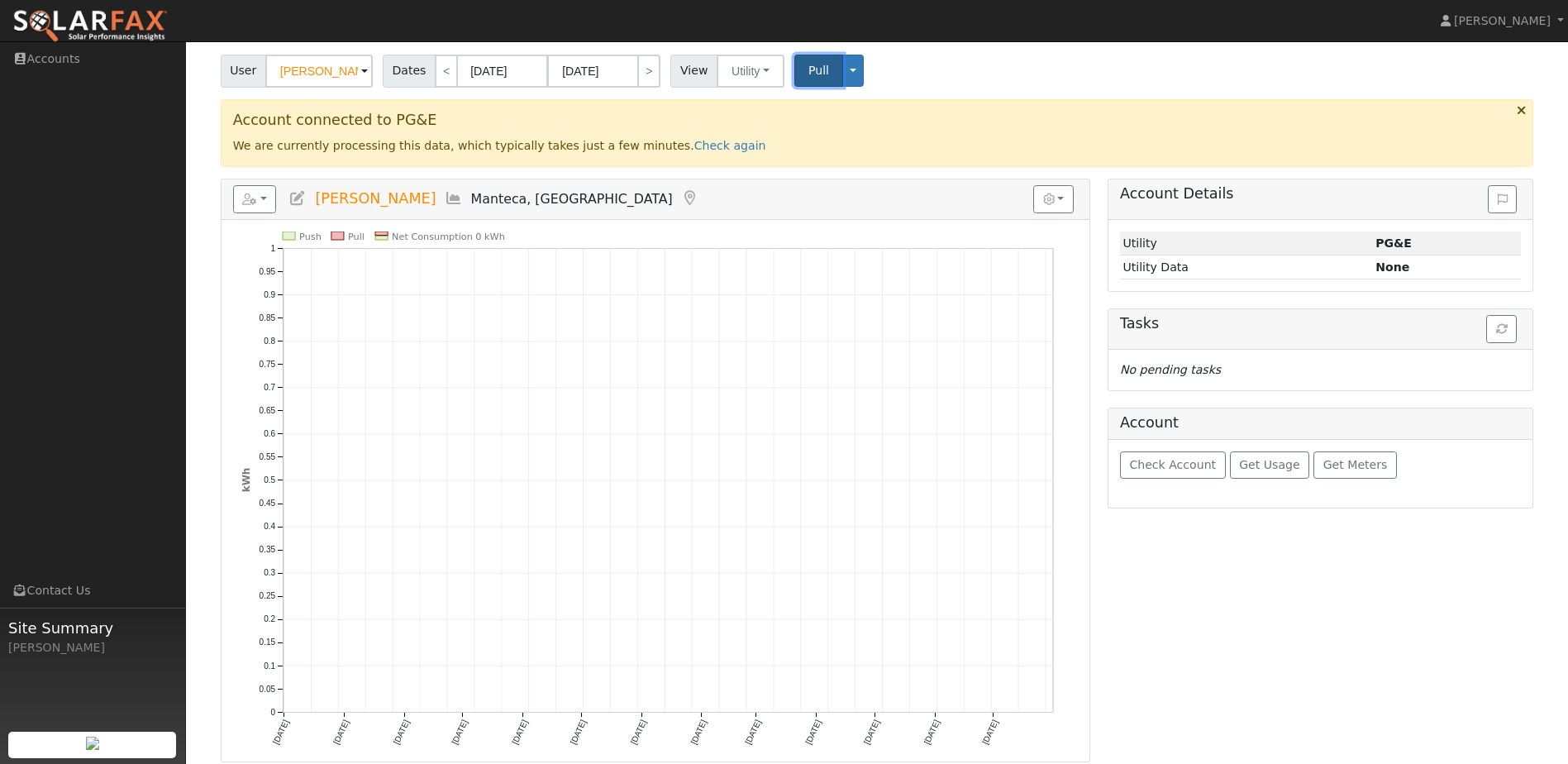
scroll to position [164, 0]
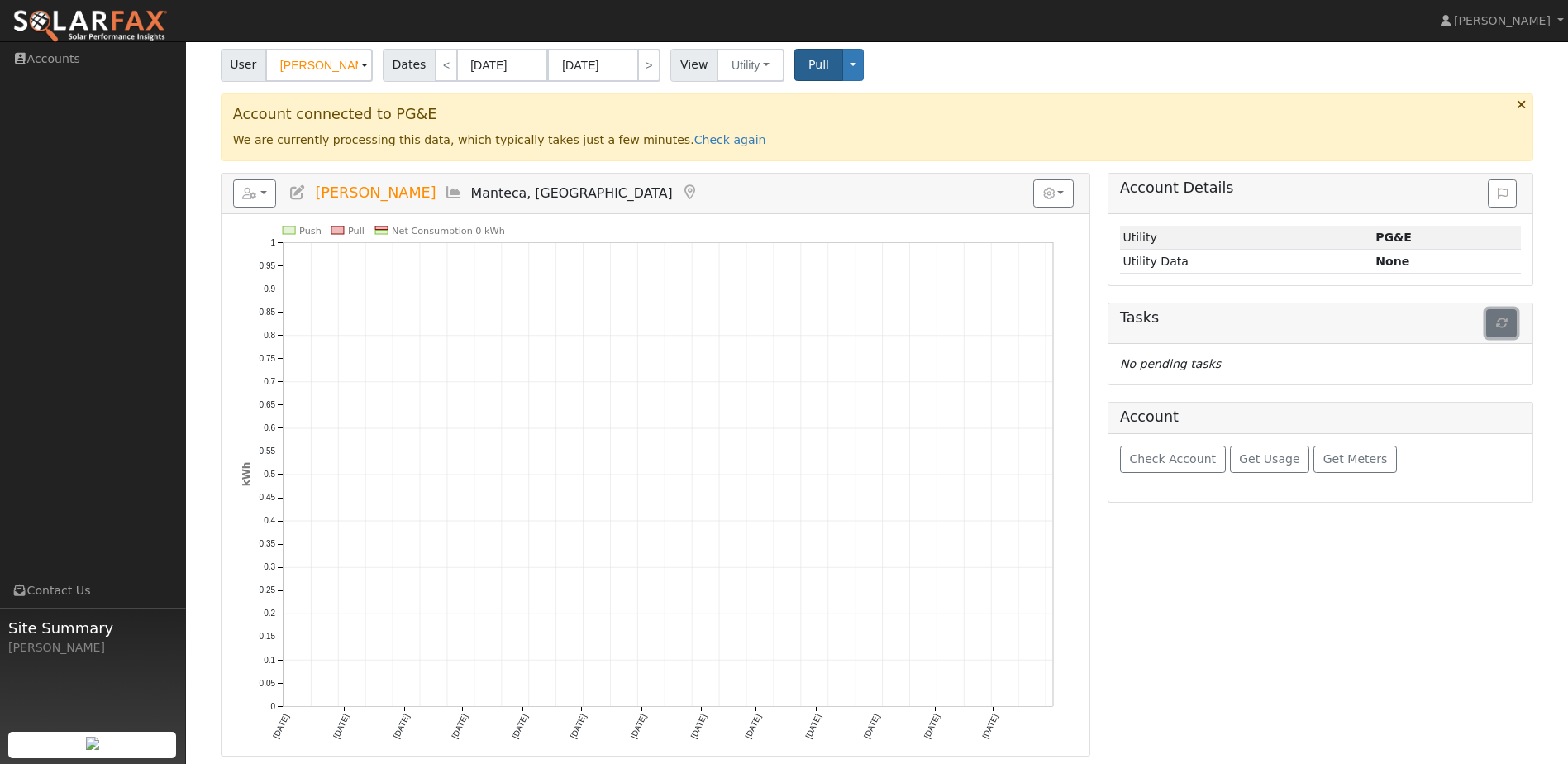
click at [1497, 324] on icon "button" at bounding box center [1502, 323] width 12 height 12
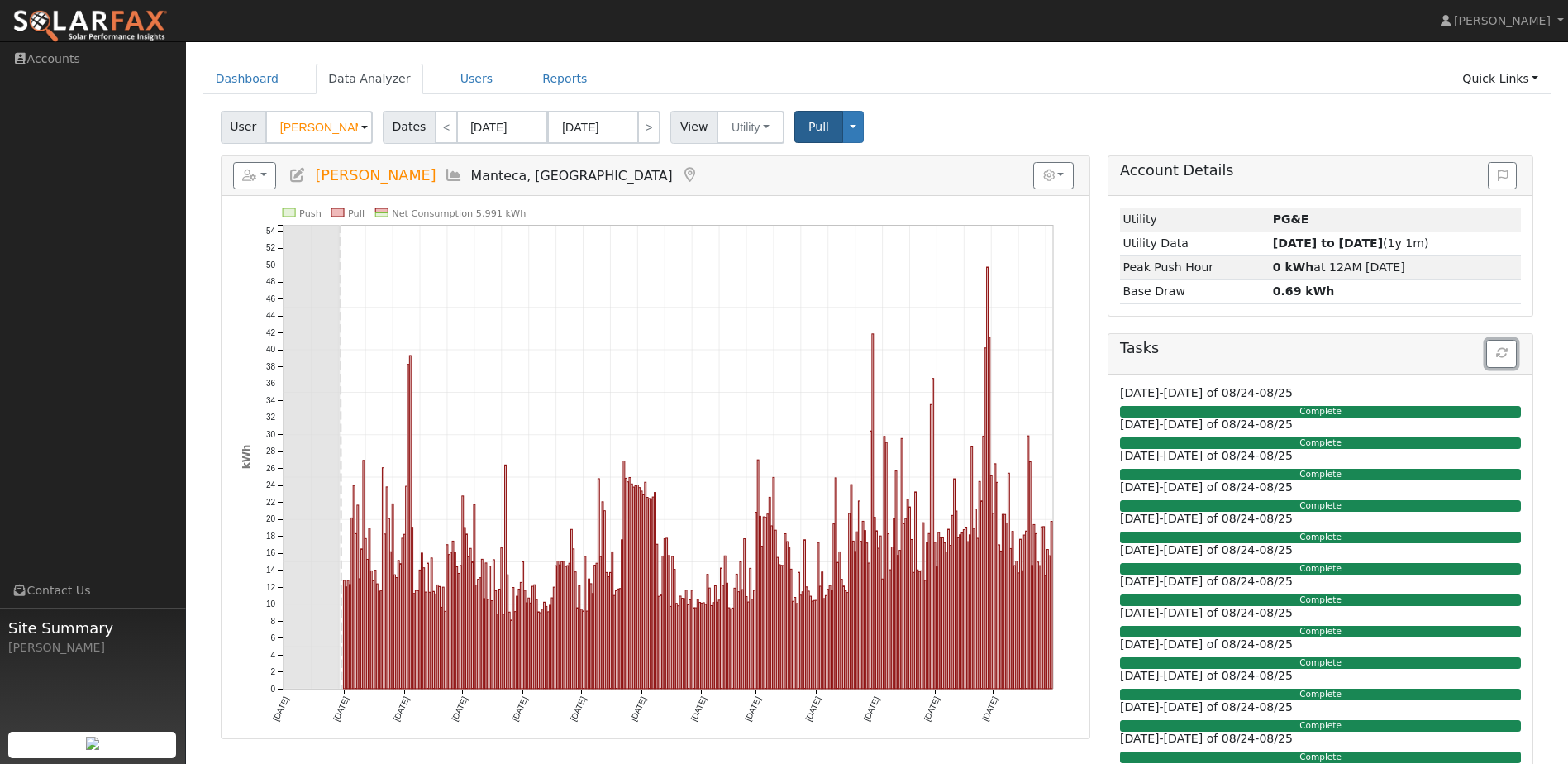
scroll to position [0, 0]
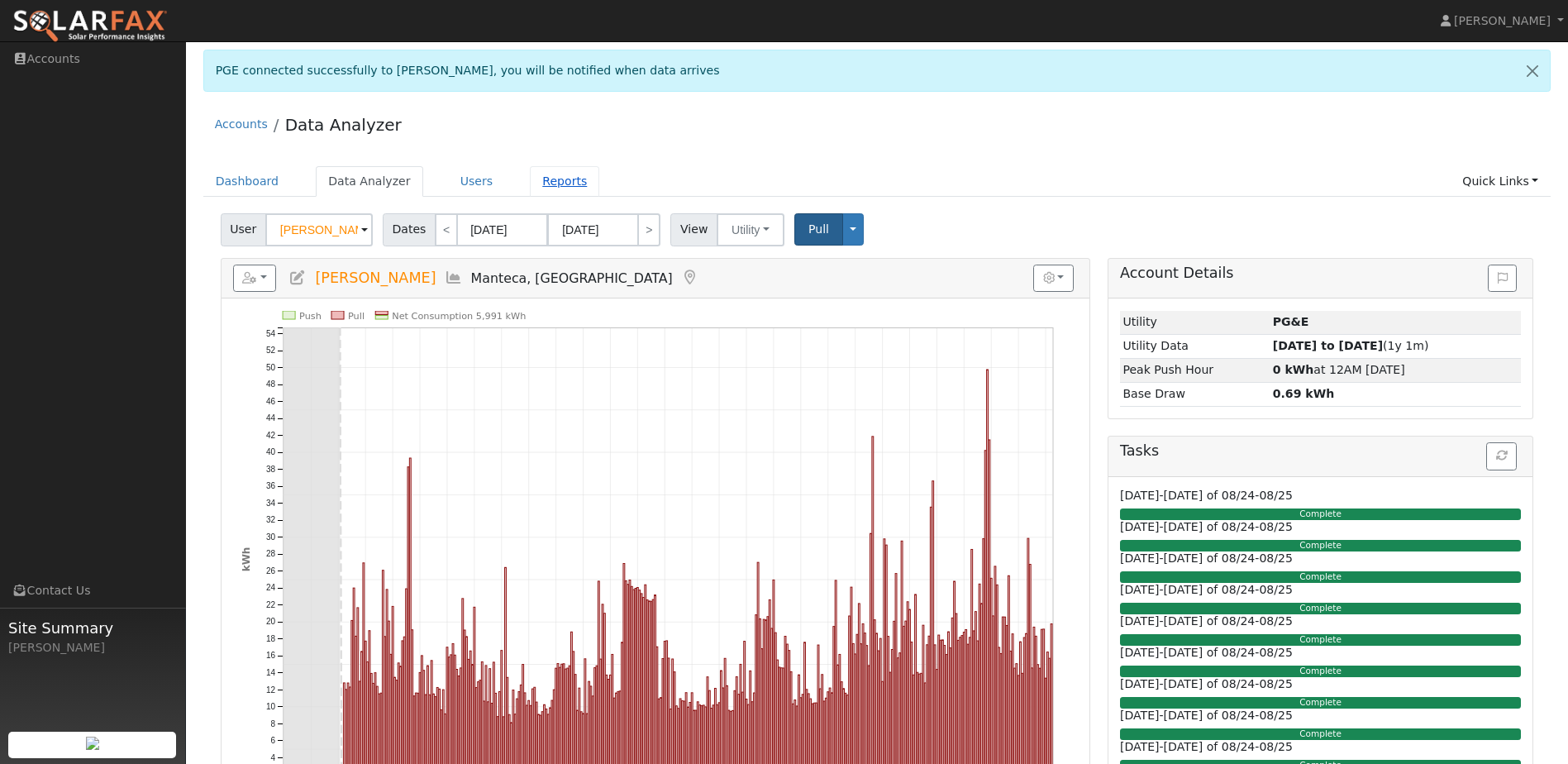
click at [536, 181] on link "Reports" at bounding box center [565, 181] width 69 height 31
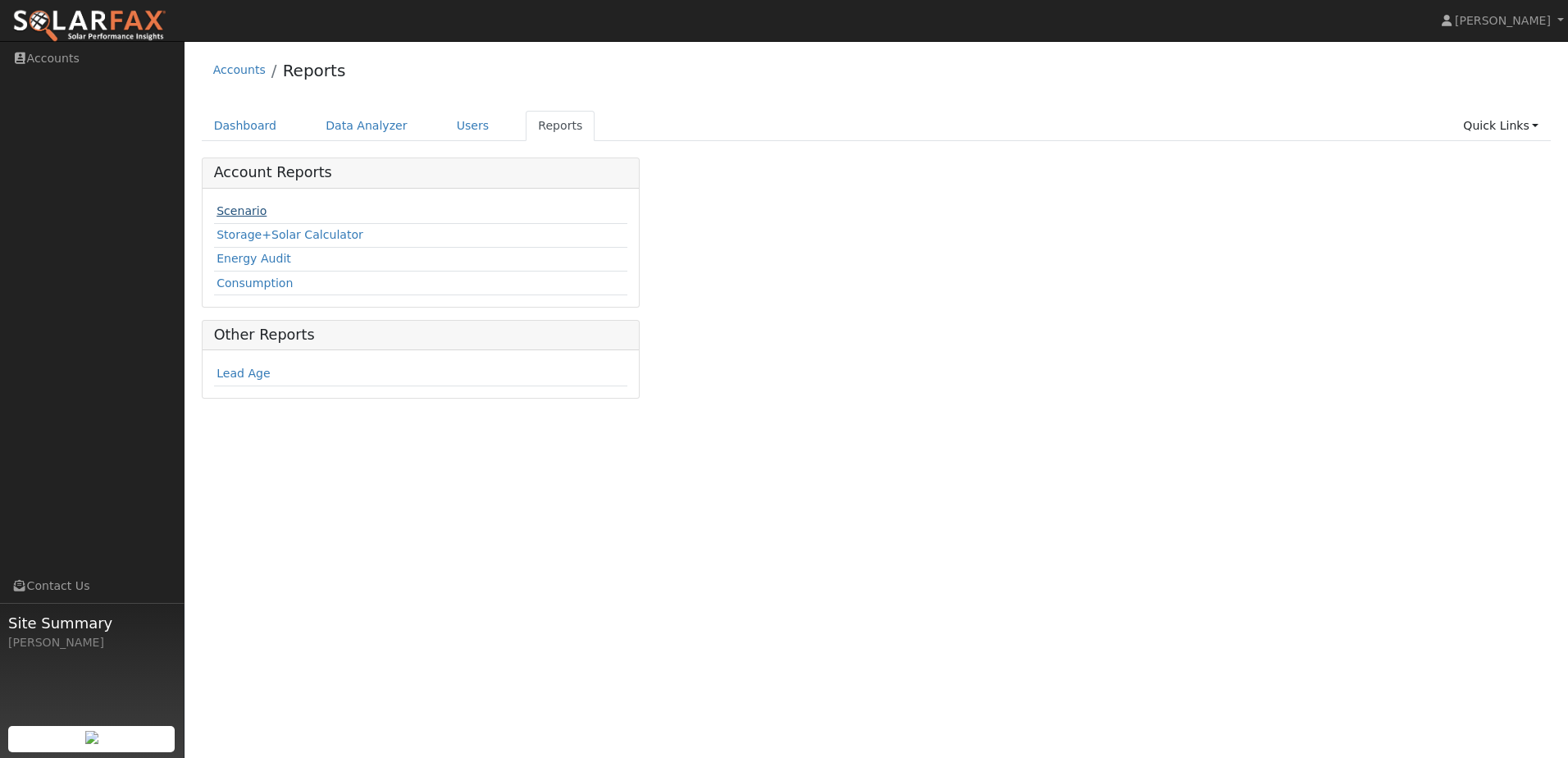
click at [245, 208] on link "Scenario" at bounding box center [241, 211] width 50 height 13
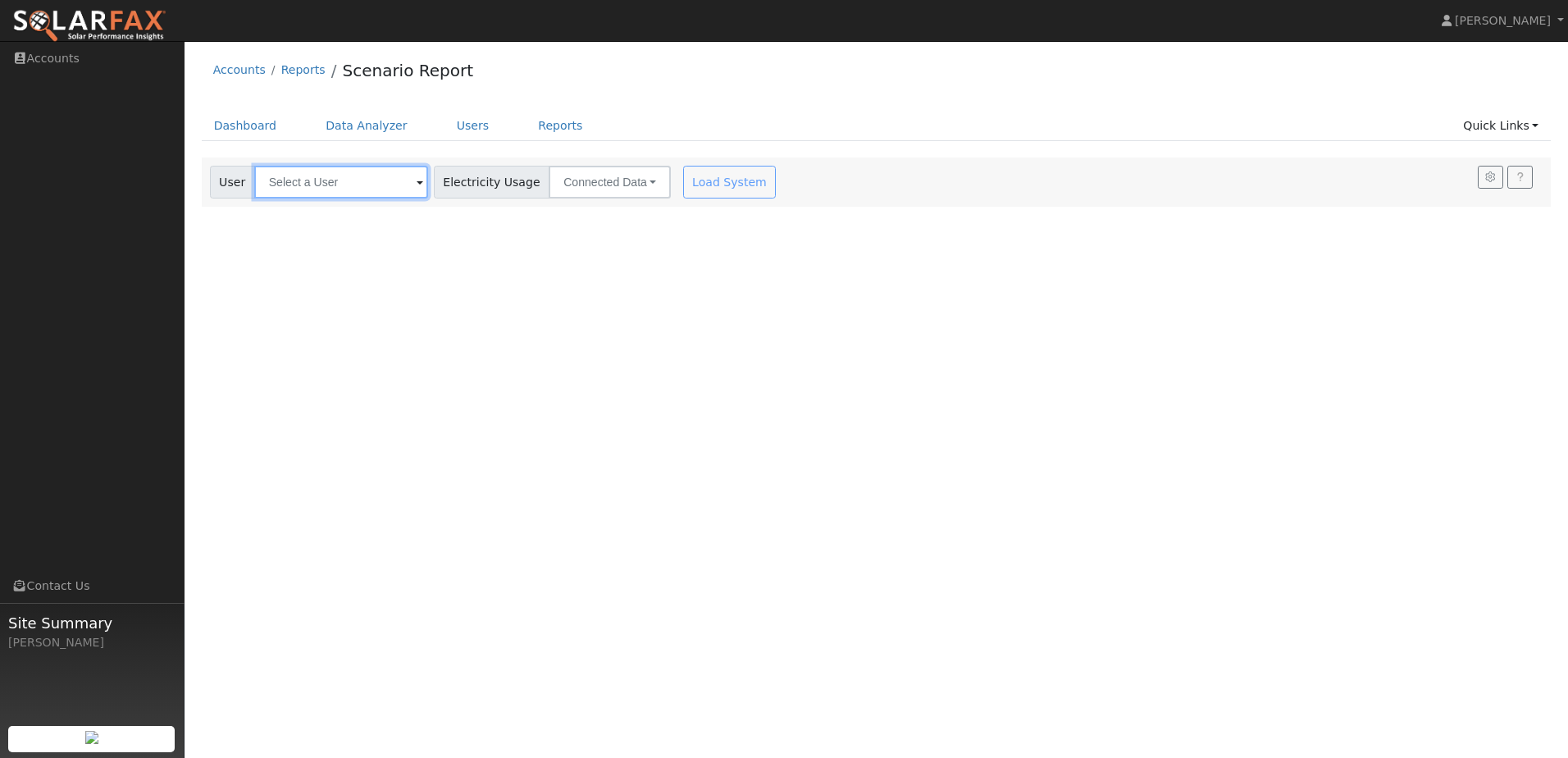
click at [347, 196] on input "text" at bounding box center [341, 182] width 174 height 33
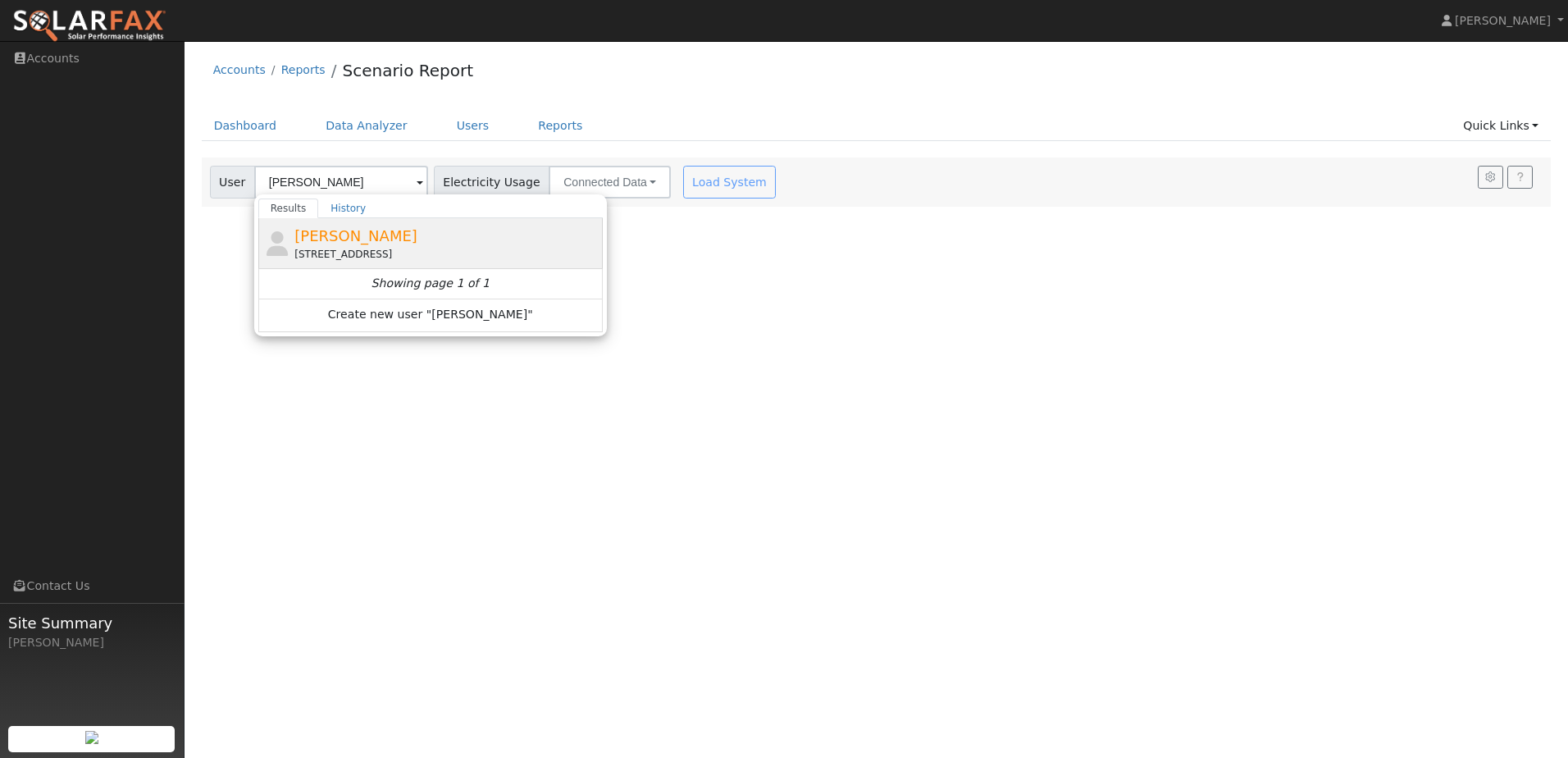
click at [385, 246] on div "[PERSON_NAME] [STREET_ADDRESS]" at bounding box center [446, 243] width 305 height 36
type input "[PERSON_NAME]"
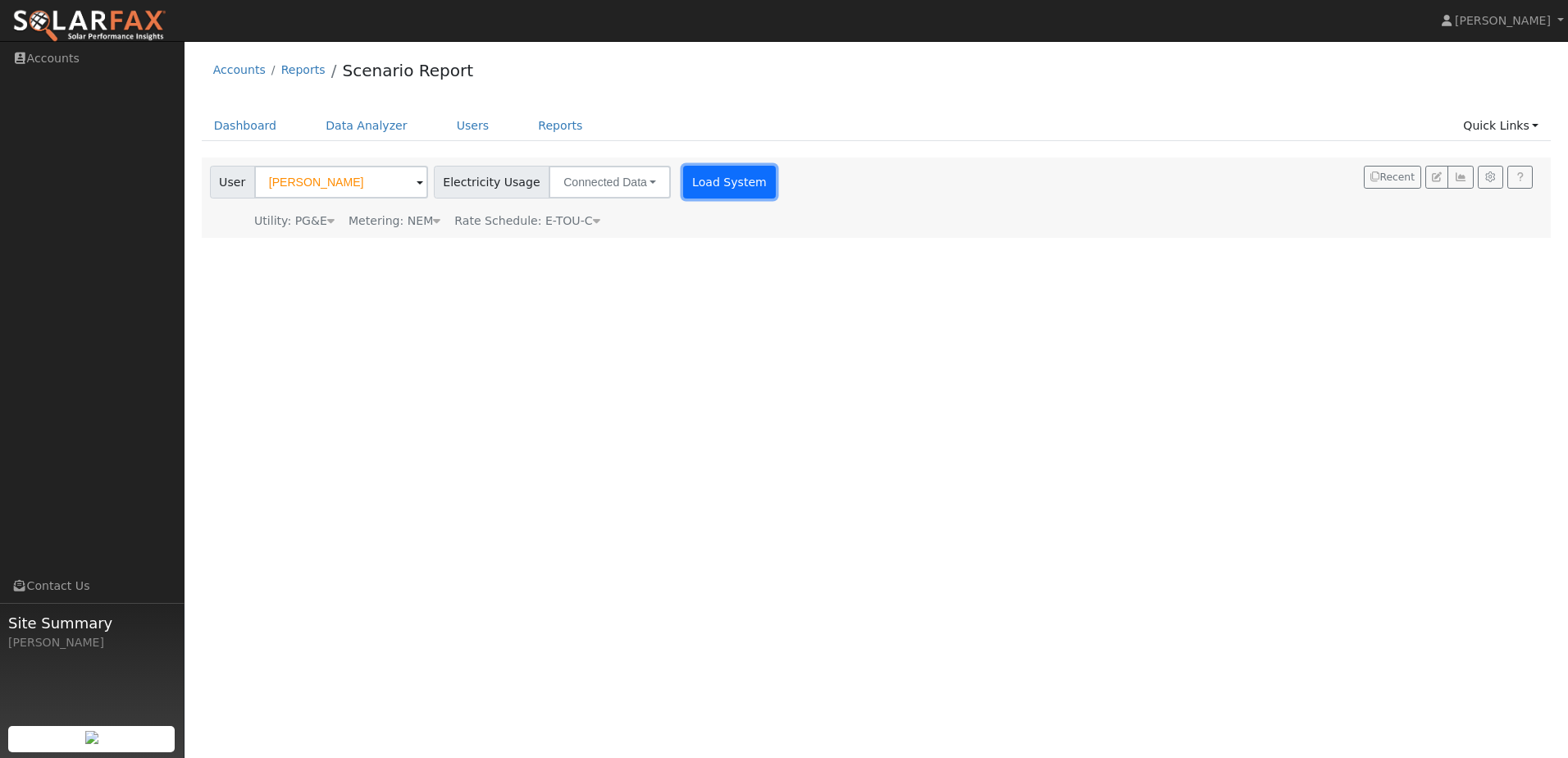
click at [686, 187] on button "Load System" at bounding box center [730, 182] width 93 height 33
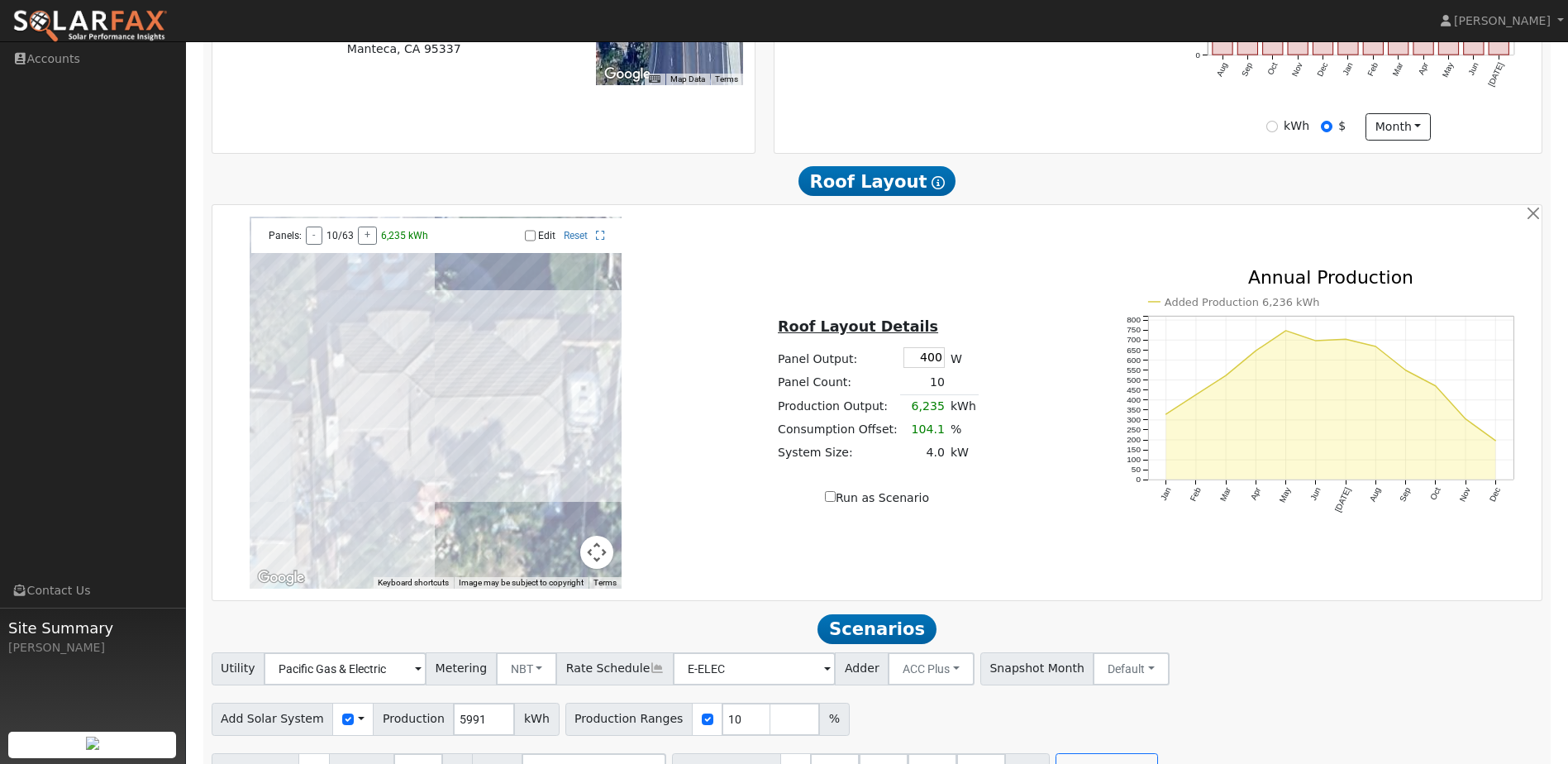
scroll to position [554, 0]
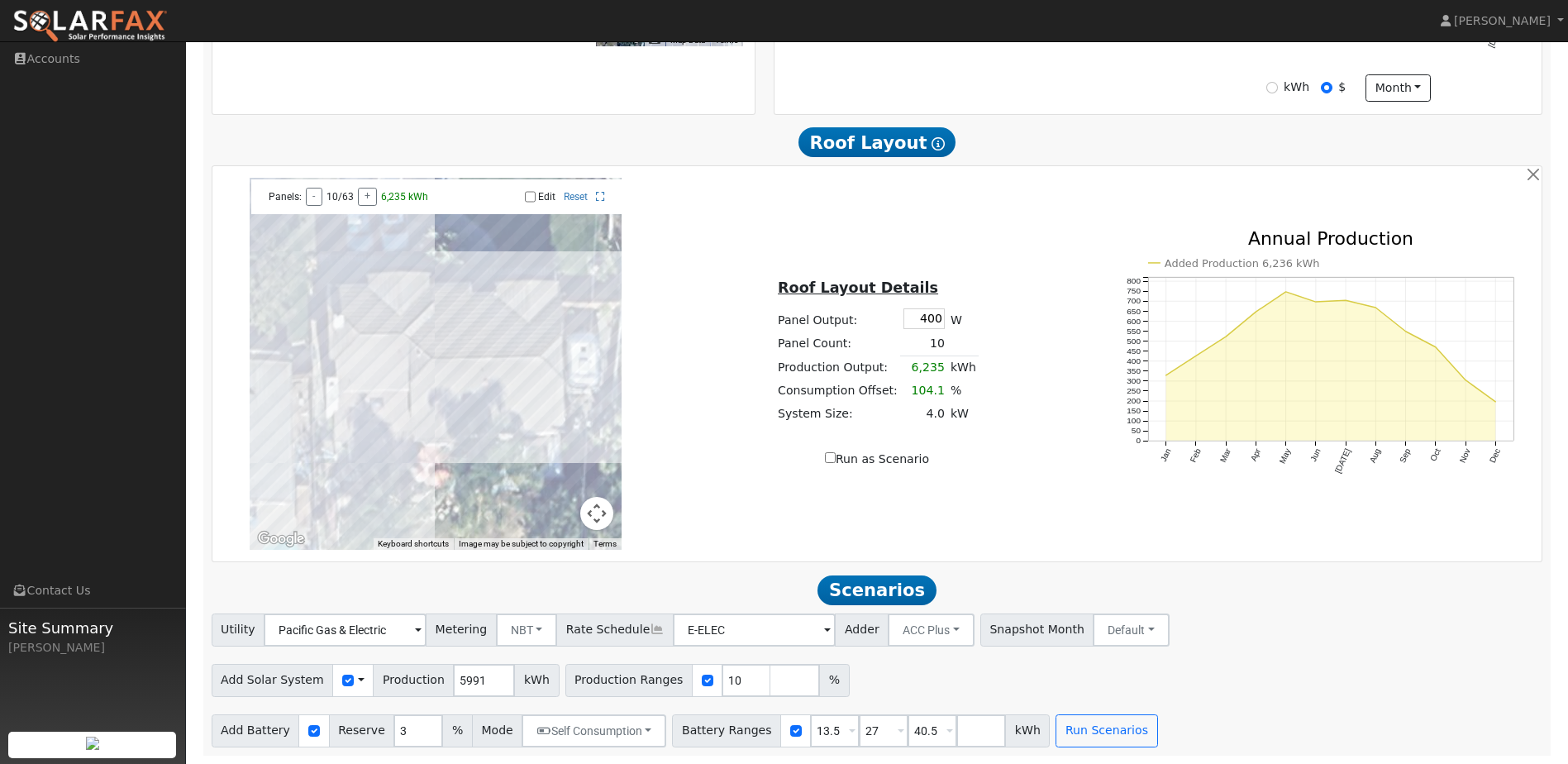
drag, startPoint x: 920, startPoint y: 317, endPoint x: 940, endPoint y: 319, distance: 20.1
click at [940, 319] on td "400" at bounding box center [924, 318] width 47 height 27
type input "440"
click at [979, 313] on div "Roof Layout Details Panel Output: 440 W Panel Count: 9 Production Output: 6,182…" at bounding box center [877, 364] width 441 height 209
drag, startPoint x: 919, startPoint y: 390, endPoint x: 903, endPoint y: 384, distance: 17.1
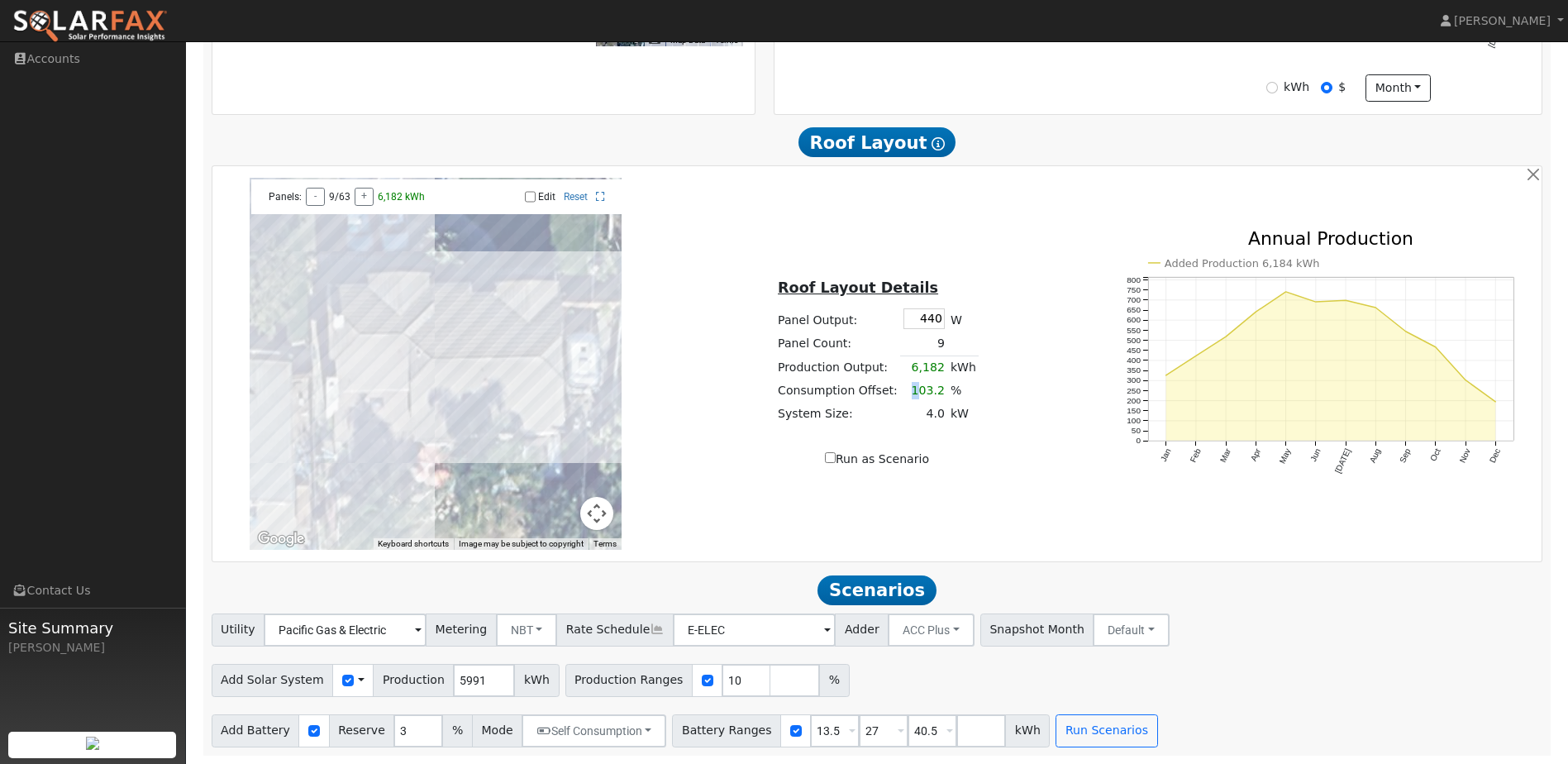
click at [903, 384] on td "103.2" at bounding box center [924, 391] width 47 height 23
drag, startPoint x: 903, startPoint y: 384, endPoint x: 933, endPoint y: 384, distance: 30.0
click at [933, 384] on td "103.2" at bounding box center [924, 391] width 47 height 23
click at [937, 388] on td "103.2" at bounding box center [924, 391] width 47 height 23
drag, startPoint x: 938, startPoint y: 388, endPoint x: 907, endPoint y: 392, distance: 31.3
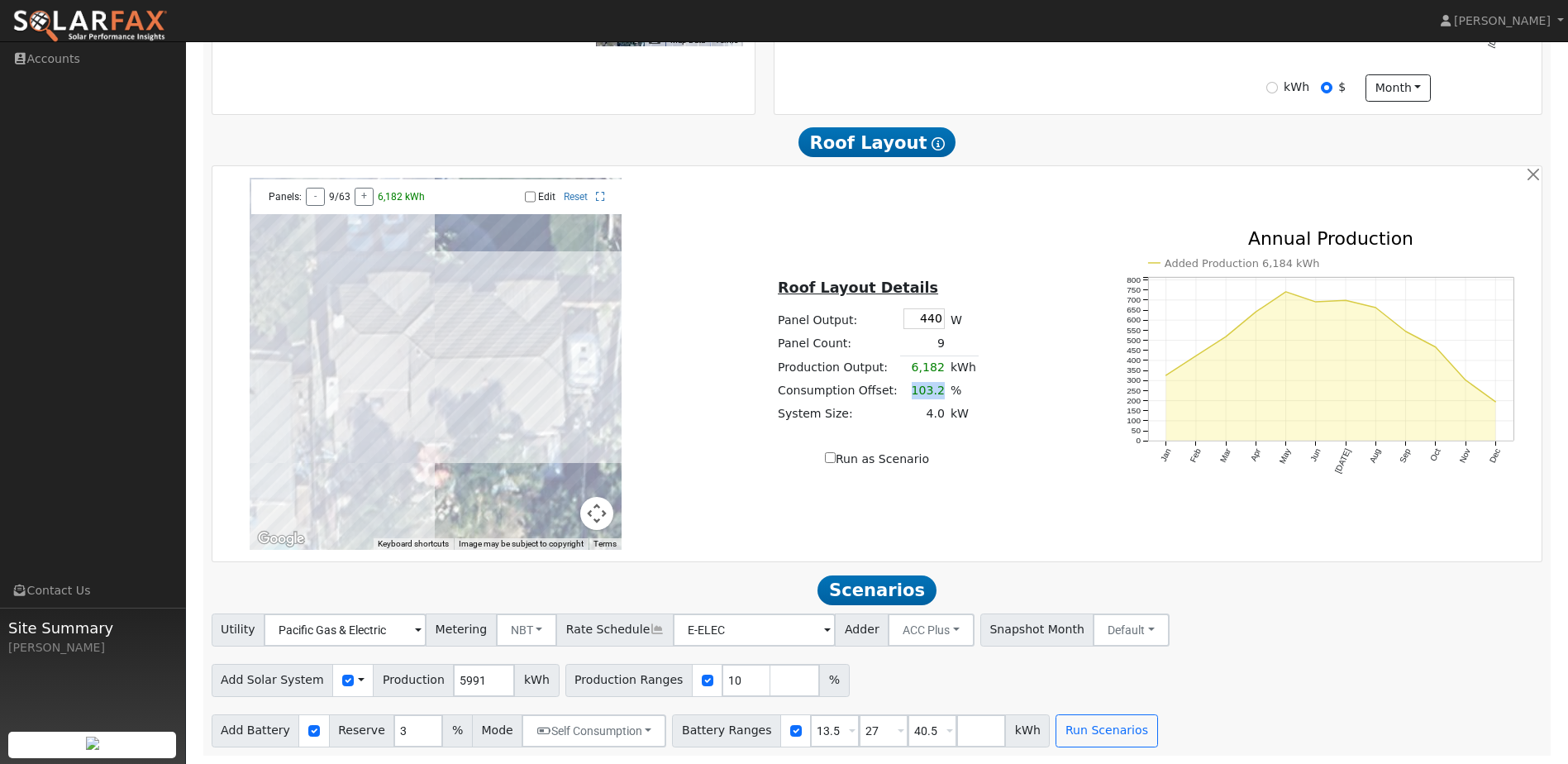
click at [907, 392] on td "103.2" at bounding box center [924, 391] width 47 height 23
click at [1050, 475] on div "To navigate the map with touch gestures double-tap and hold your finger on the …" at bounding box center [877, 364] width 1324 height 372
drag, startPoint x: 708, startPoint y: 679, endPoint x: 701, endPoint y: 682, distance: 7.6
click at [722, 682] on input "10" at bounding box center [747, 680] width 50 height 33
type input "130"
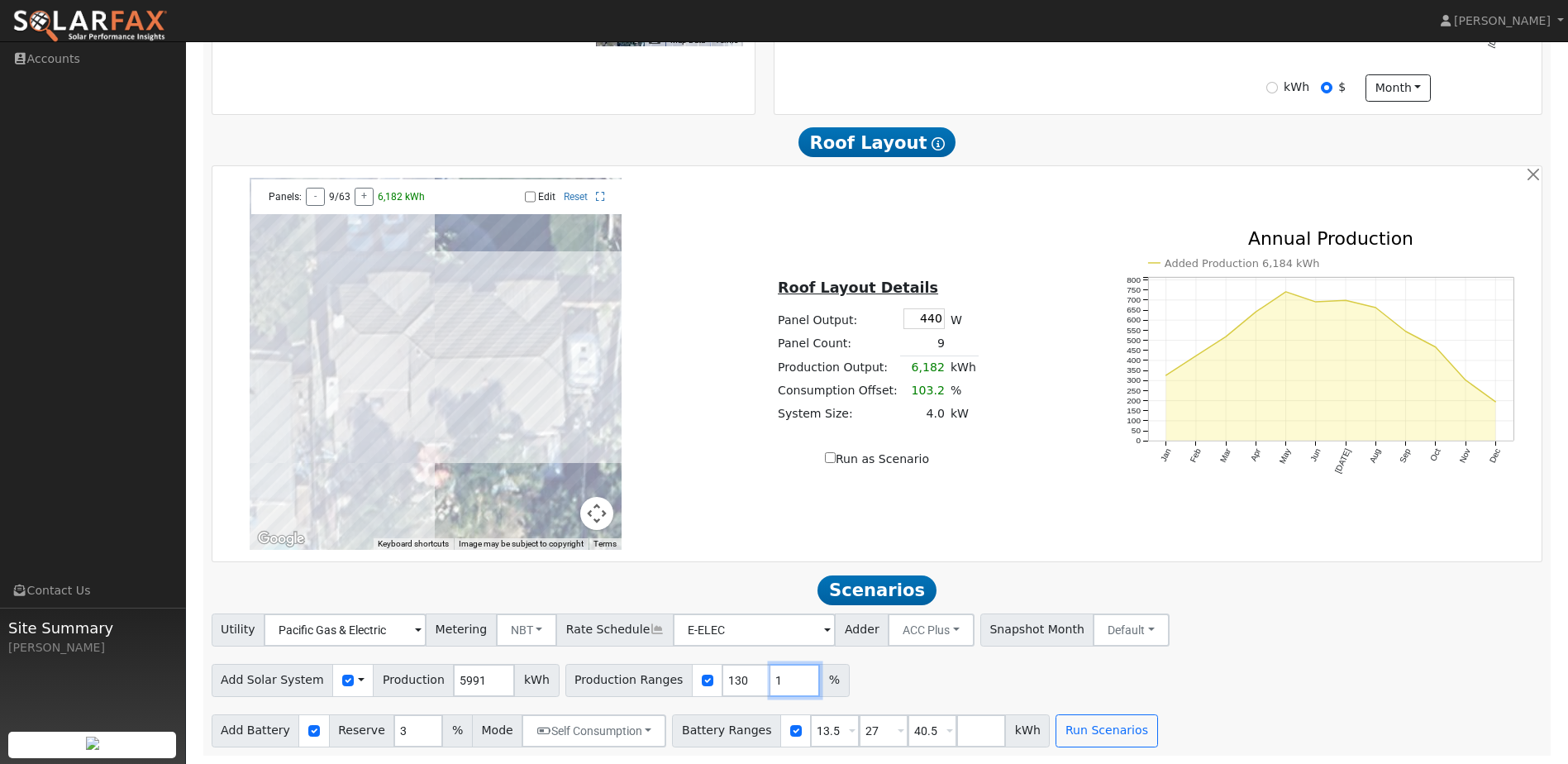
type input "1"
click at [772, 679] on input "1" at bounding box center [796, 680] width 50 height 33
type input "1"
type input "130"
click at [722, 687] on input "1" at bounding box center [747, 680] width 50 height 33
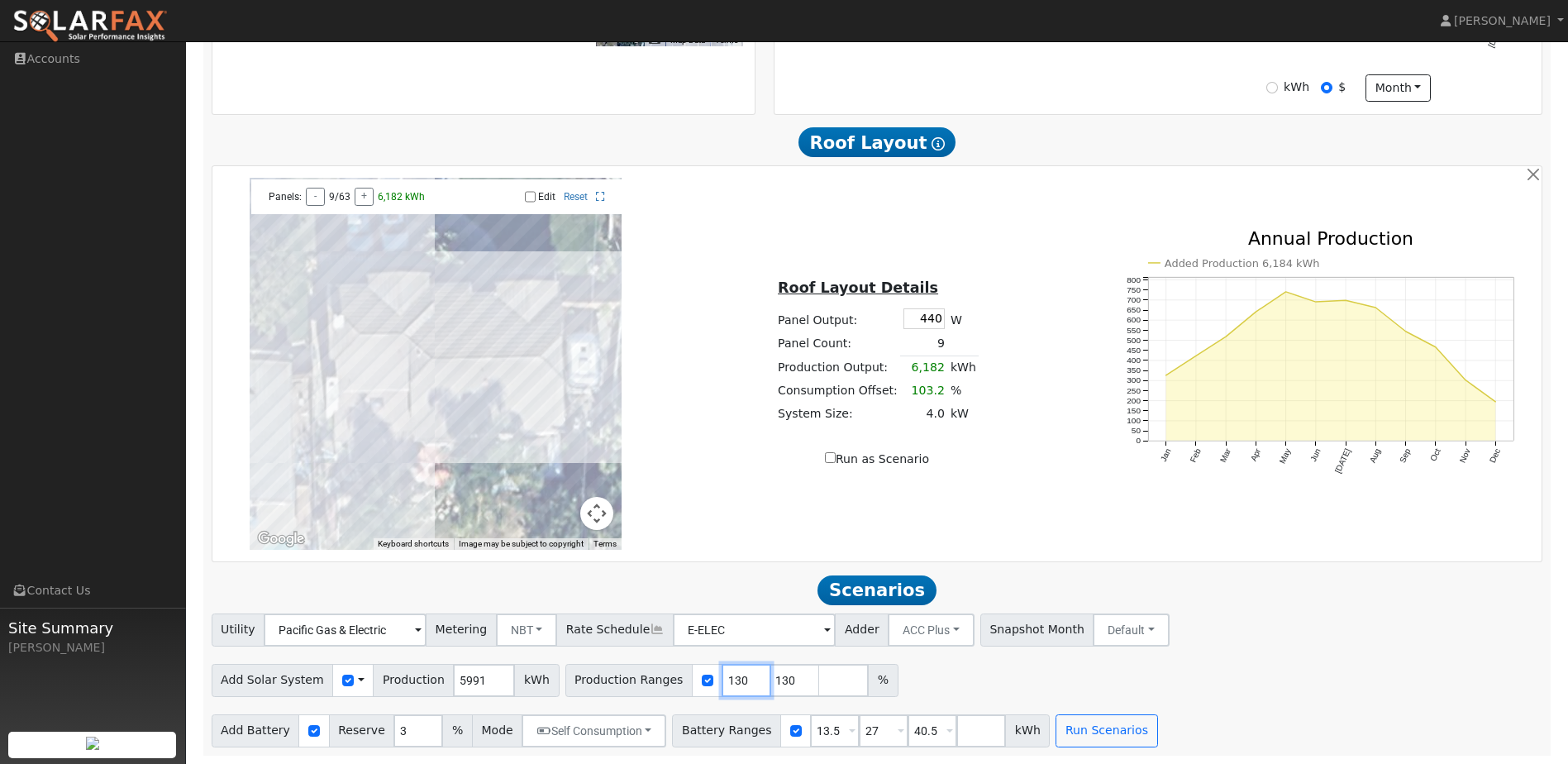
type input "130"
click at [771, 678] on input "130" at bounding box center [796, 680] width 50 height 33
type input "150"
click at [1000, 677] on div "Add Solar System Use CSV Data Production 5991 kWh Production Ranges 130 150 %" at bounding box center [878, 677] width 1338 height 38
click at [849, 729] on span at bounding box center [853, 732] width 7 height 19
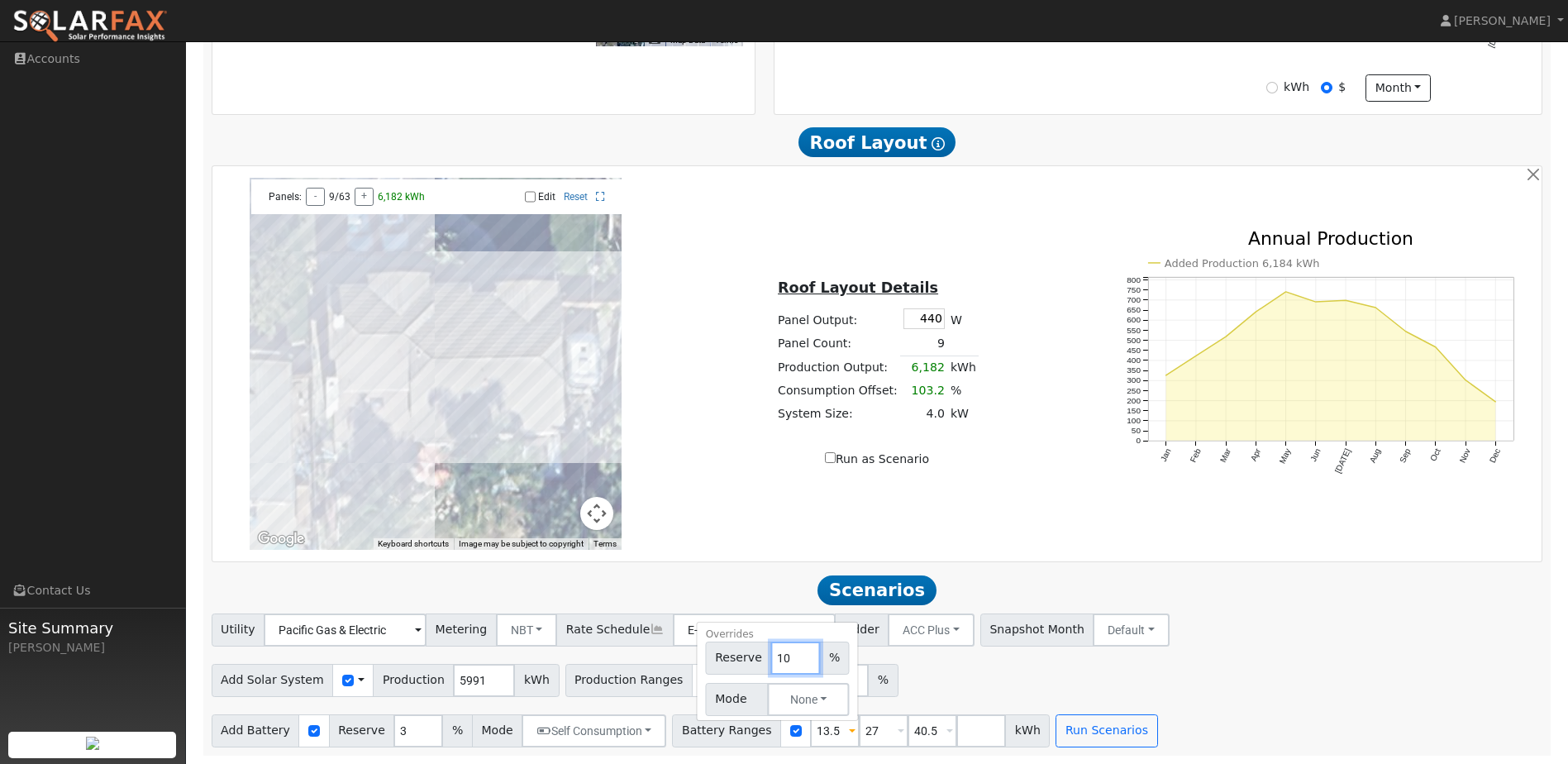
type input "10"
click at [943, 664] on div "Add Solar System Use CSV Data Production 5991 kWh Production Ranges 130 150 %" at bounding box center [878, 677] width 1338 height 38
click at [812, 726] on input "13.5" at bounding box center [835, 731] width 50 height 33
click at [849, 733] on span at bounding box center [853, 732] width 7 height 19
click at [778, 694] on button "None" at bounding box center [809, 699] width 82 height 33
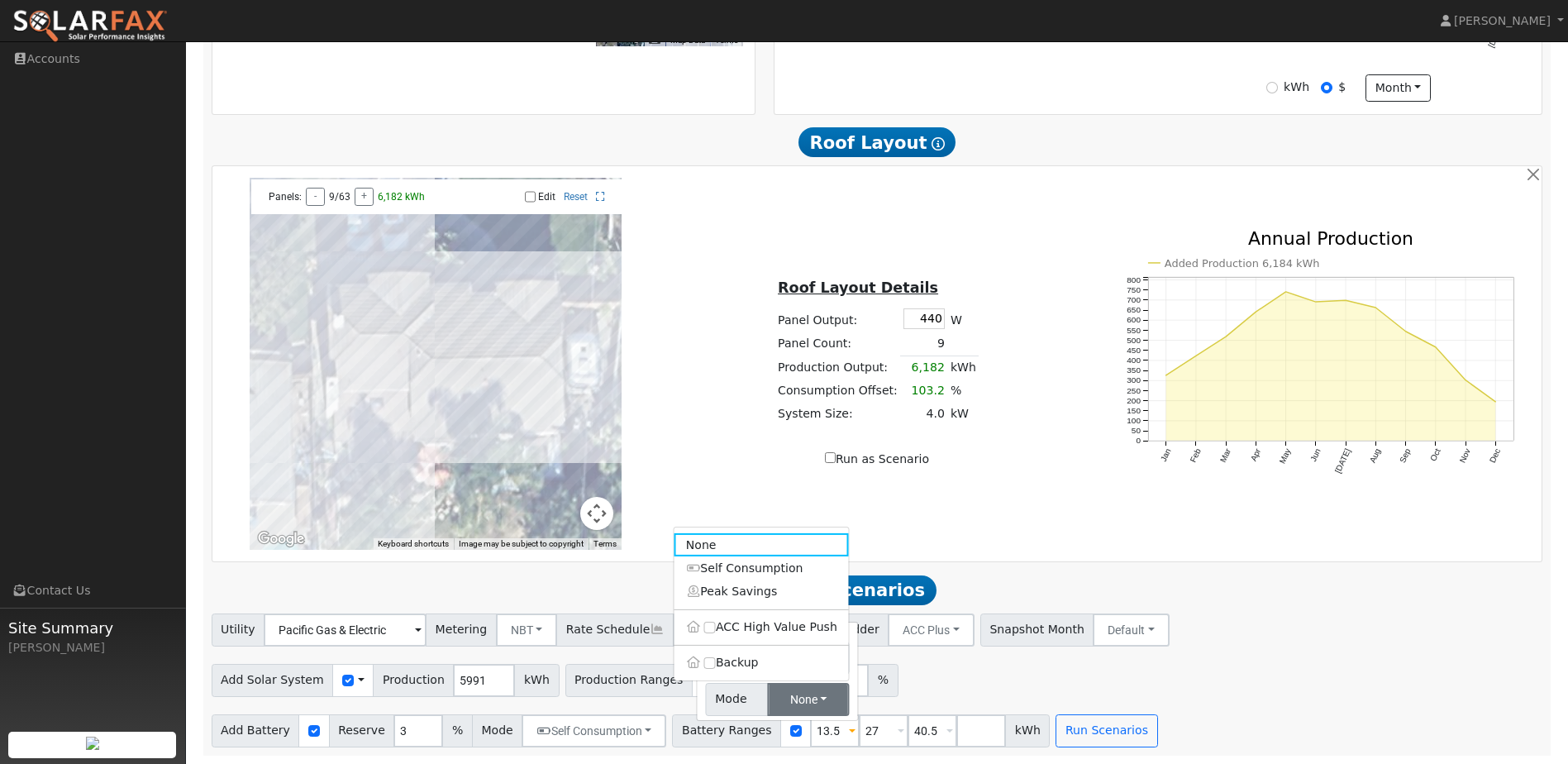
click at [1221, 619] on div "Utility Pacific Gas & Electric Metering NBT NEM NBT Rate Schedule E-ELEC Adder …" at bounding box center [878, 626] width 1338 height 38
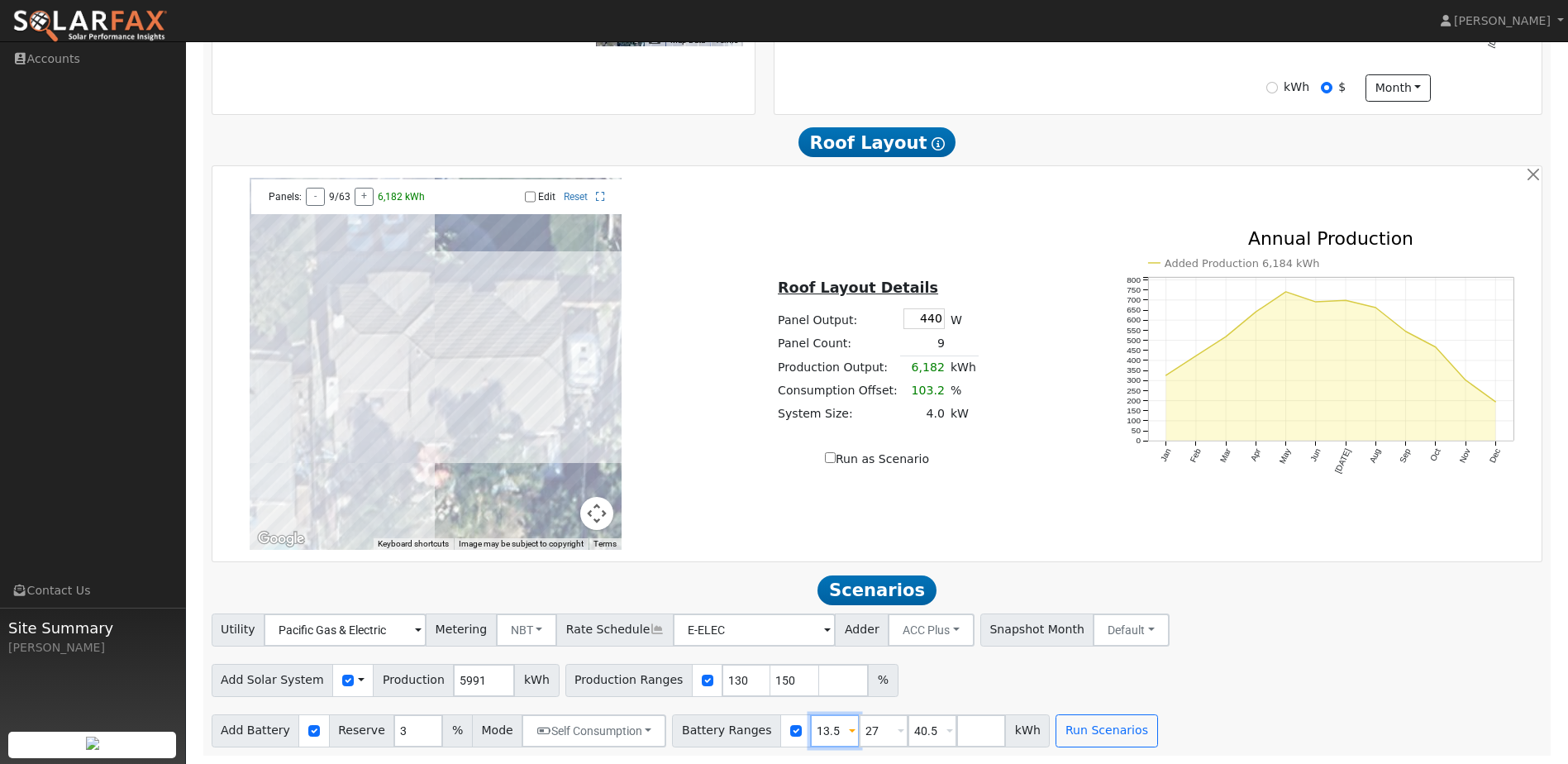
drag, startPoint x: 810, startPoint y: 728, endPoint x: 769, endPoint y: 733, distance: 41.3
click at [769, 733] on div "Battery Ranges 13.5 Overrides Reserve 10 % Mode None None Self Consumption Peak…" at bounding box center [861, 731] width 378 height 33
type input "10"
drag, startPoint x: 852, startPoint y: 734, endPoint x: 840, endPoint y: 732, distance: 12.2
click at [859, 735] on input "27" at bounding box center [884, 731] width 50 height 33
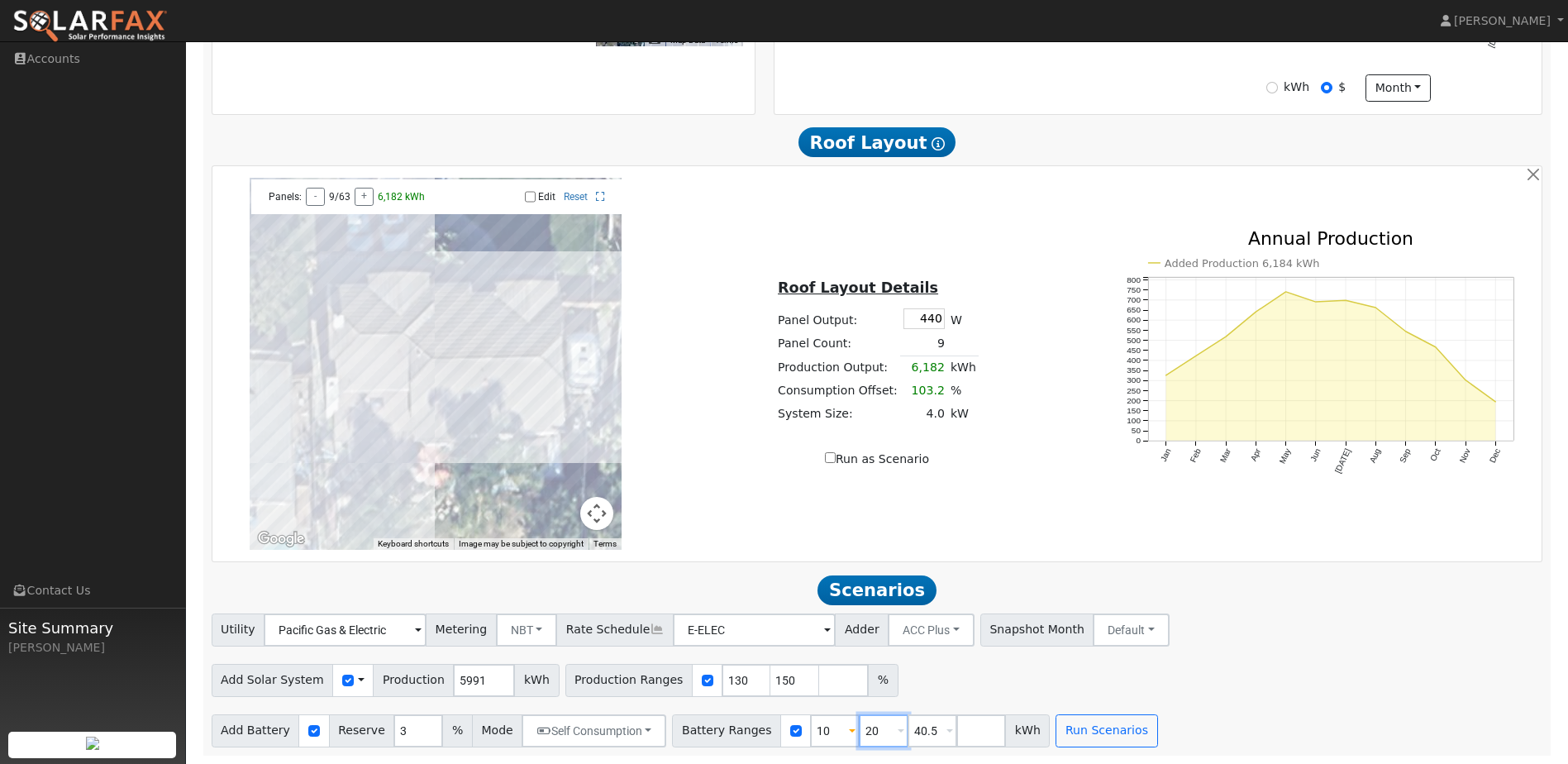
type input "20"
drag, startPoint x: 914, startPoint y: 731, endPoint x: 795, endPoint y: 734, distance: 119.0
click at [795, 734] on div "Battery Ranges 10 Overrides Reserve 10 % Mode None None Self Consumption Peak S…" at bounding box center [861, 731] width 378 height 33
click at [1029, 729] on button "Run Scenarios" at bounding box center [1057, 731] width 102 height 33
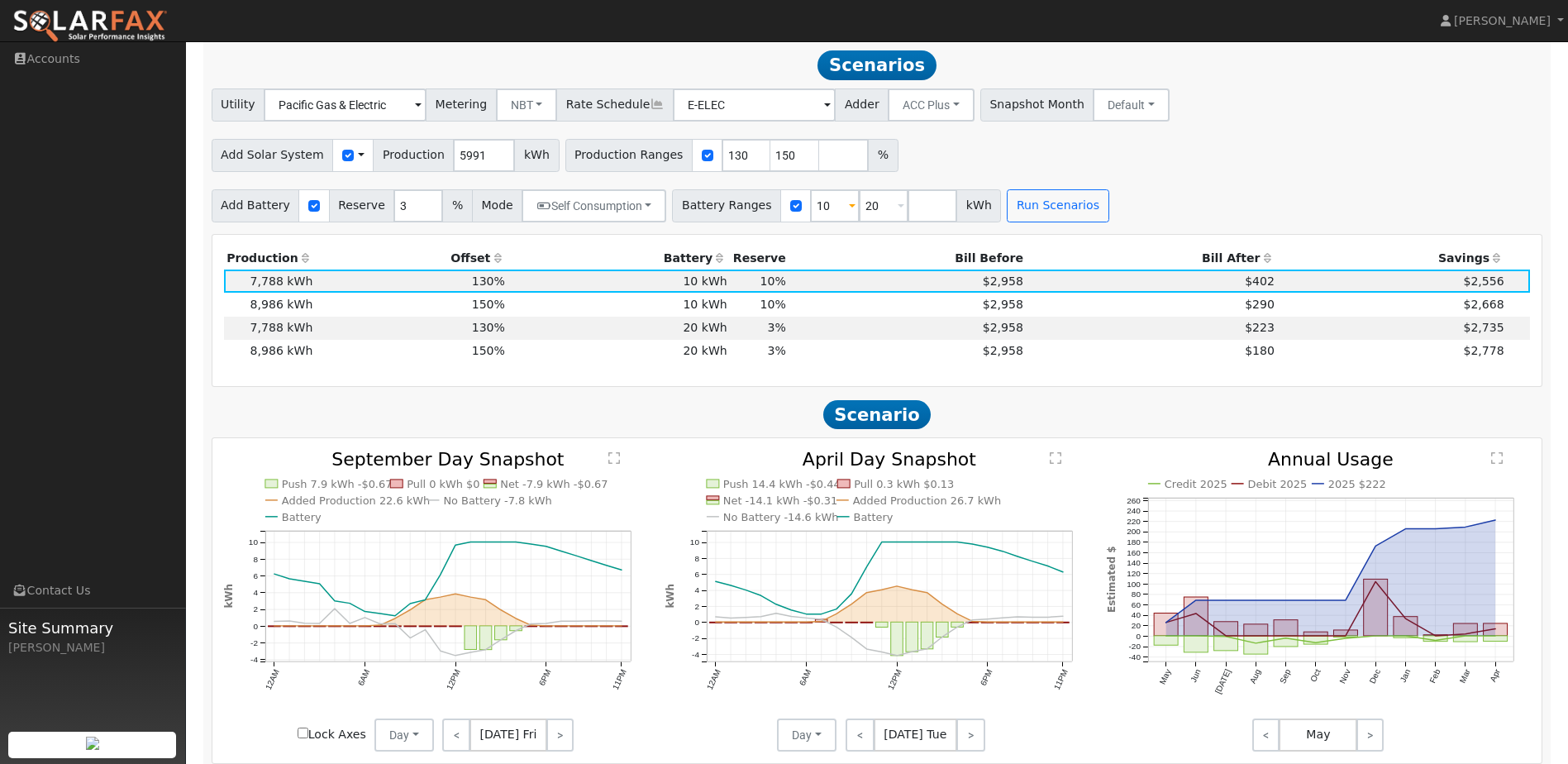
scroll to position [1078, 0]
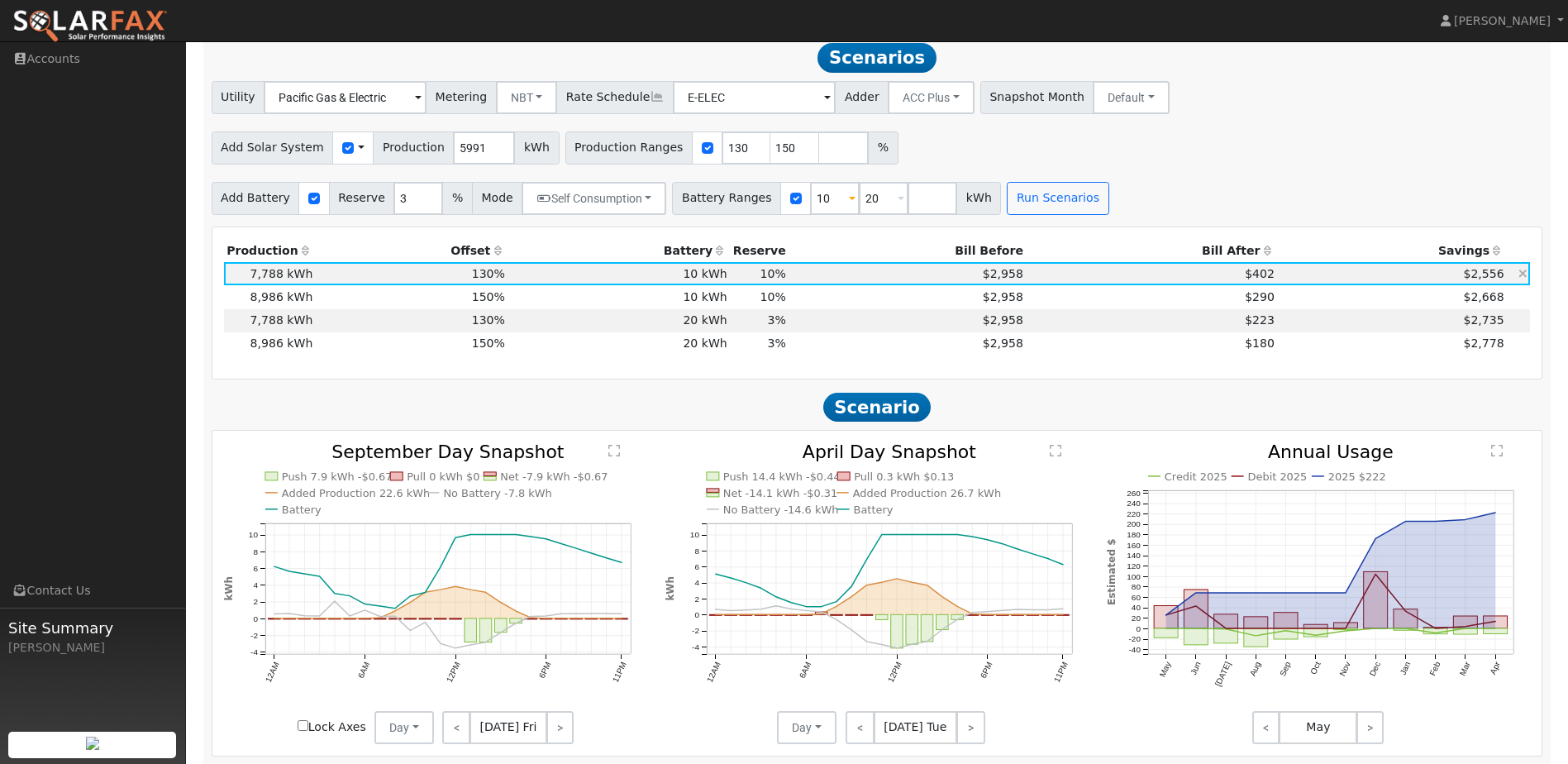
click at [790, 278] on td "$2,958" at bounding box center [907, 273] width 237 height 23
click at [996, 304] on span "$2,958" at bounding box center [1003, 296] width 40 height 13
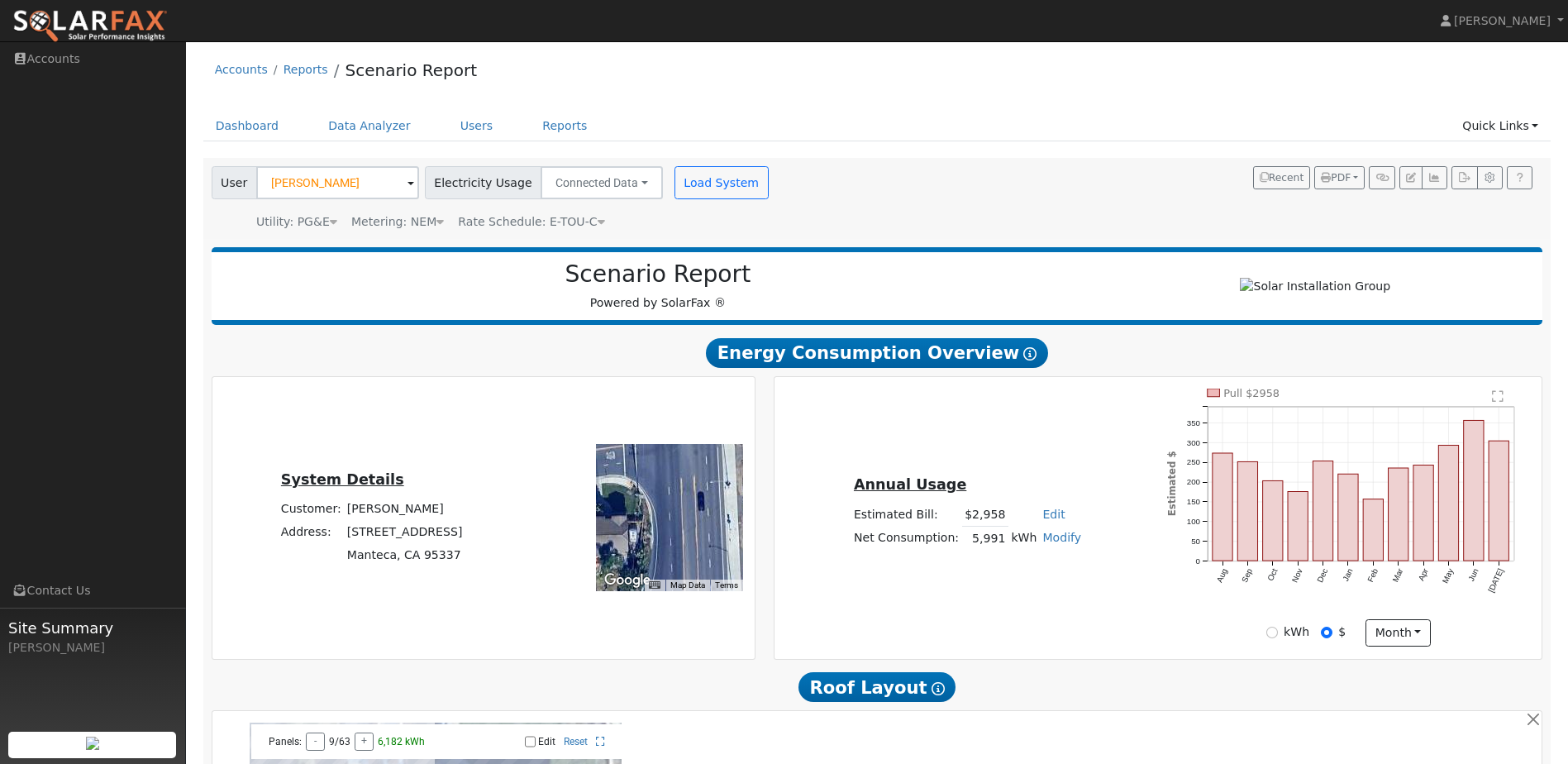
scroll to position [0, 0]
click at [218, 125] on link "Dashboard" at bounding box center [247, 127] width 88 height 31
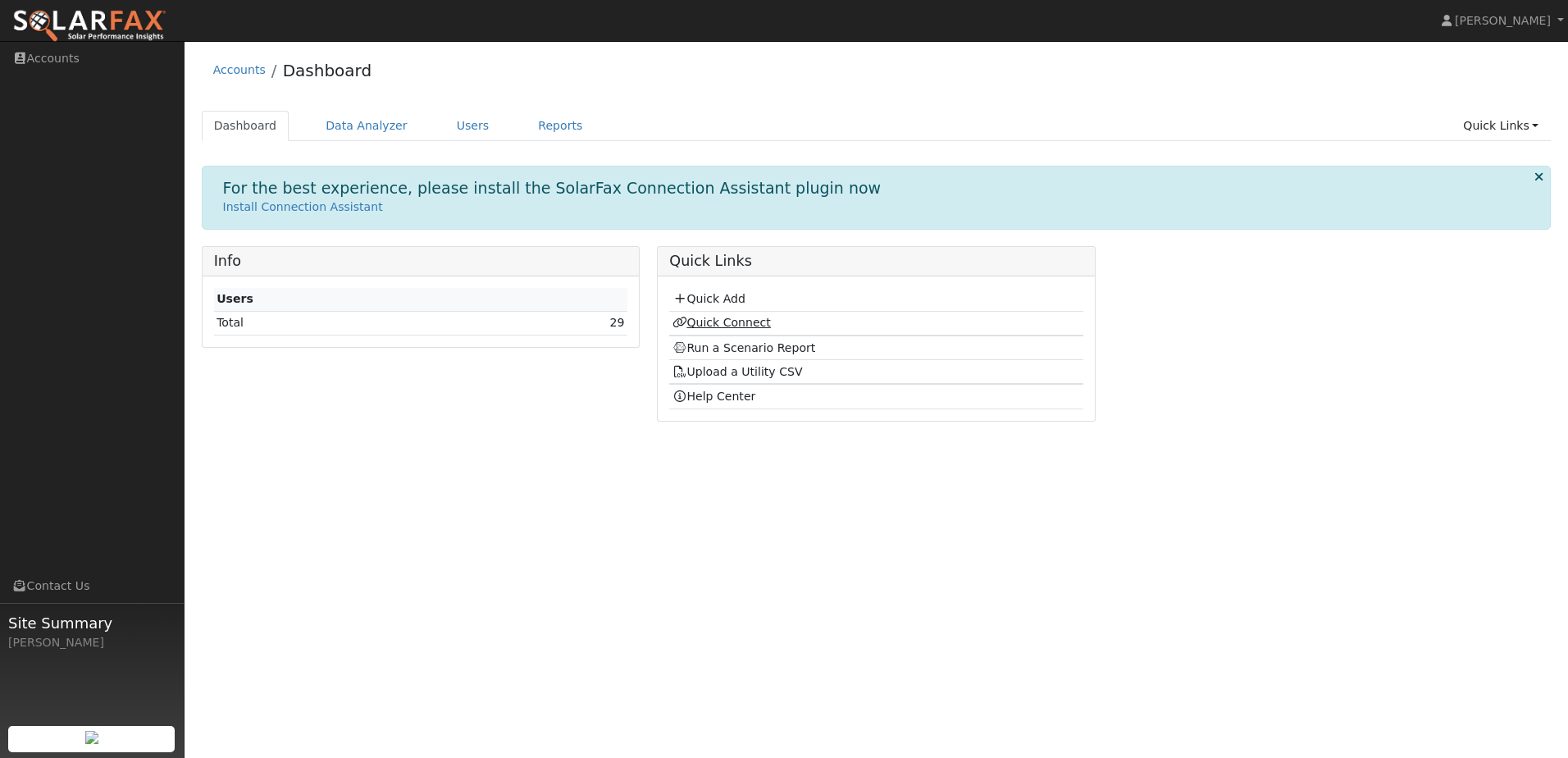
click at [723, 319] on link "Quick Connect" at bounding box center [722, 322] width 98 height 13
click at [730, 292] on link "Quick Add" at bounding box center [709, 298] width 73 height 13
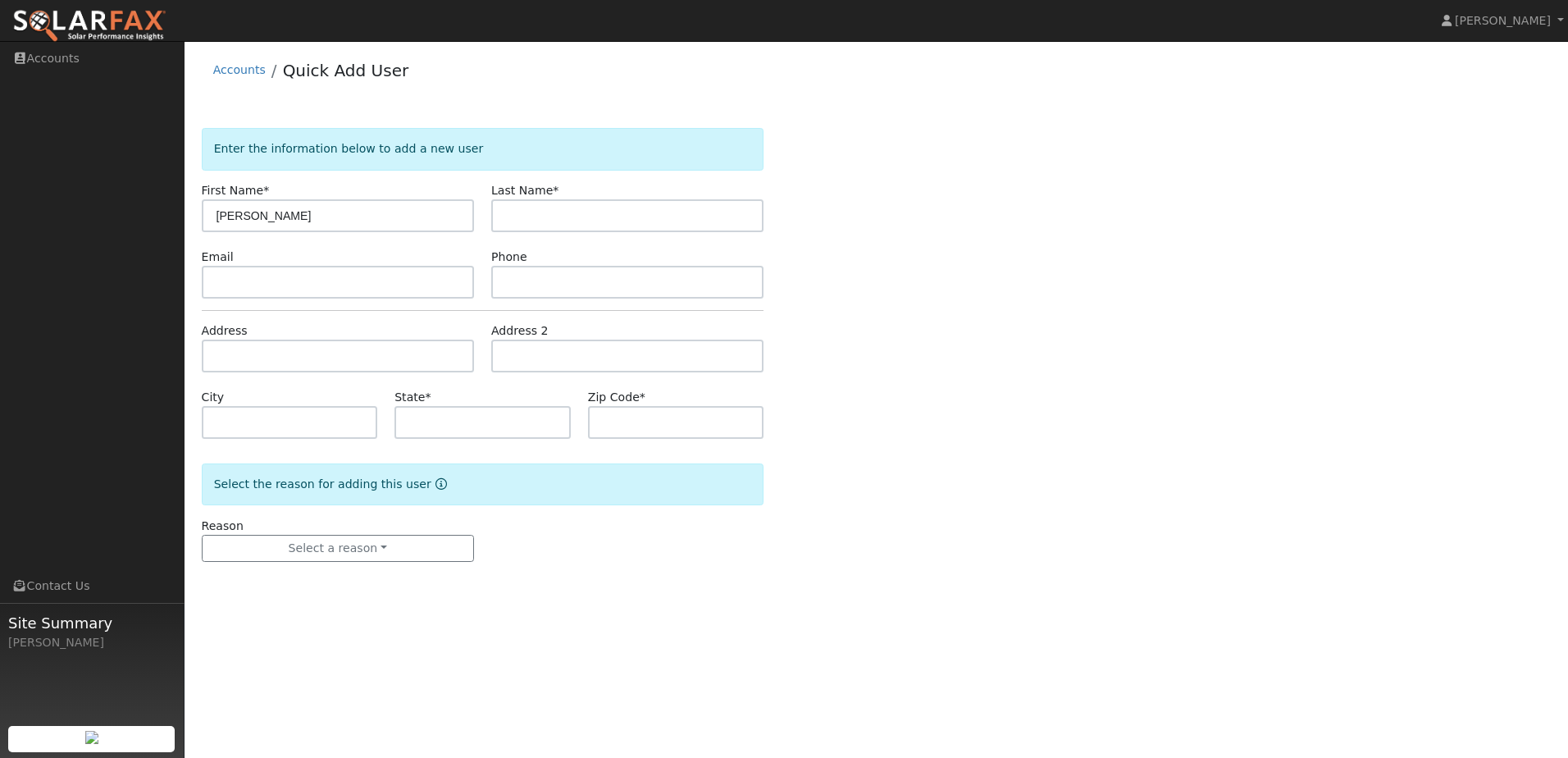
type input "Paula"
click at [534, 212] on input "text" at bounding box center [627, 216] width 272 height 33
type input "Fonseca"
click at [260, 363] on input "text" at bounding box center [338, 356] width 272 height 33
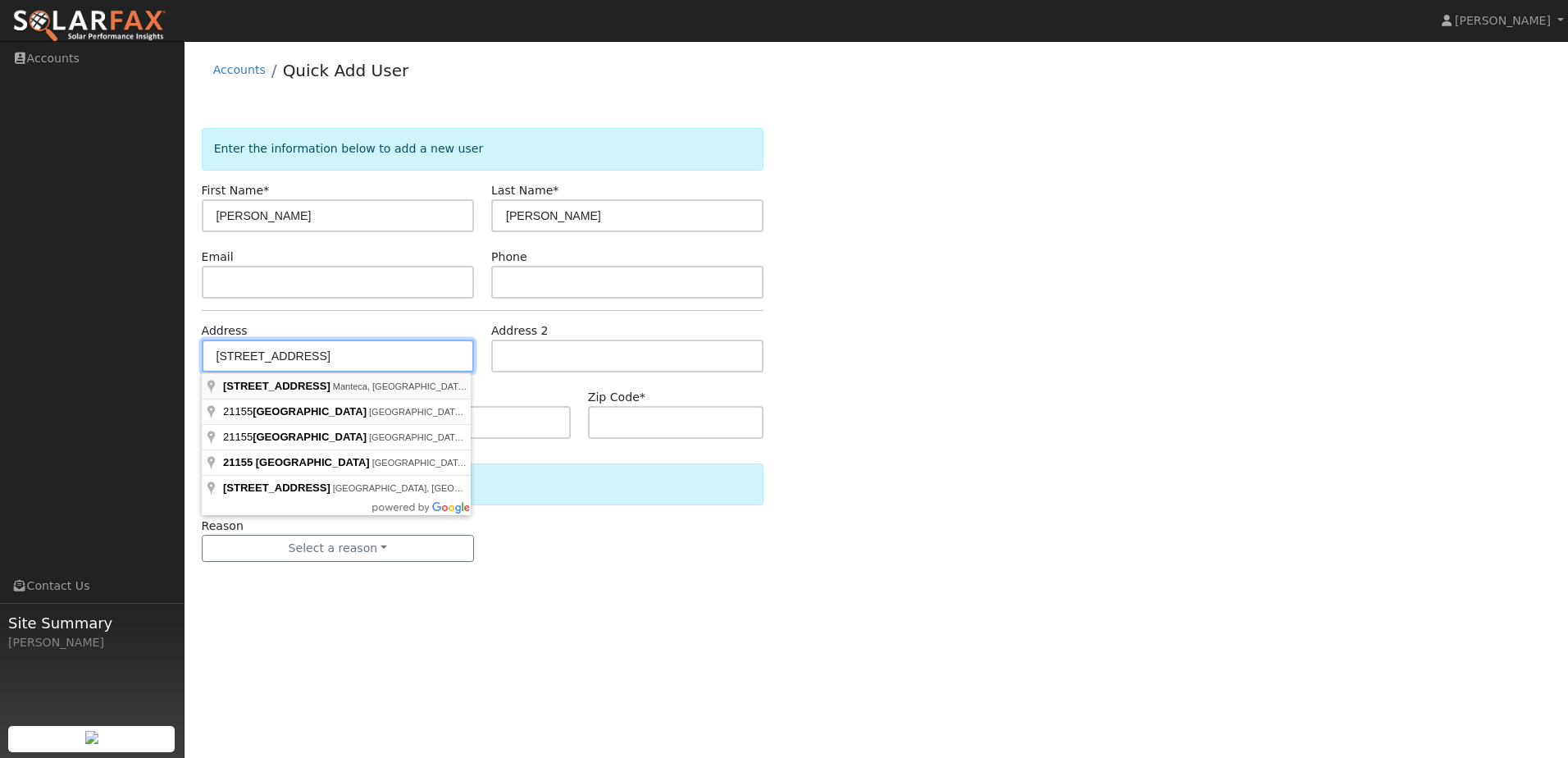
type input "21155 South Union Road"
type input "Manteca"
type input "CA"
type input "95337"
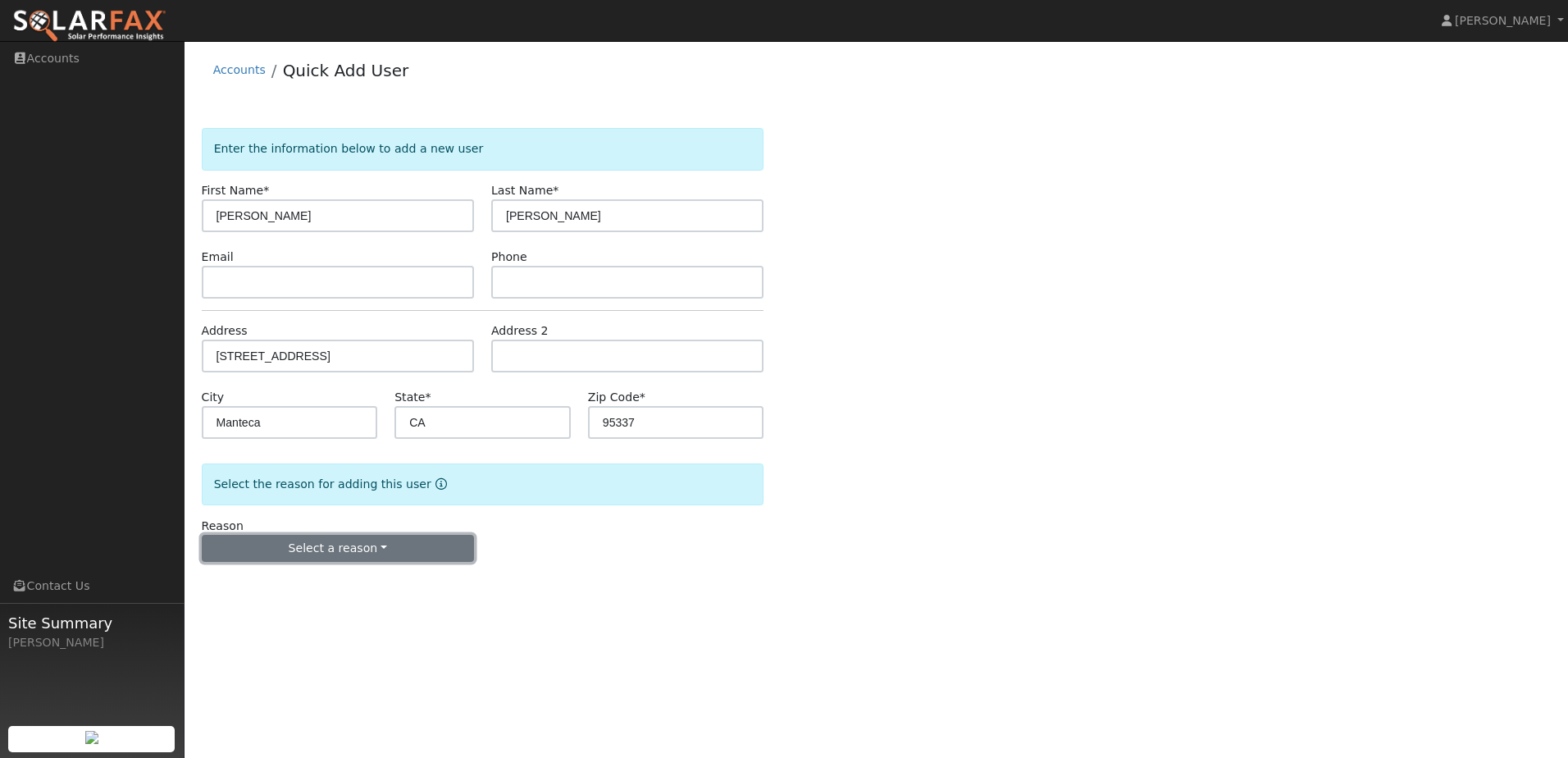
click at [339, 556] on button "Select a reason" at bounding box center [338, 548] width 272 height 28
click at [277, 588] on link "New lead" at bounding box center [294, 582] width 182 height 23
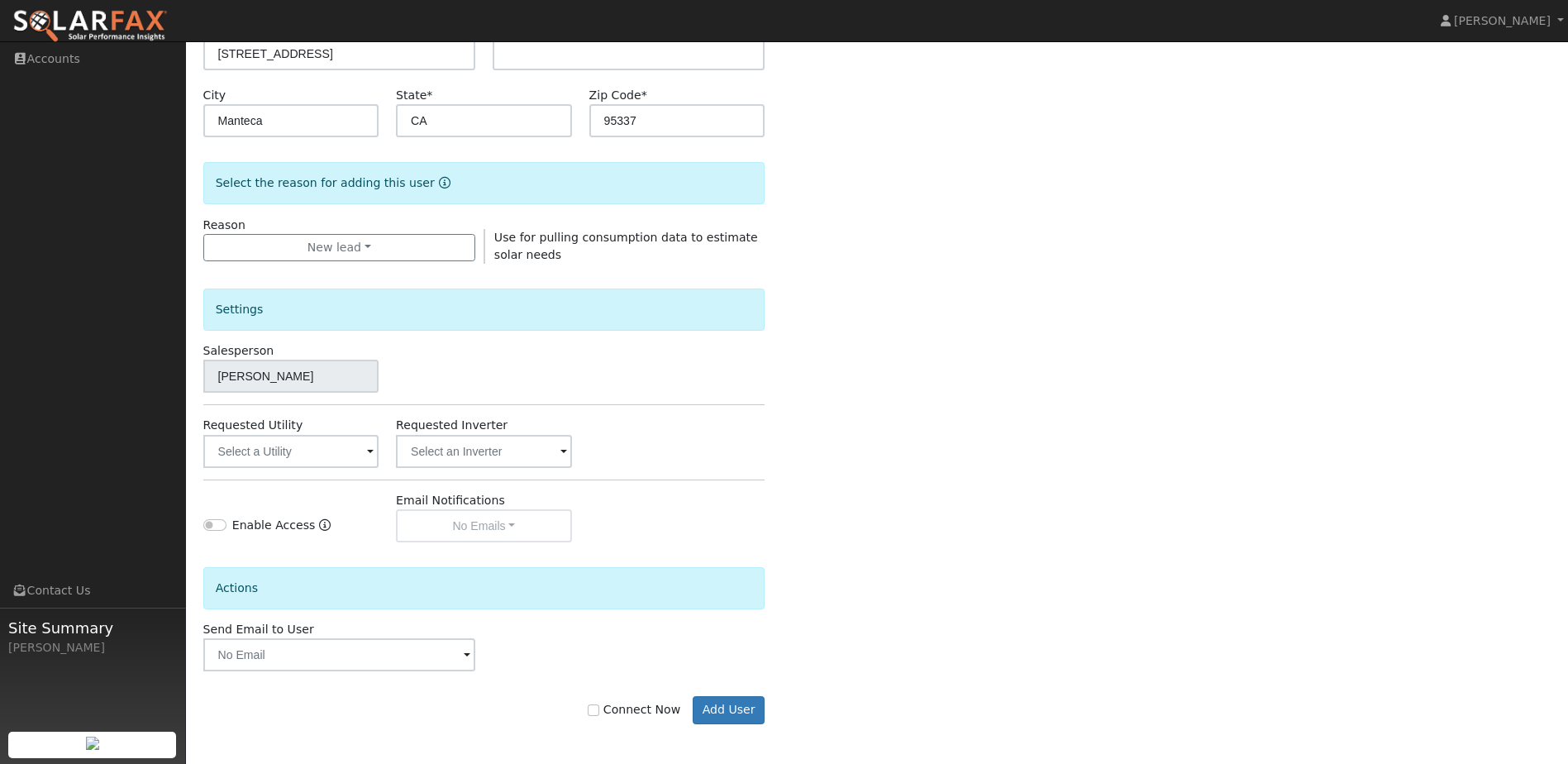
scroll to position [307, 0]
click at [296, 444] on input "text" at bounding box center [291, 449] width 175 height 33
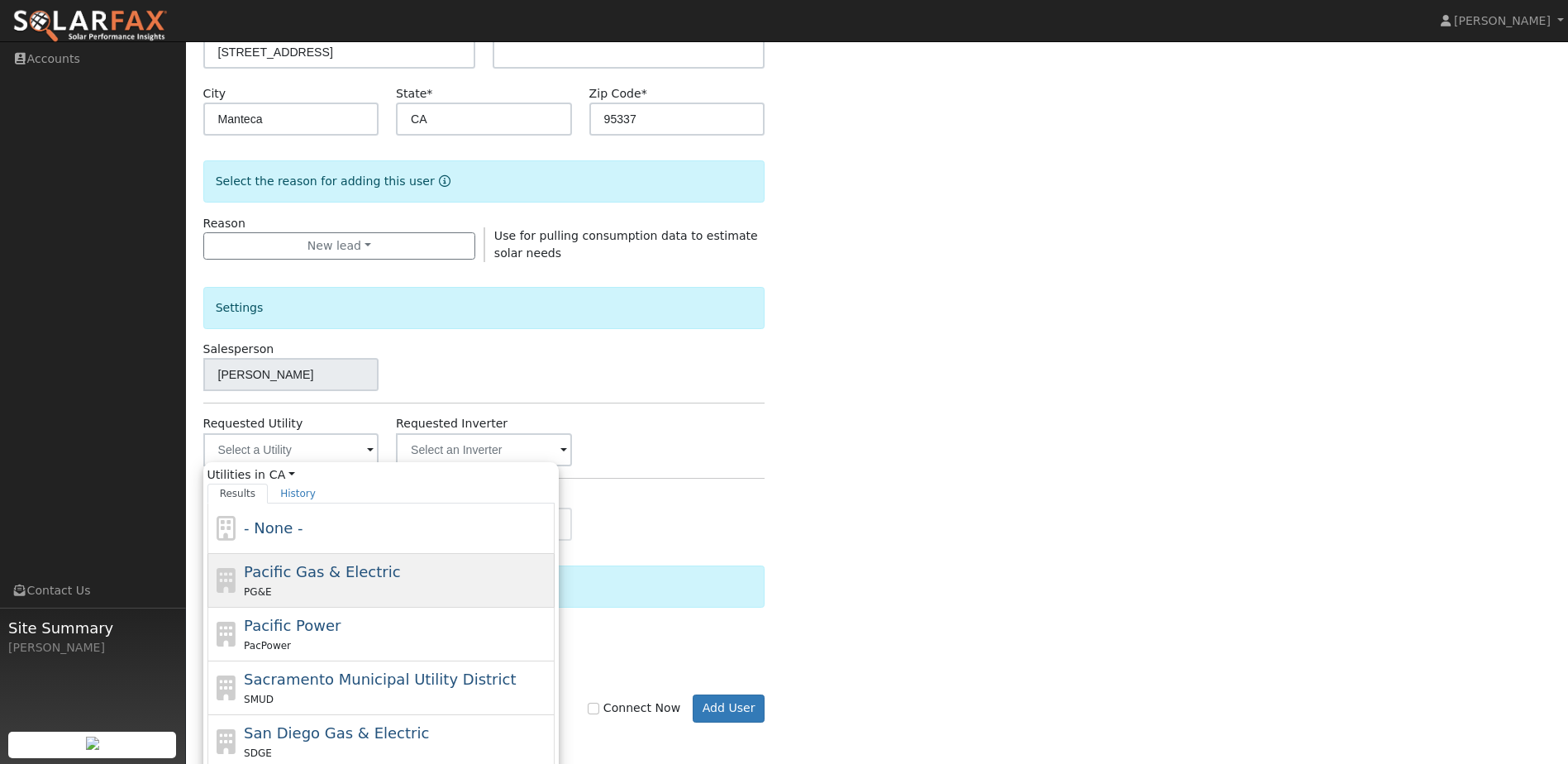
click at [336, 577] on span "Pacific Gas & Electric" at bounding box center [322, 572] width 157 height 17
type input "Pacific Gas & Electric"
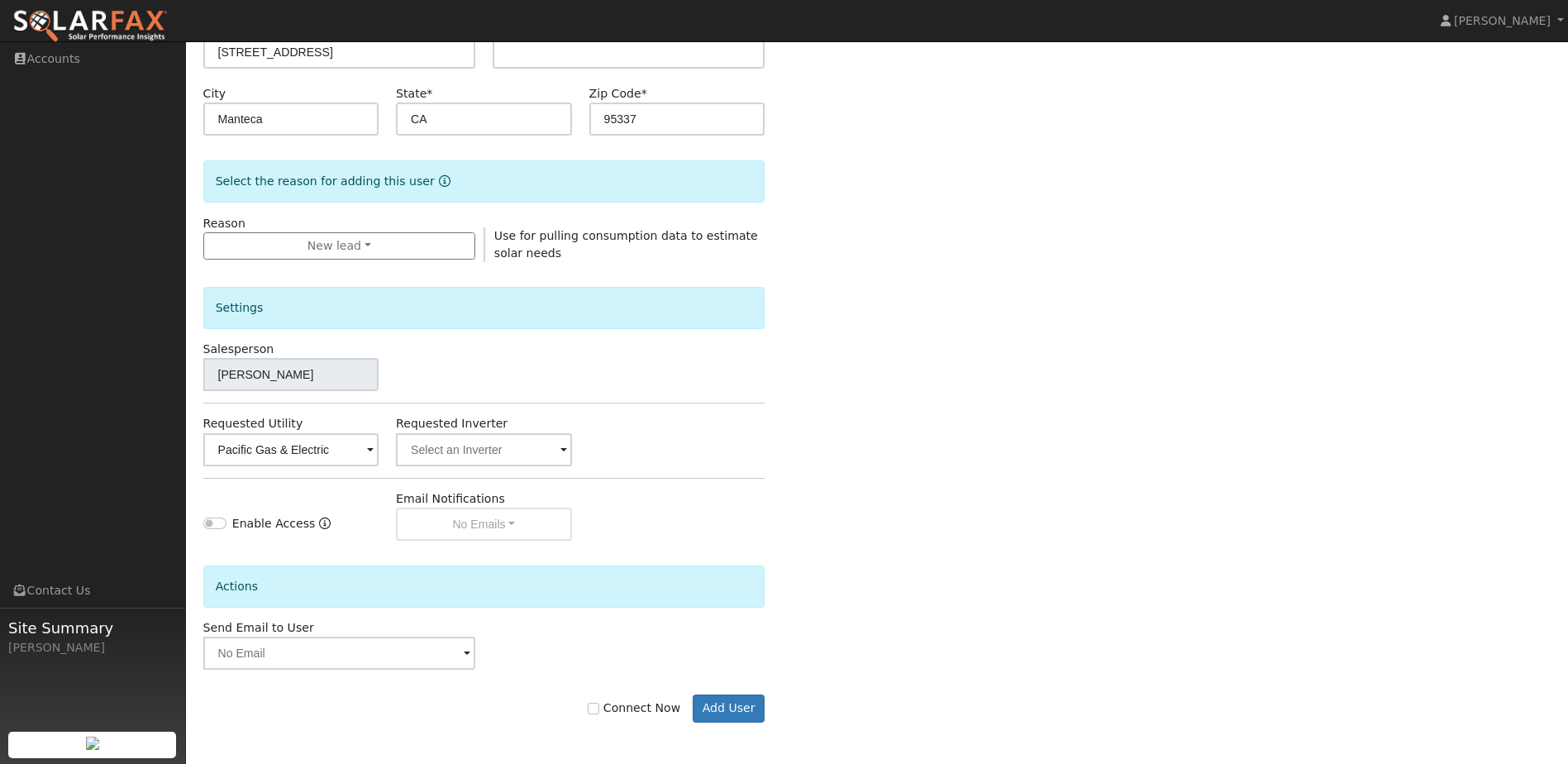
click at [612, 713] on label "Connect Now" at bounding box center [634, 708] width 92 height 17
click at [600, 713] on input "Connect Now" at bounding box center [594, 709] width 12 height 12
checkbox input "true"
click at [726, 711] on button "Add User" at bounding box center [729, 708] width 72 height 28
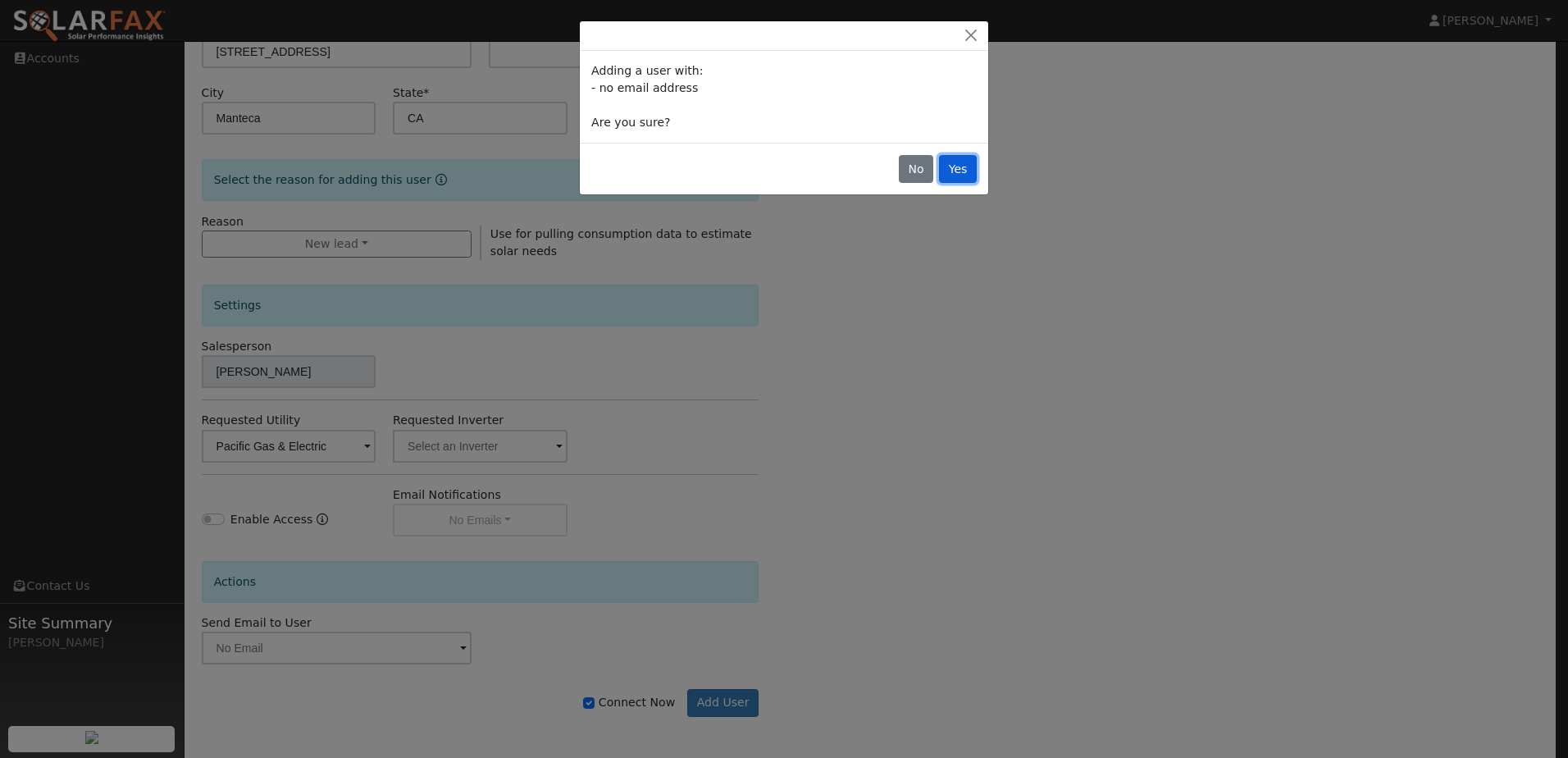
click at [962, 172] on button "Yes" at bounding box center [958, 169] width 37 height 28
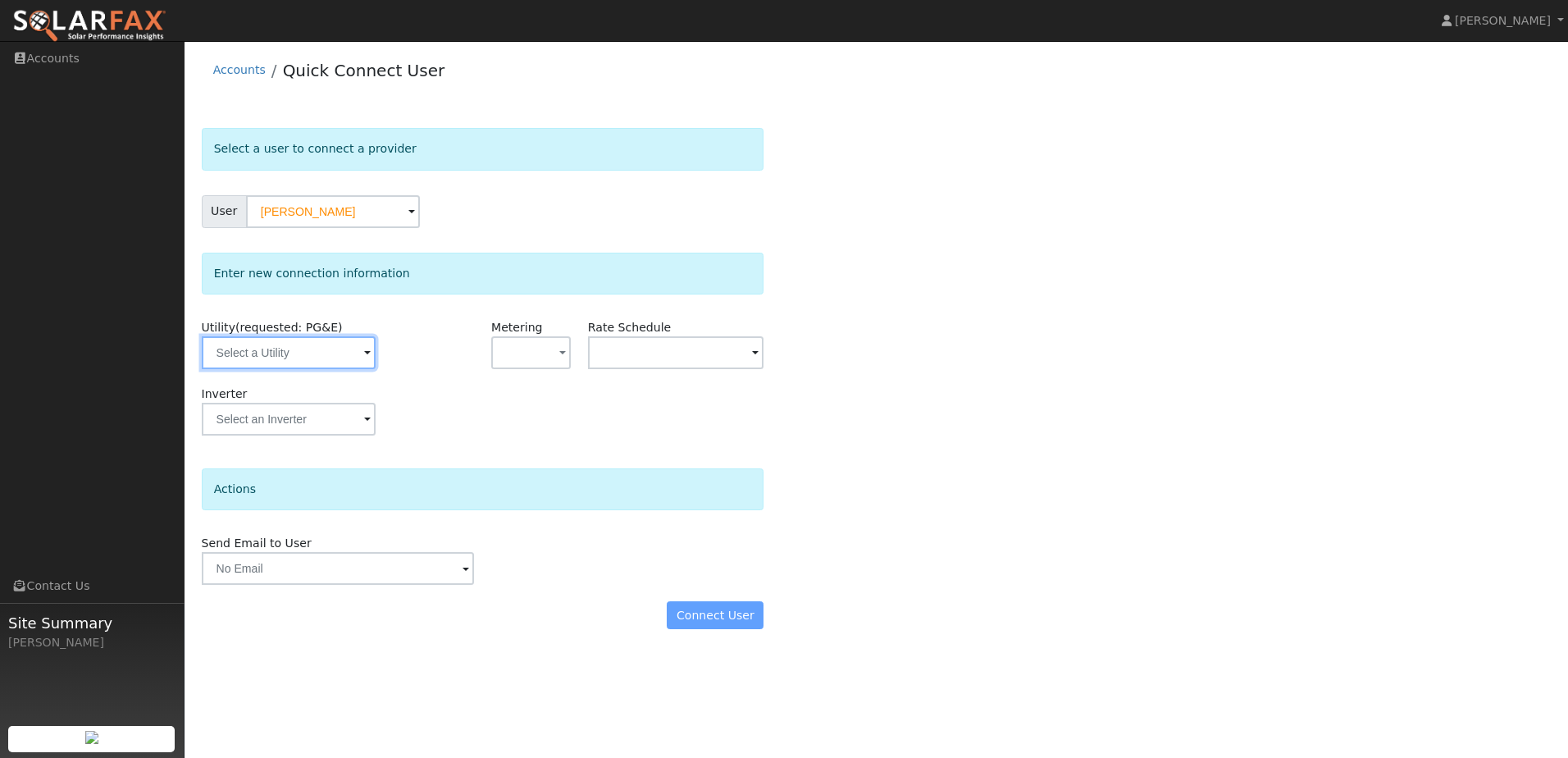
click at [339, 357] on input "text" at bounding box center [288, 352] width 174 height 33
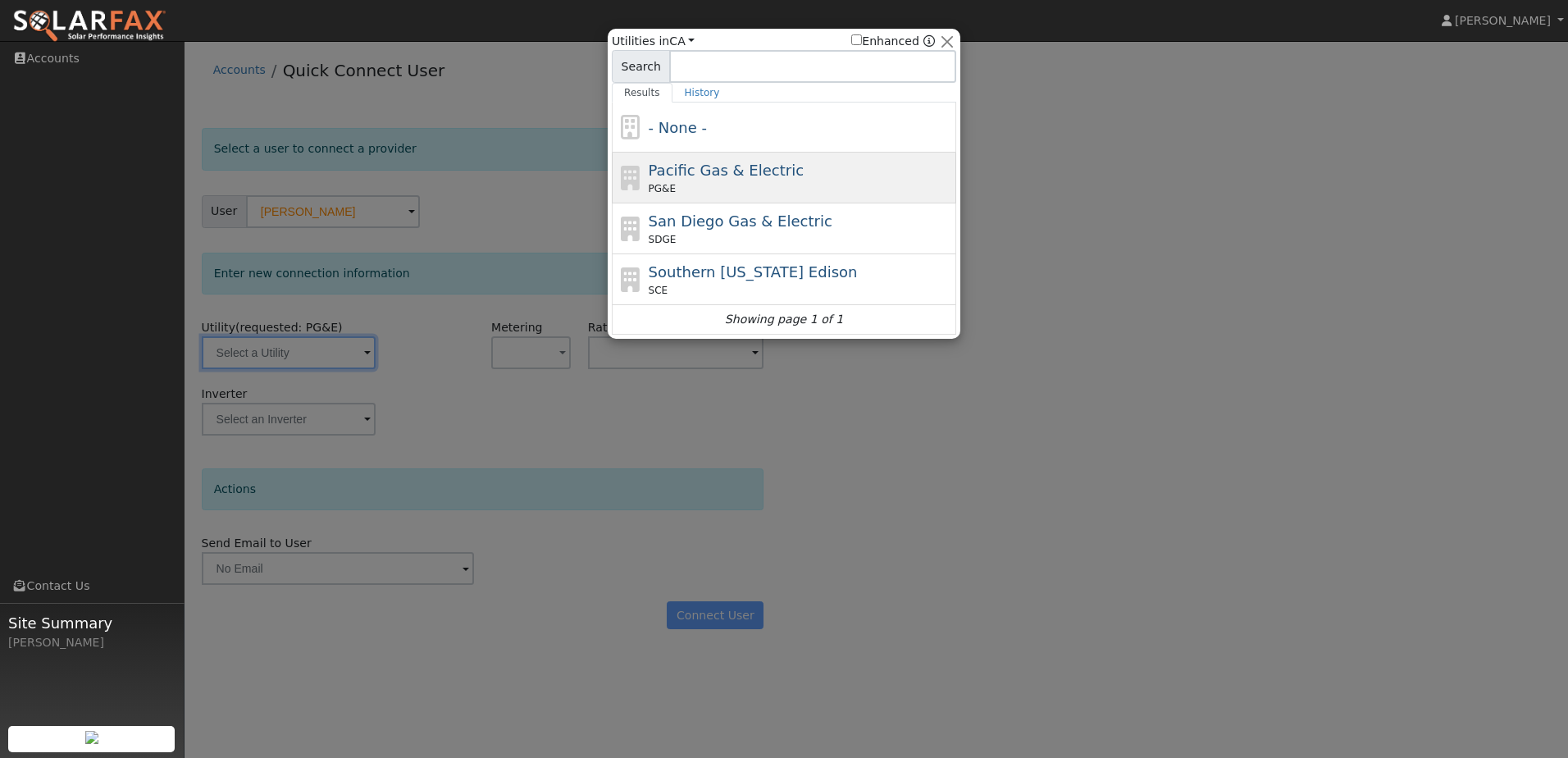
click at [765, 161] on span "Pacific Gas & Electric" at bounding box center [726, 170] width 155 height 17
type input "PG&E"
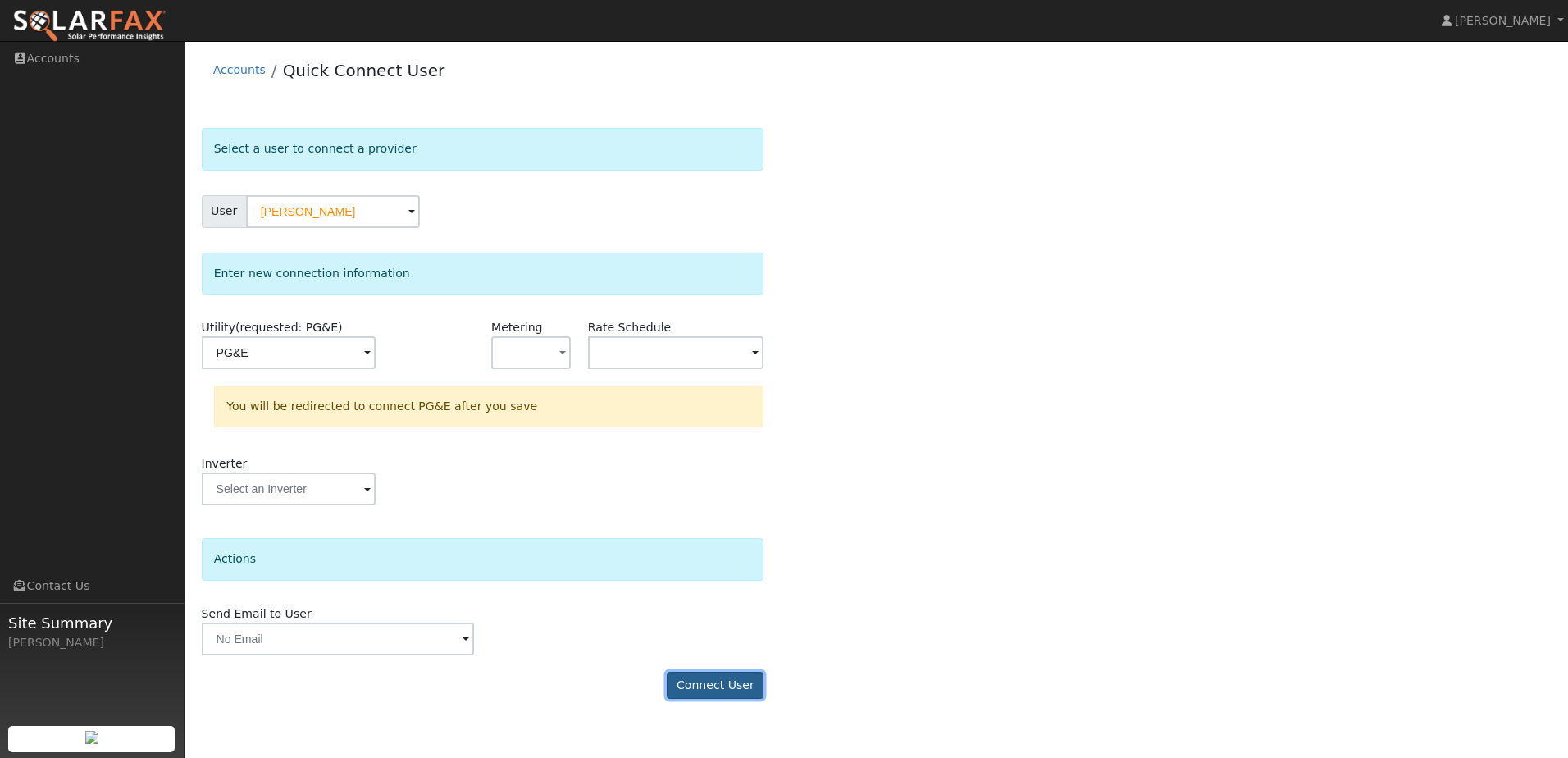
click at [707, 682] on button "Connect User" at bounding box center [715, 686] width 97 height 28
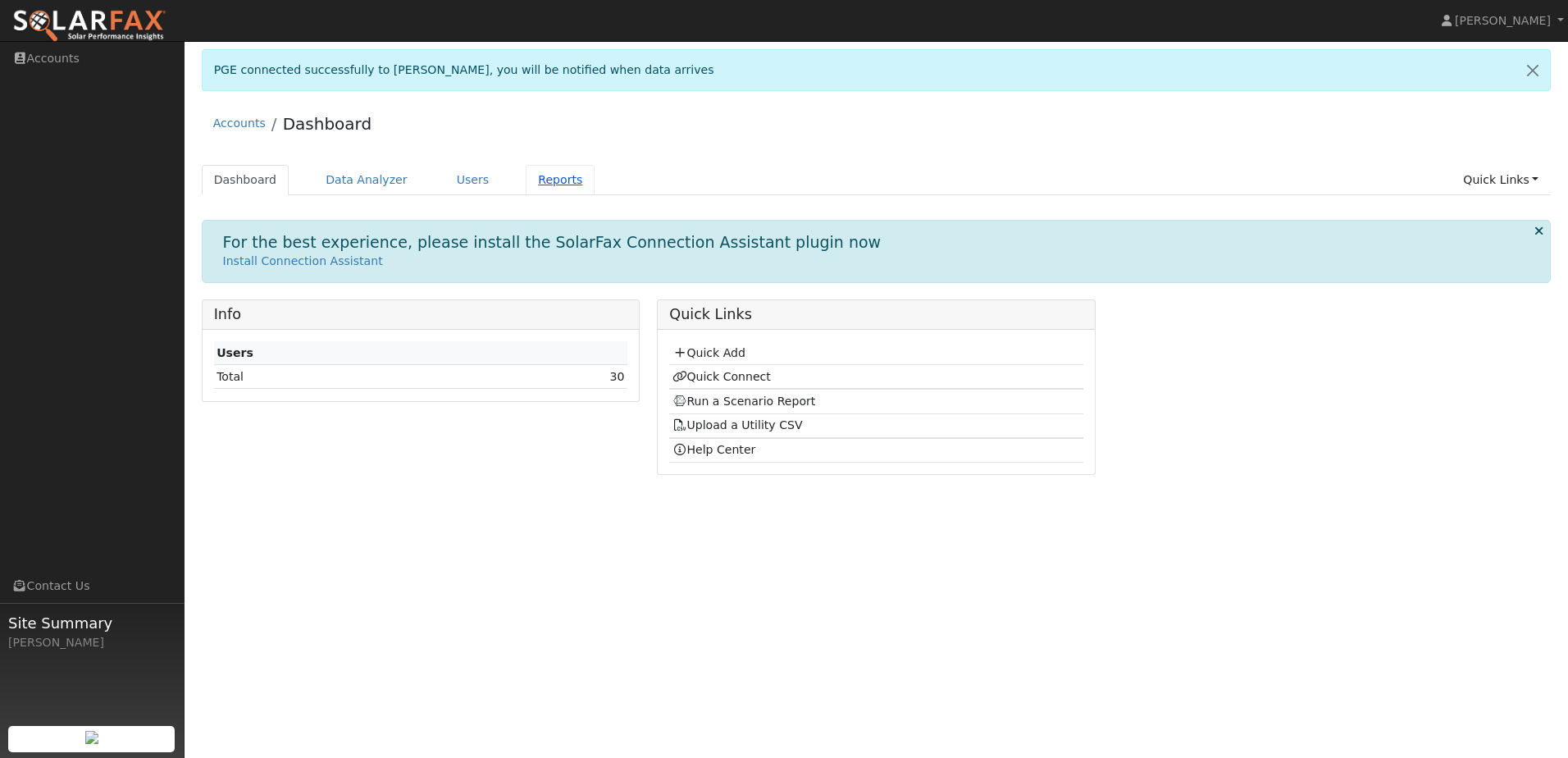
click at [548, 181] on link "Reports" at bounding box center [560, 180] width 69 height 31
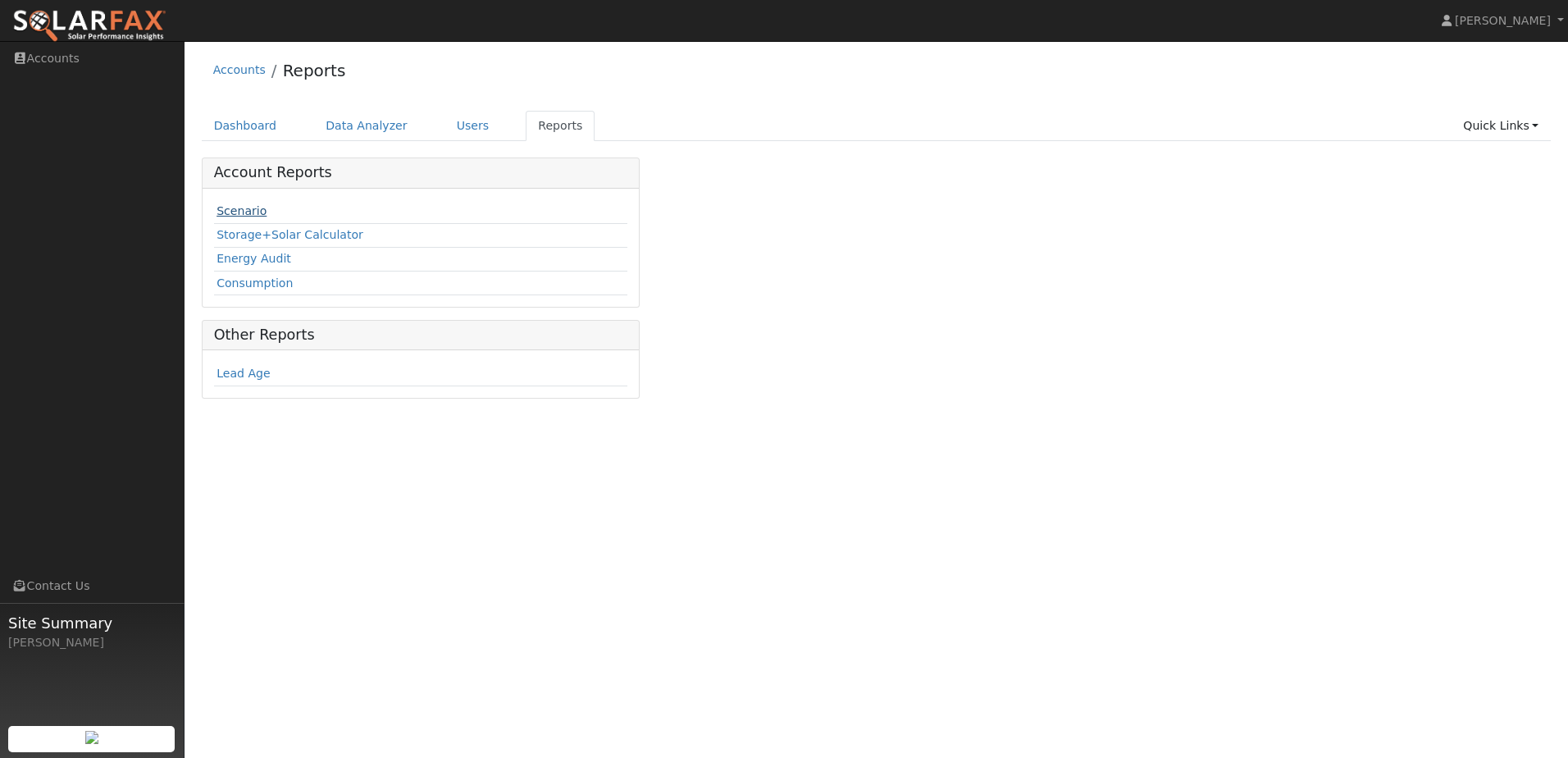
click at [259, 216] on link "Scenario" at bounding box center [241, 211] width 50 height 13
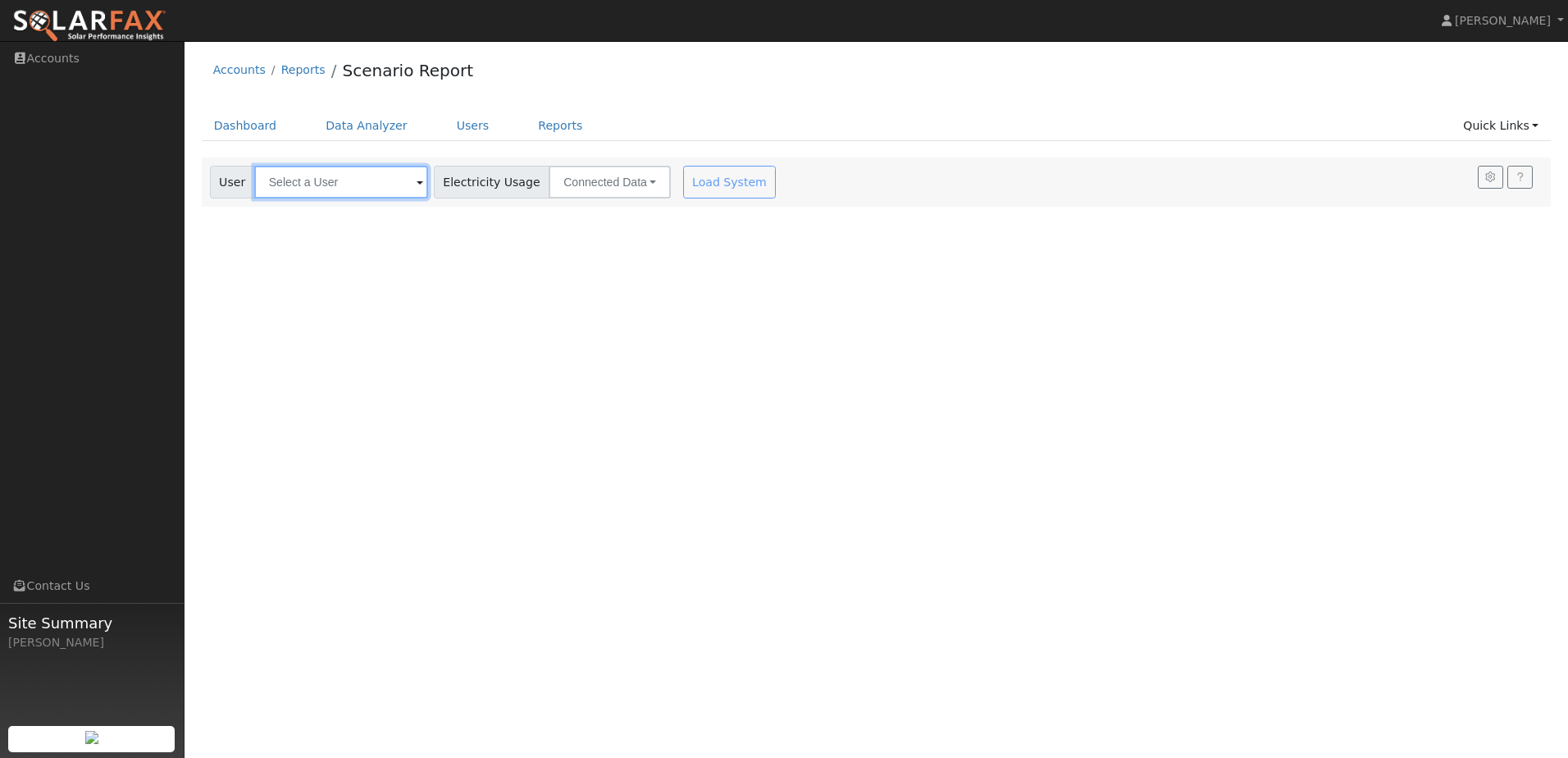
click at [379, 194] on input "text" at bounding box center [341, 182] width 174 height 33
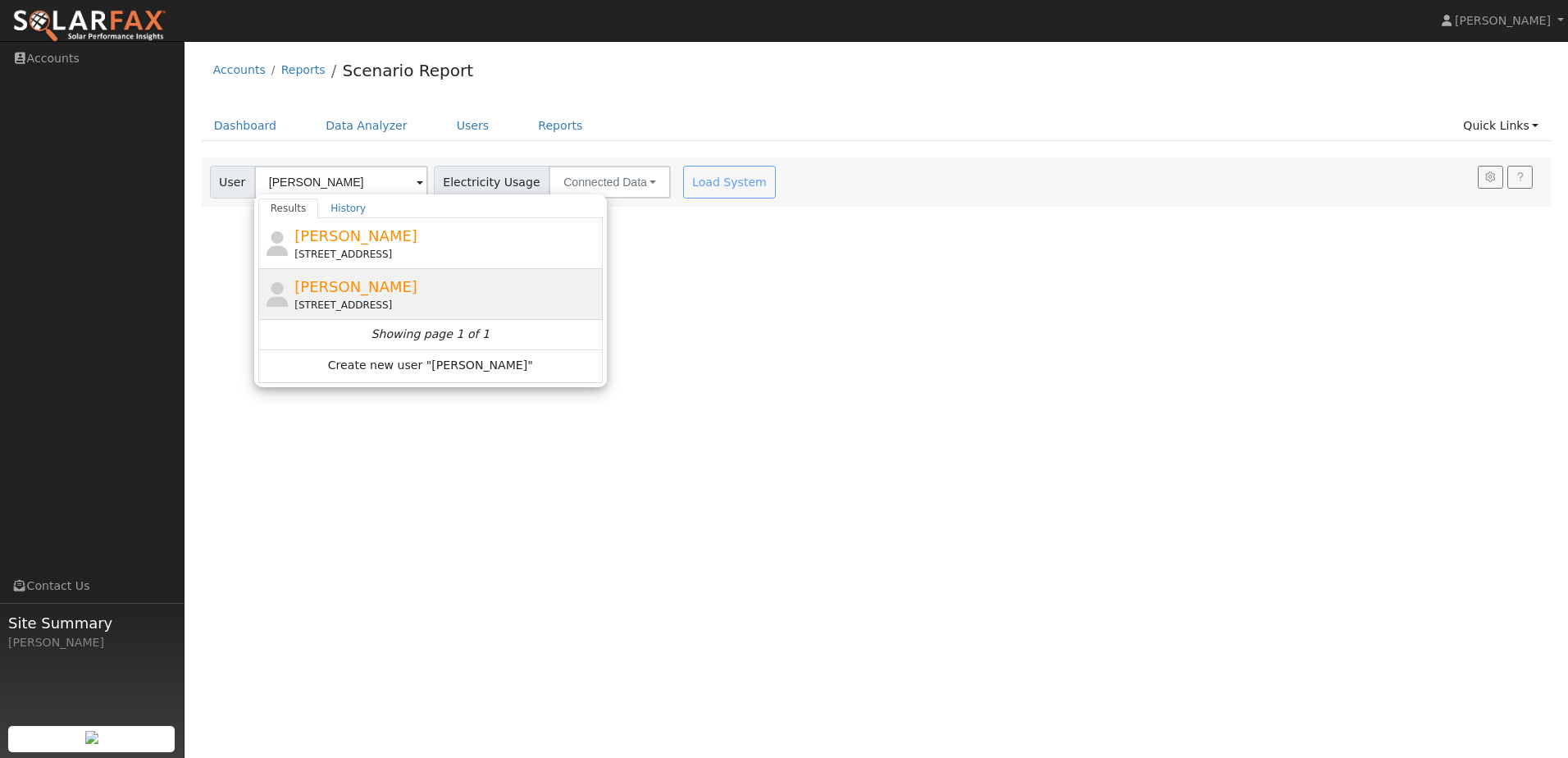
click at [417, 307] on div "21155 South Union Road, Manteca, CA 95337" at bounding box center [446, 305] width 305 height 14
type input "Paula Fonseca"
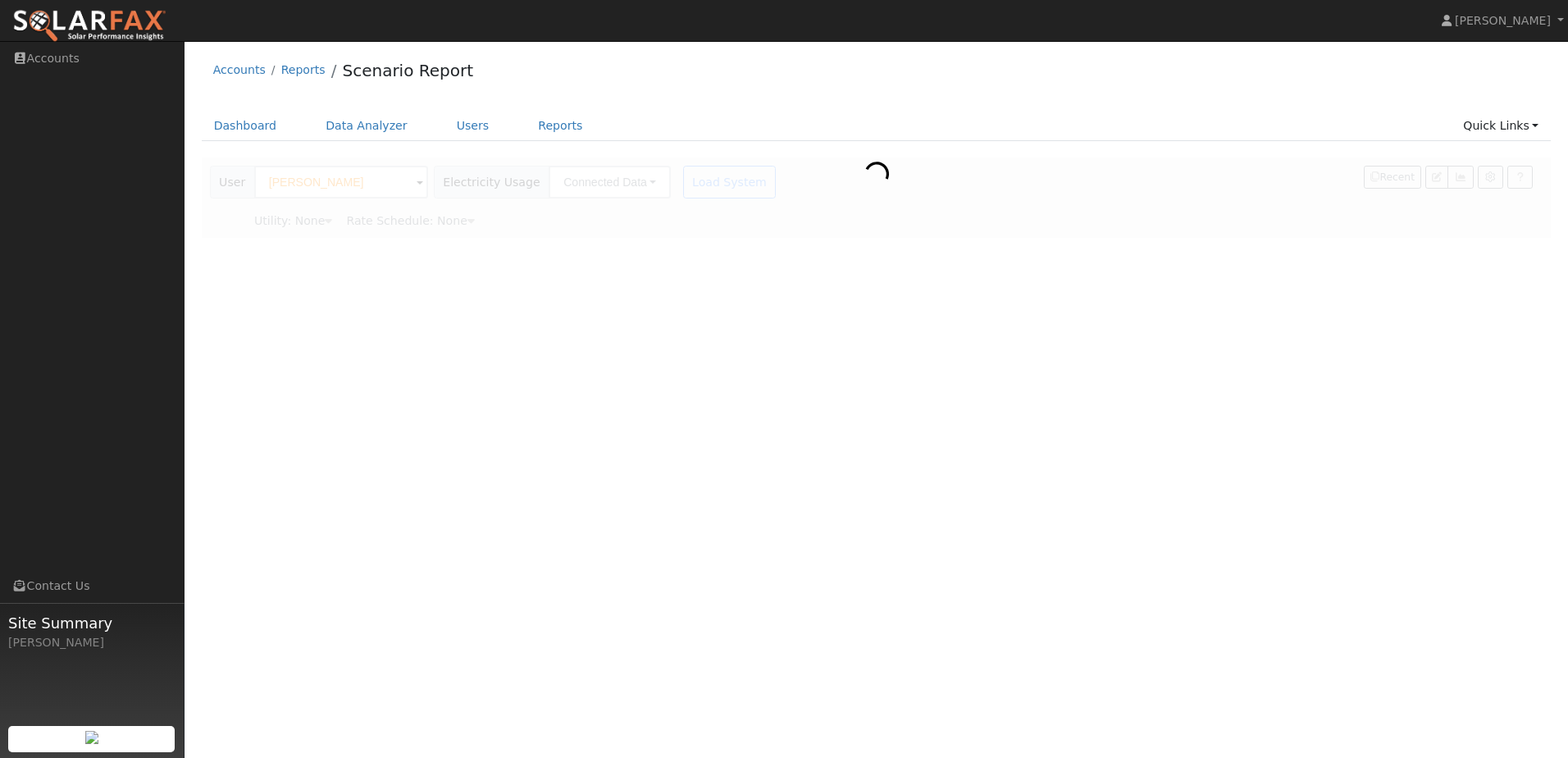
type input "Pacific Gas & Electric"
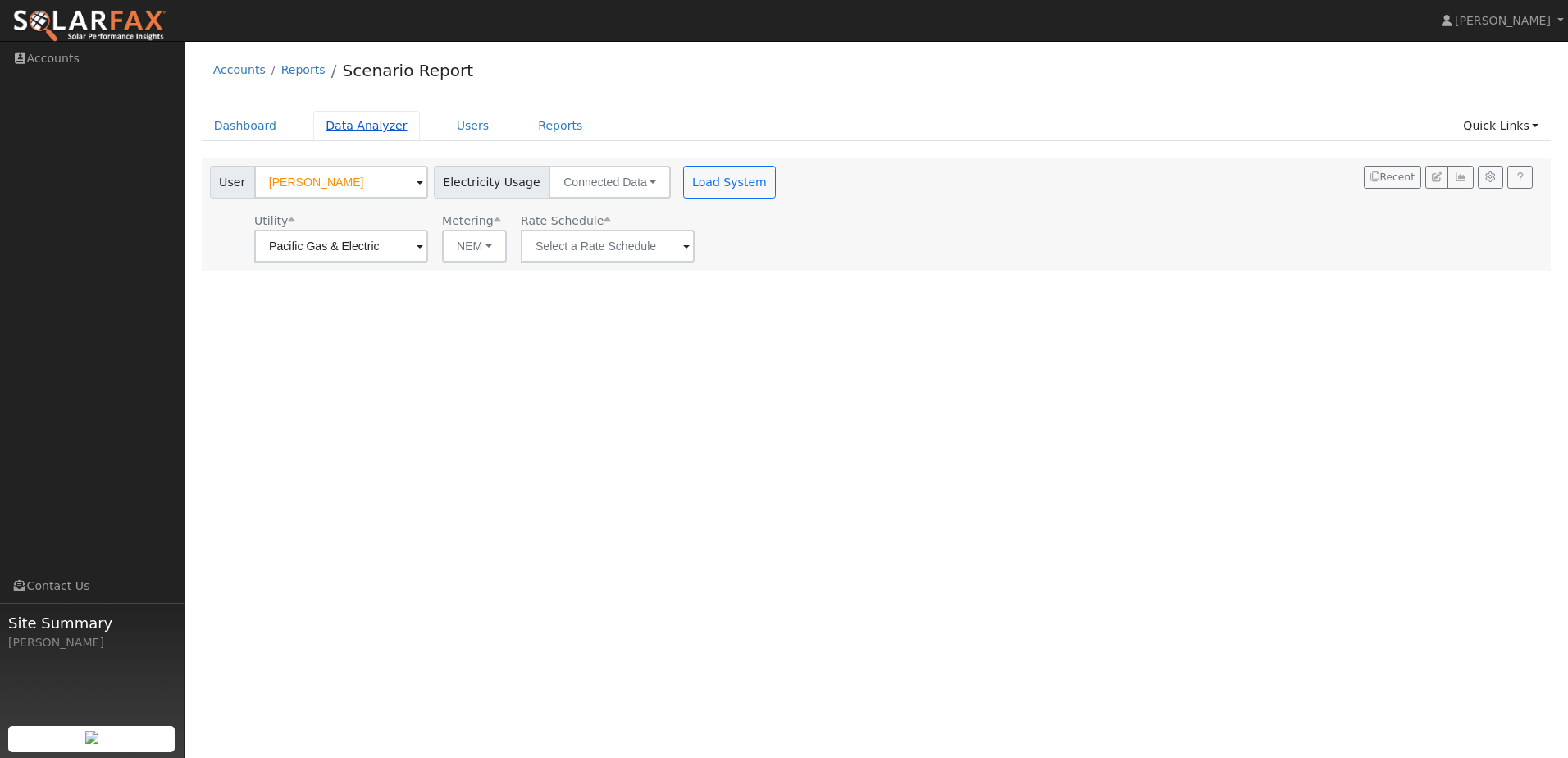
click at [365, 132] on link "Data Analyzer" at bounding box center [367, 126] width 107 height 31
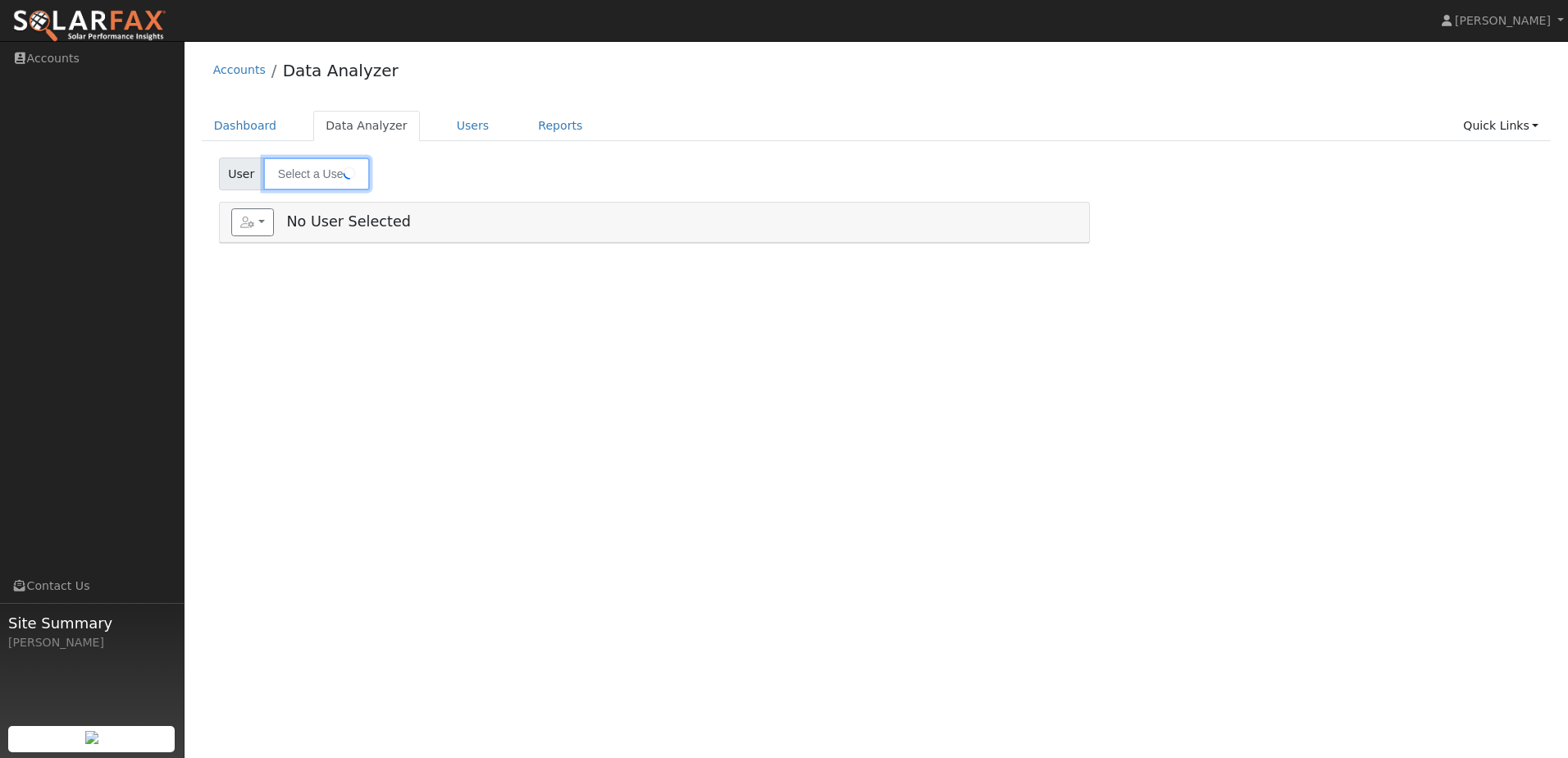
type input "[PERSON_NAME]"
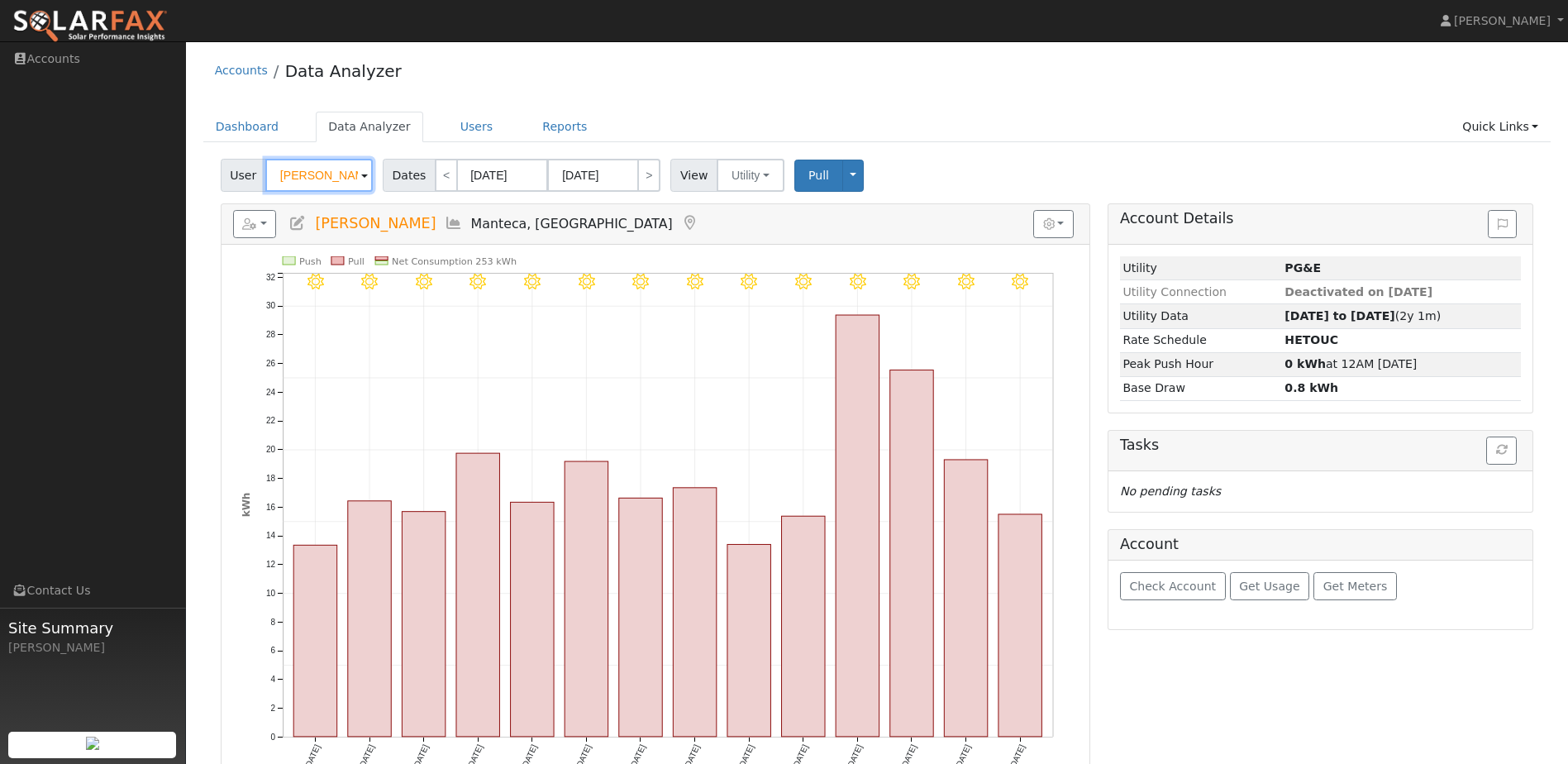
click at [356, 175] on input "[PERSON_NAME]" at bounding box center [319, 175] width 108 height 33
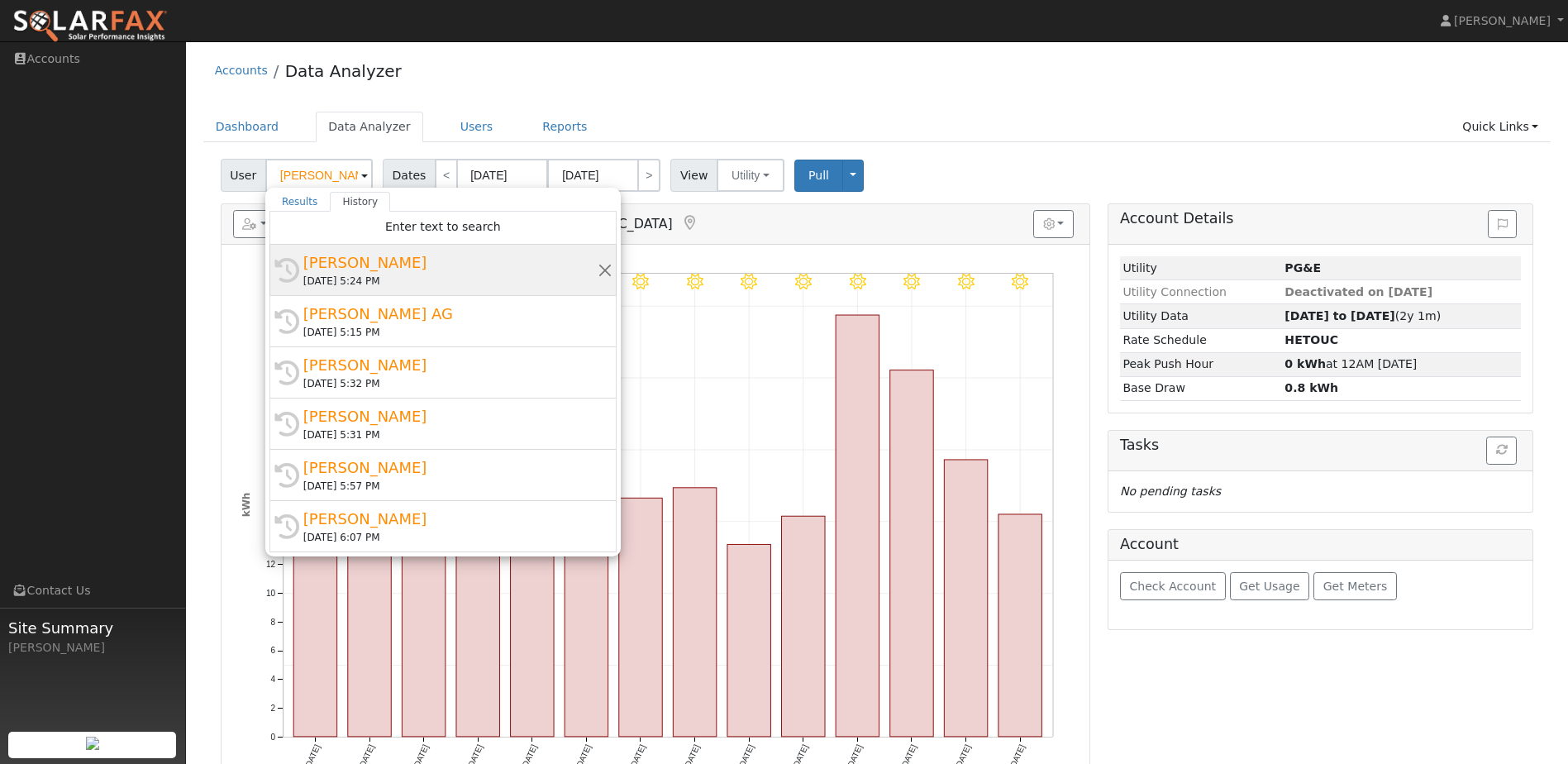
click at [394, 264] on div "[PERSON_NAME]" at bounding box center [451, 263] width 294 height 22
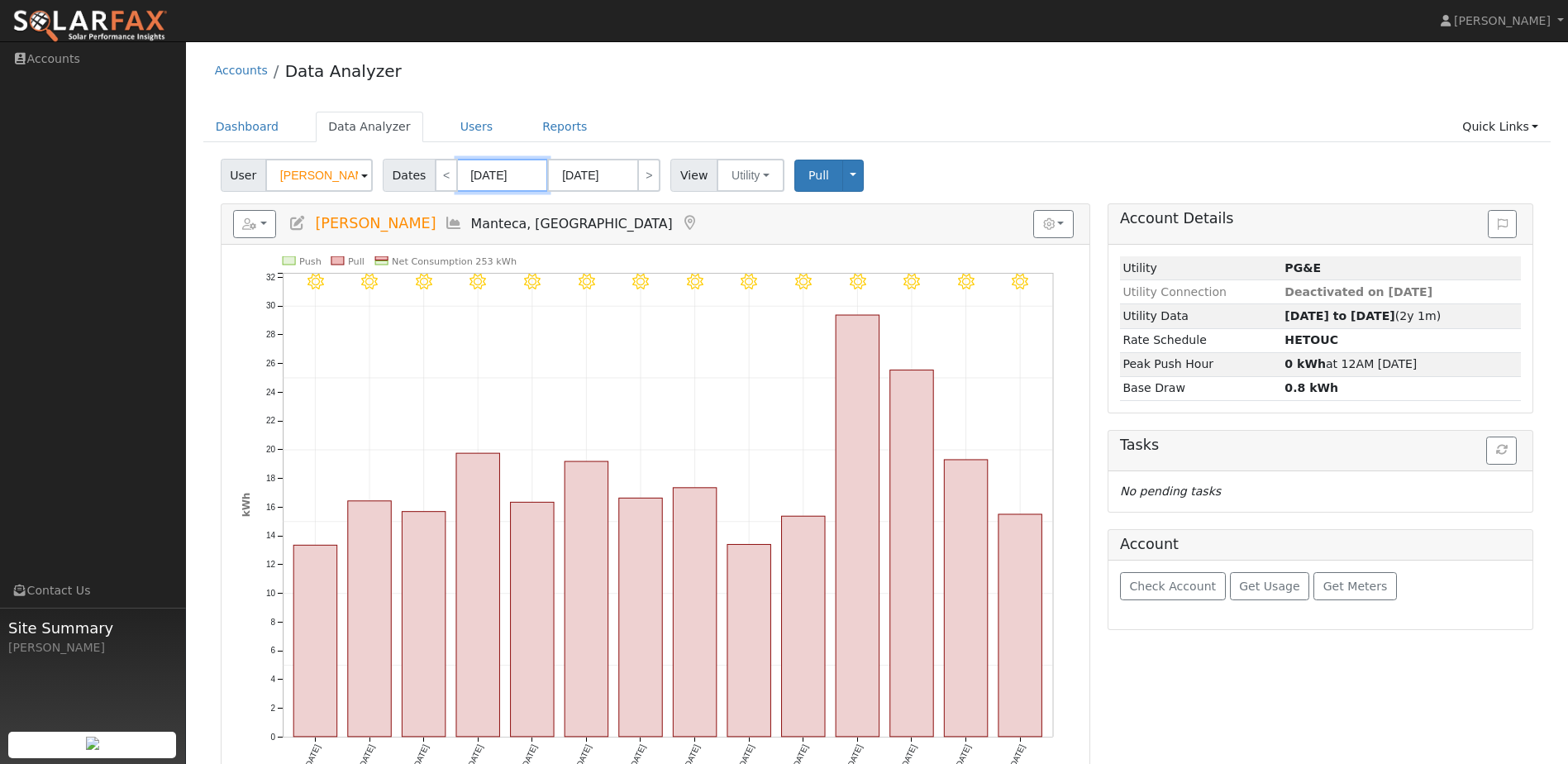
click at [506, 176] on input "[DATE]" at bounding box center [502, 175] width 91 height 33
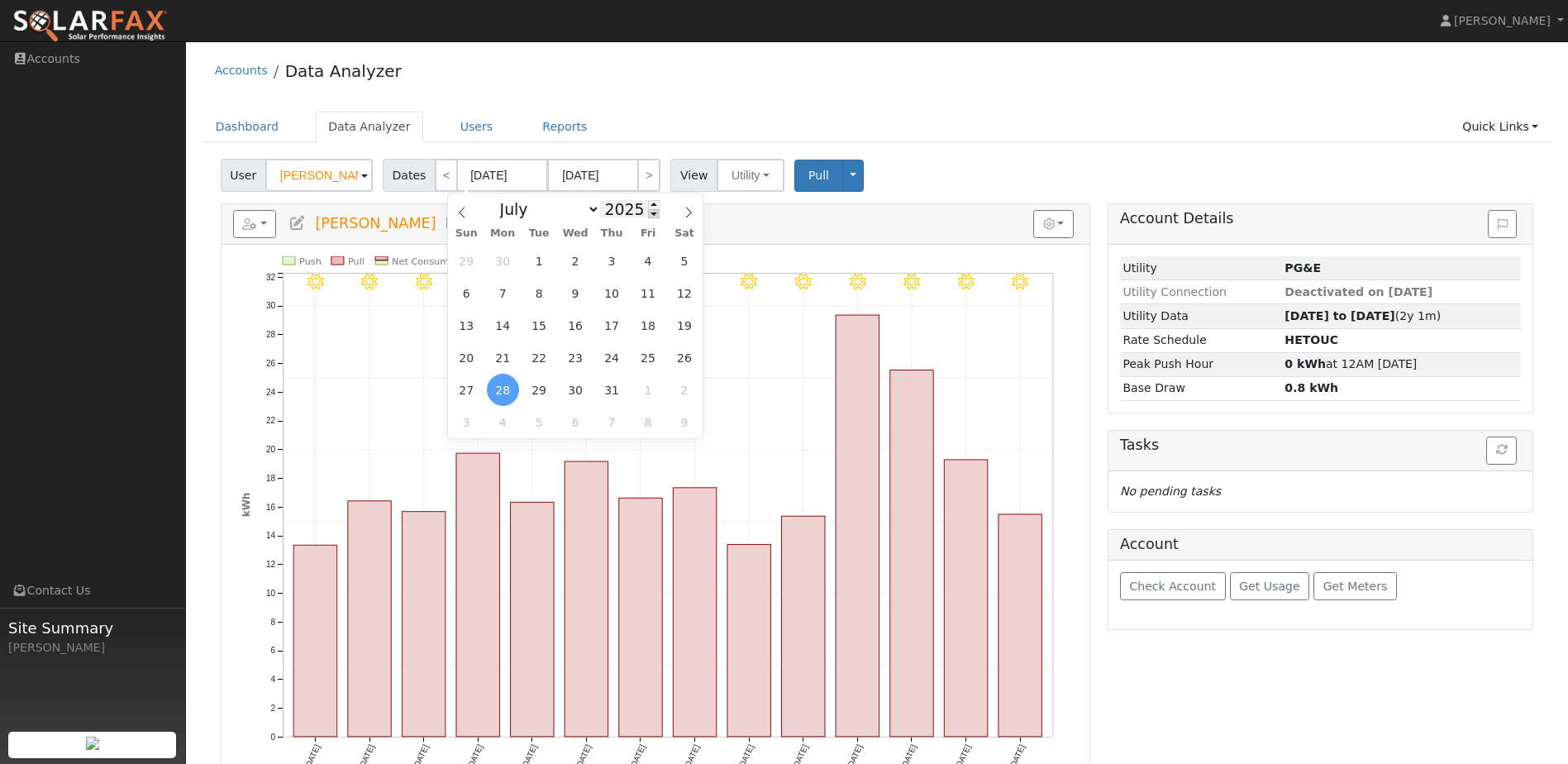
click at [648, 218] on span at bounding box center [654, 214] width 12 height 9
type input "2024"
click at [507, 267] on span "1" at bounding box center [503, 261] width 33 height 33
type input "[DATE]"
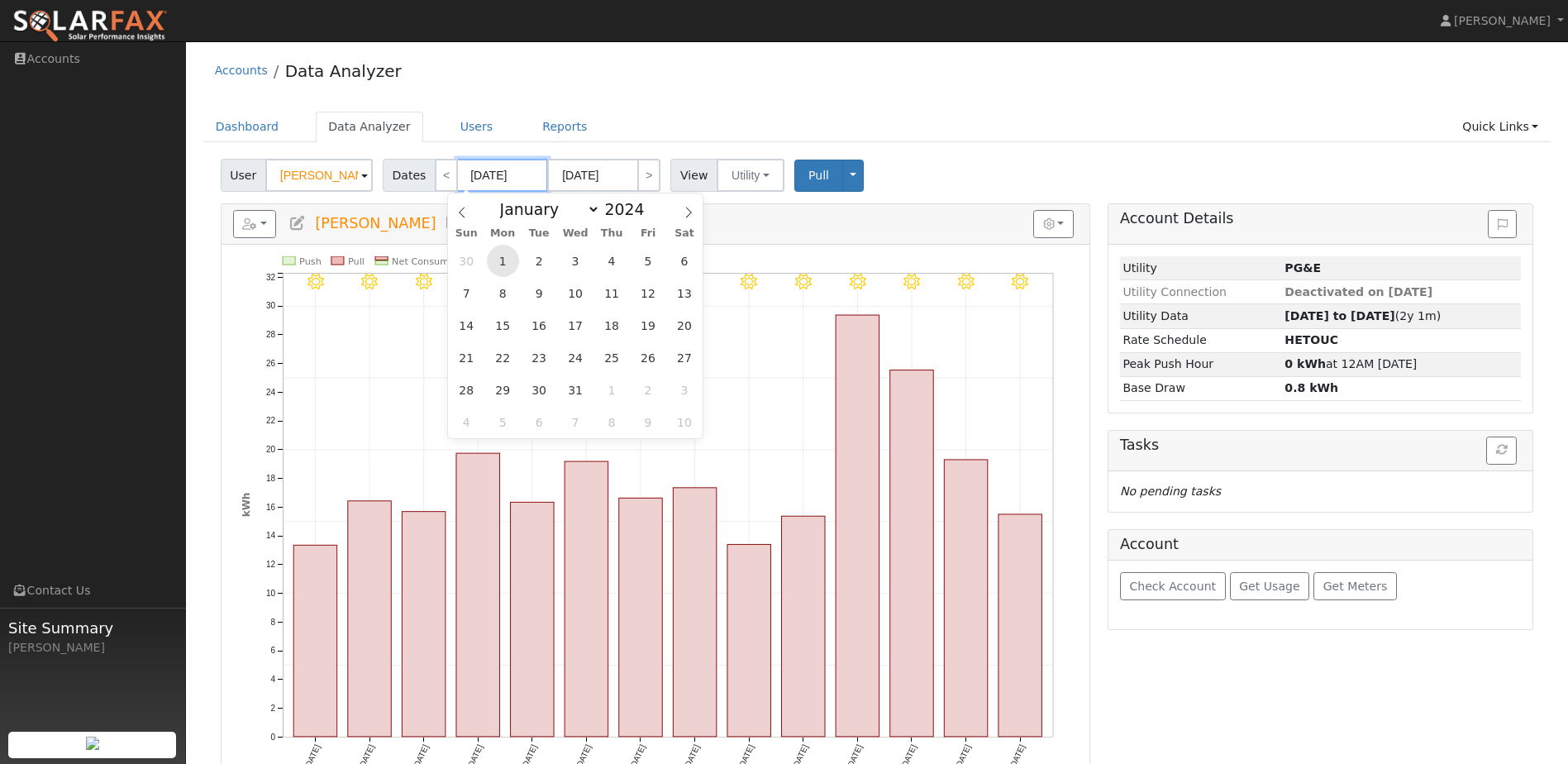
type input "2024"
select select "6"
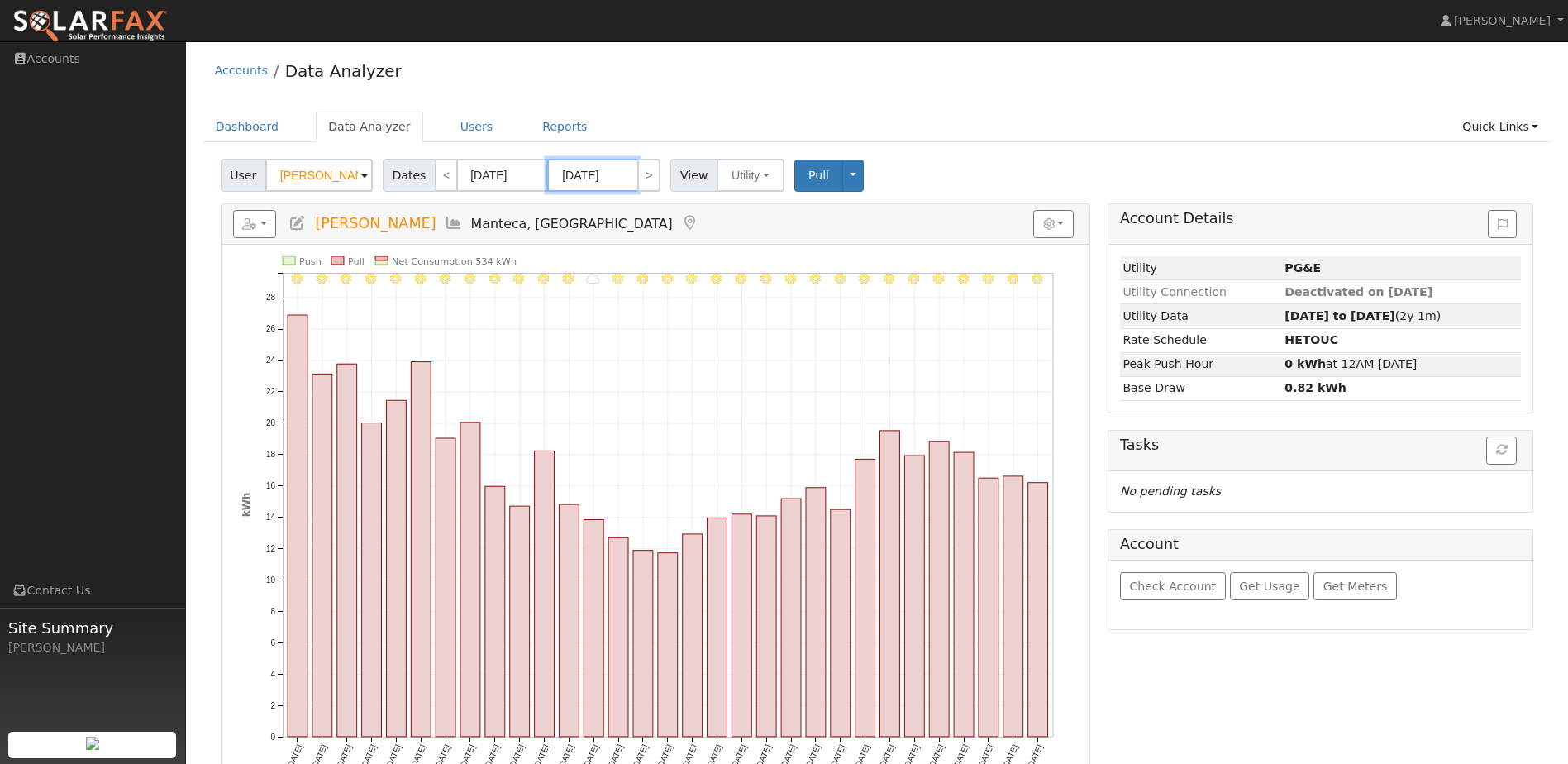
click at [614, 177] on input "[DATE]" at bounding box center [593, 175] width 91 height 33
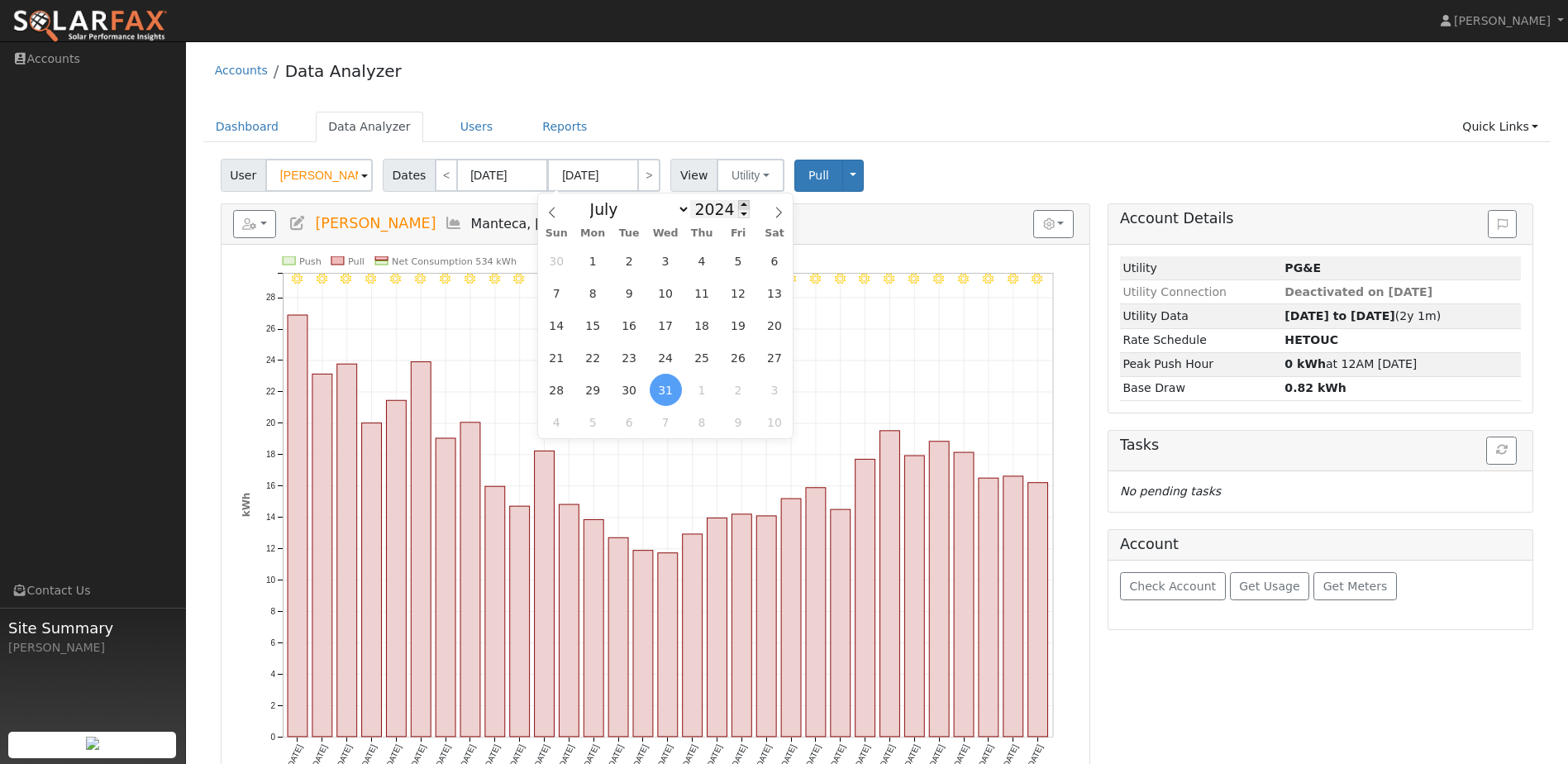
click at [738, 204] on span at bounding box center [744, 204] width 12 height 9
type input "2025"
click at [701, 391] on span "31" at bounding box center [702, 390] width 33 height 33
type input "[DATE]"
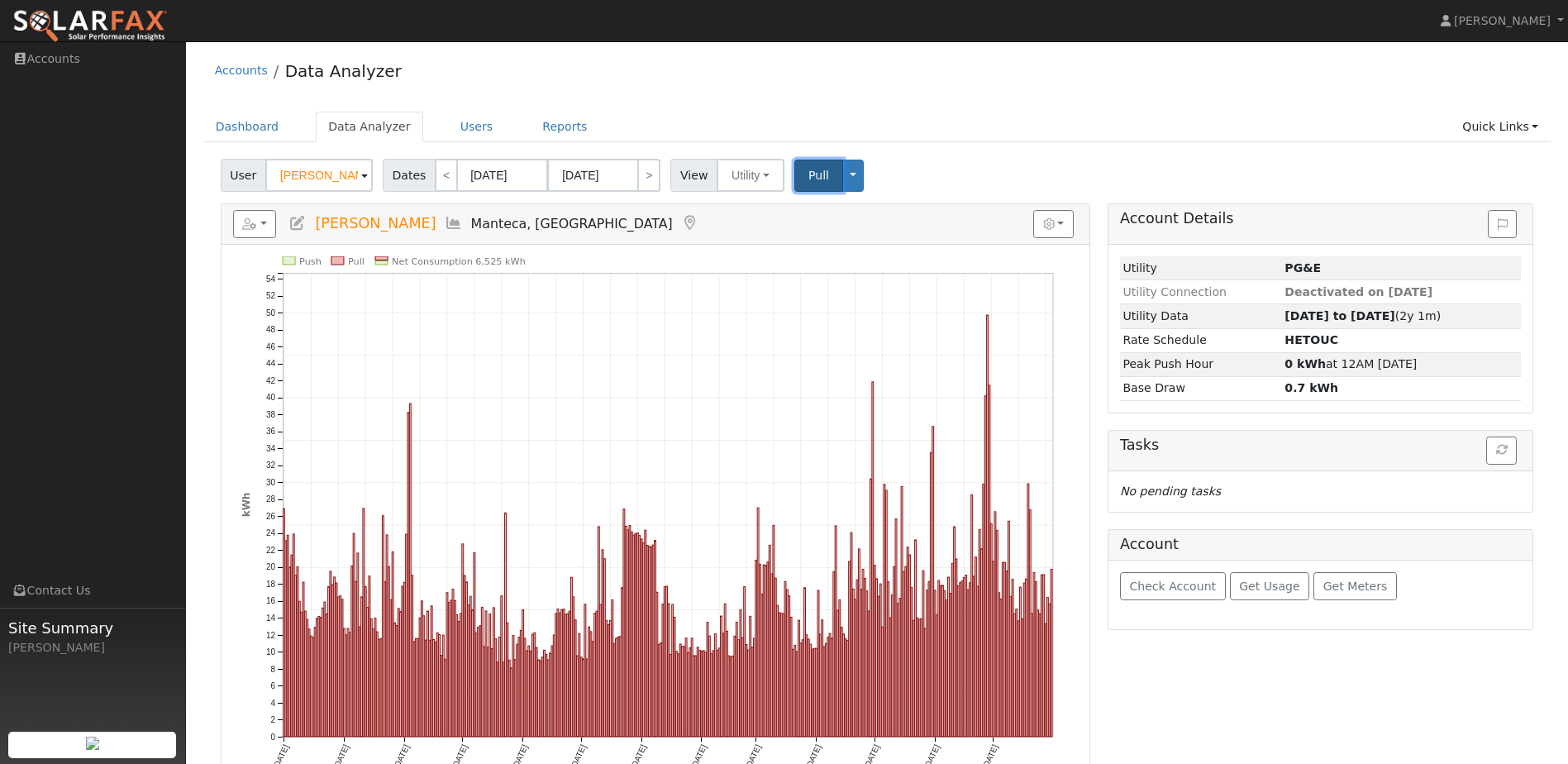
click at [808, 178] on span "Pull" at bounding box center [819, 175] width 21 height 13
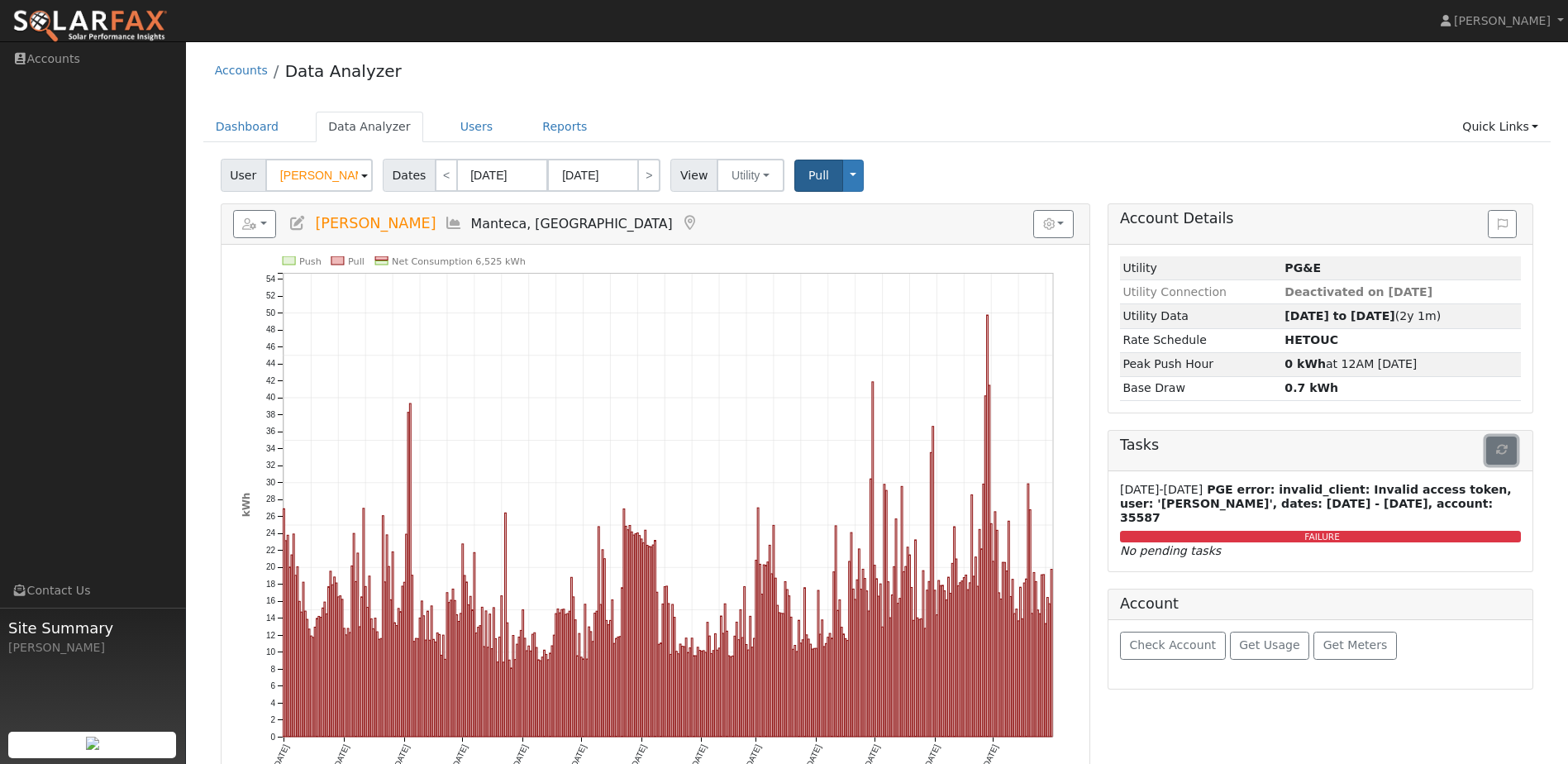
click at [1508, 459] on button "button" at bounding box center [1502, 450] width 31 height 28
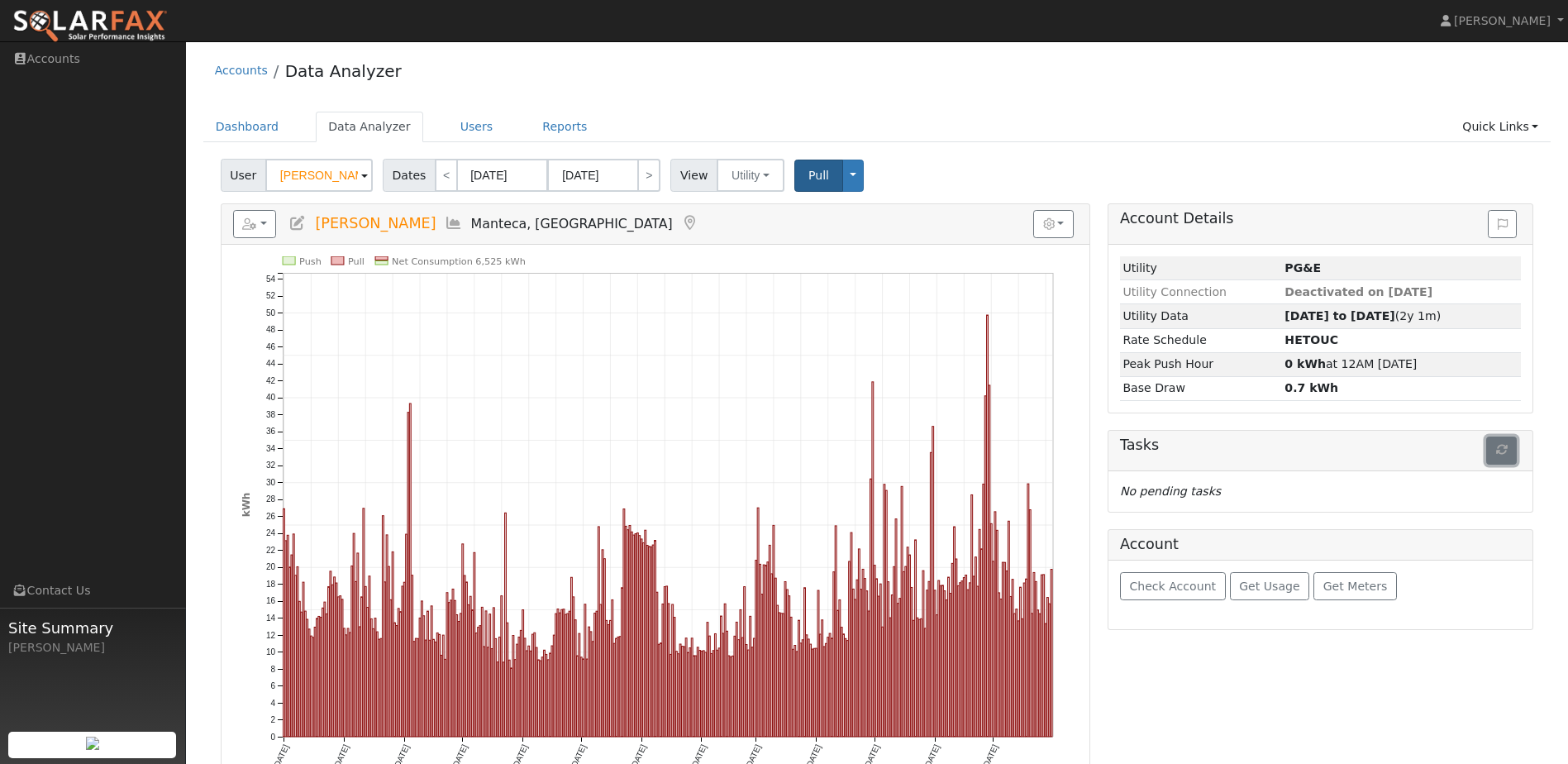
click at [1517, 455] on button "button" at bounding box center [1502, 450] width 31 height 28
click at [805, 189] on button "Pull" at bounding box center [819, 176] width 49 height 33
click at [1513, 453] on button "button" at bounding box center [1502, 450] width 31 height 28
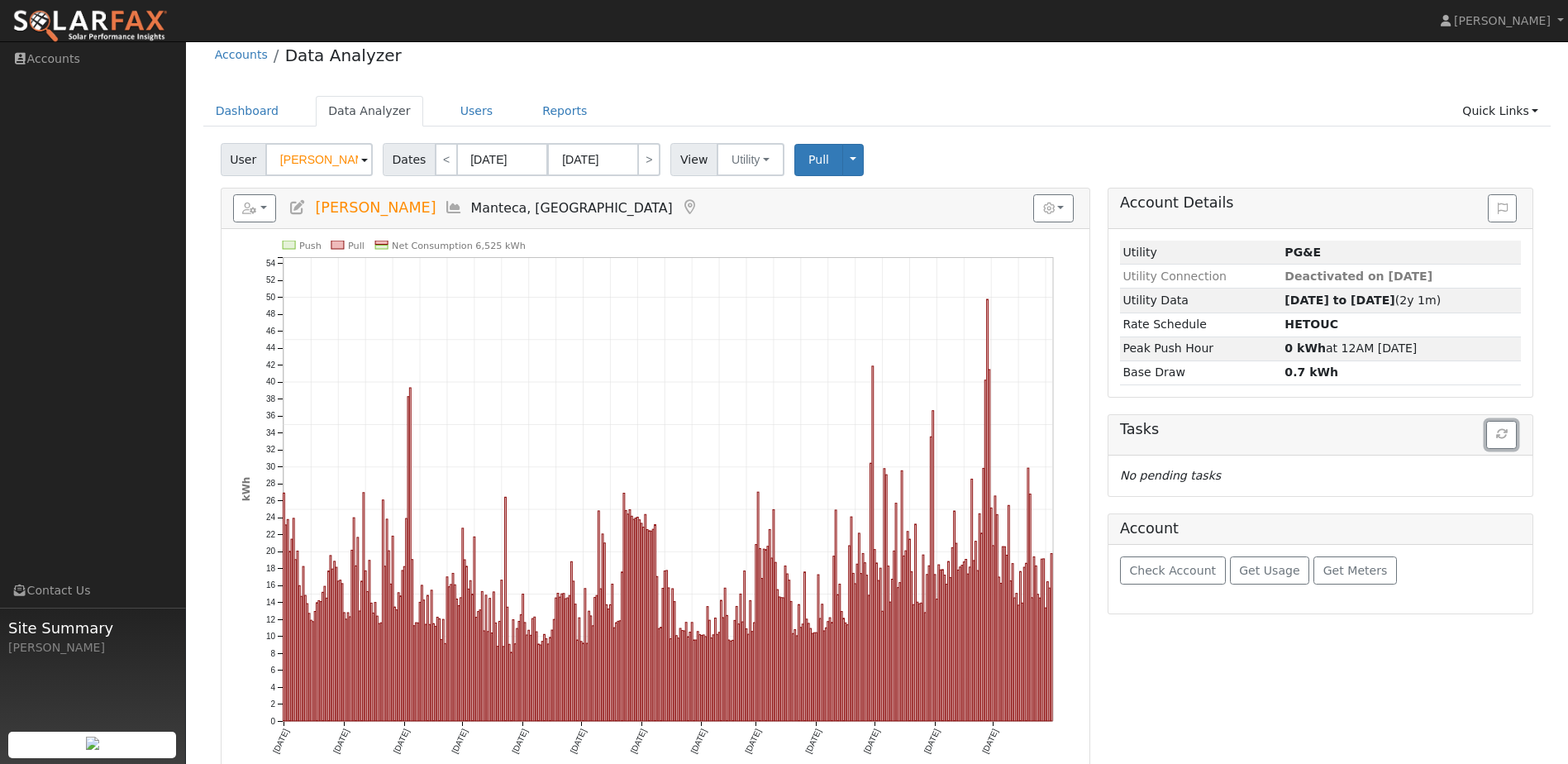
scroll to position [32, 0]
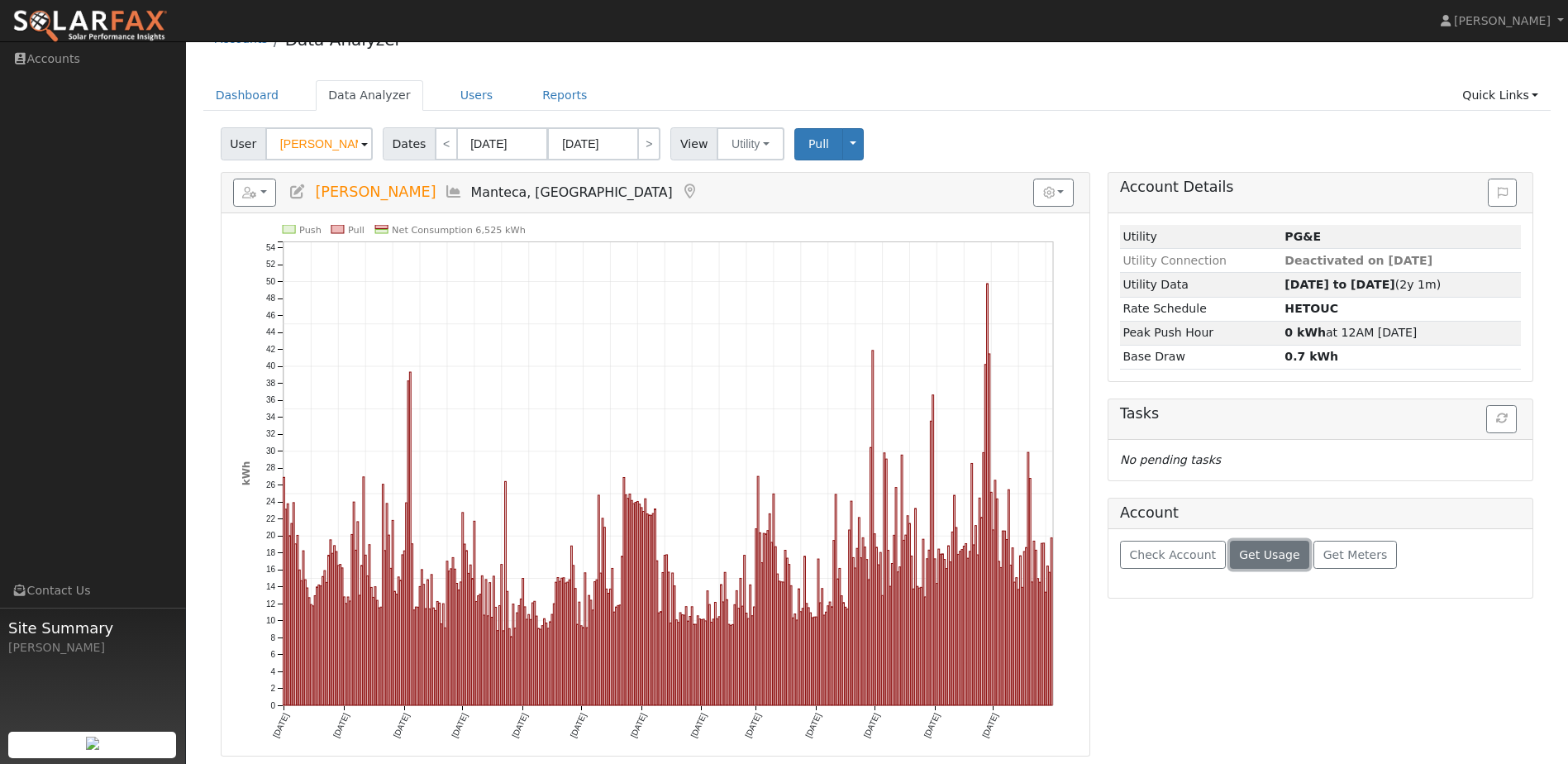
click at [1240, 557] on span "Get Usage" at bounding box center [1269, 554] width 61 height 13
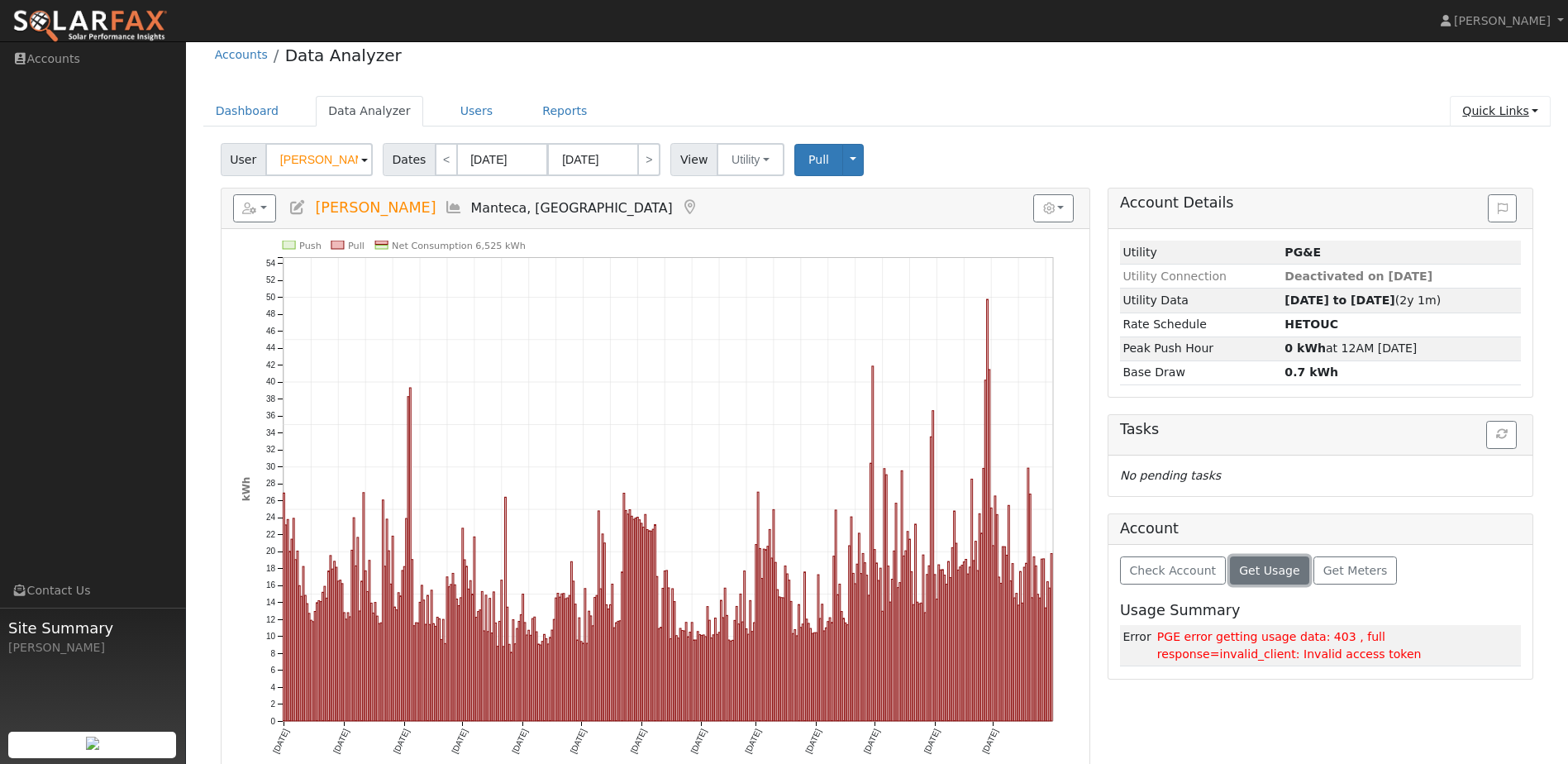
scroll to position [0, 0]
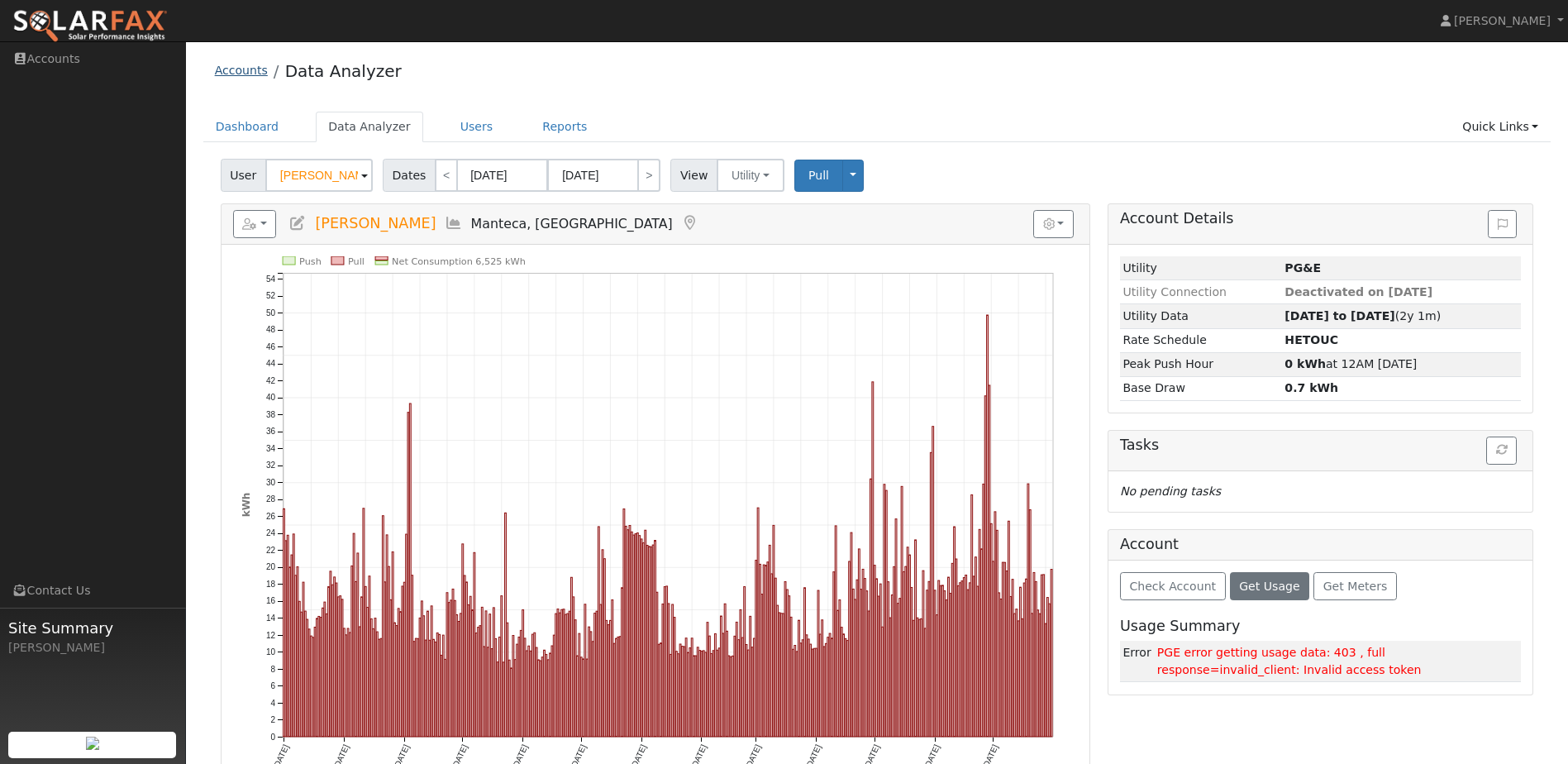
click at [234, 77] on link "Accounts" at bounding box center [241, 69] width 53 height 13
